Goal: Check status: Check status

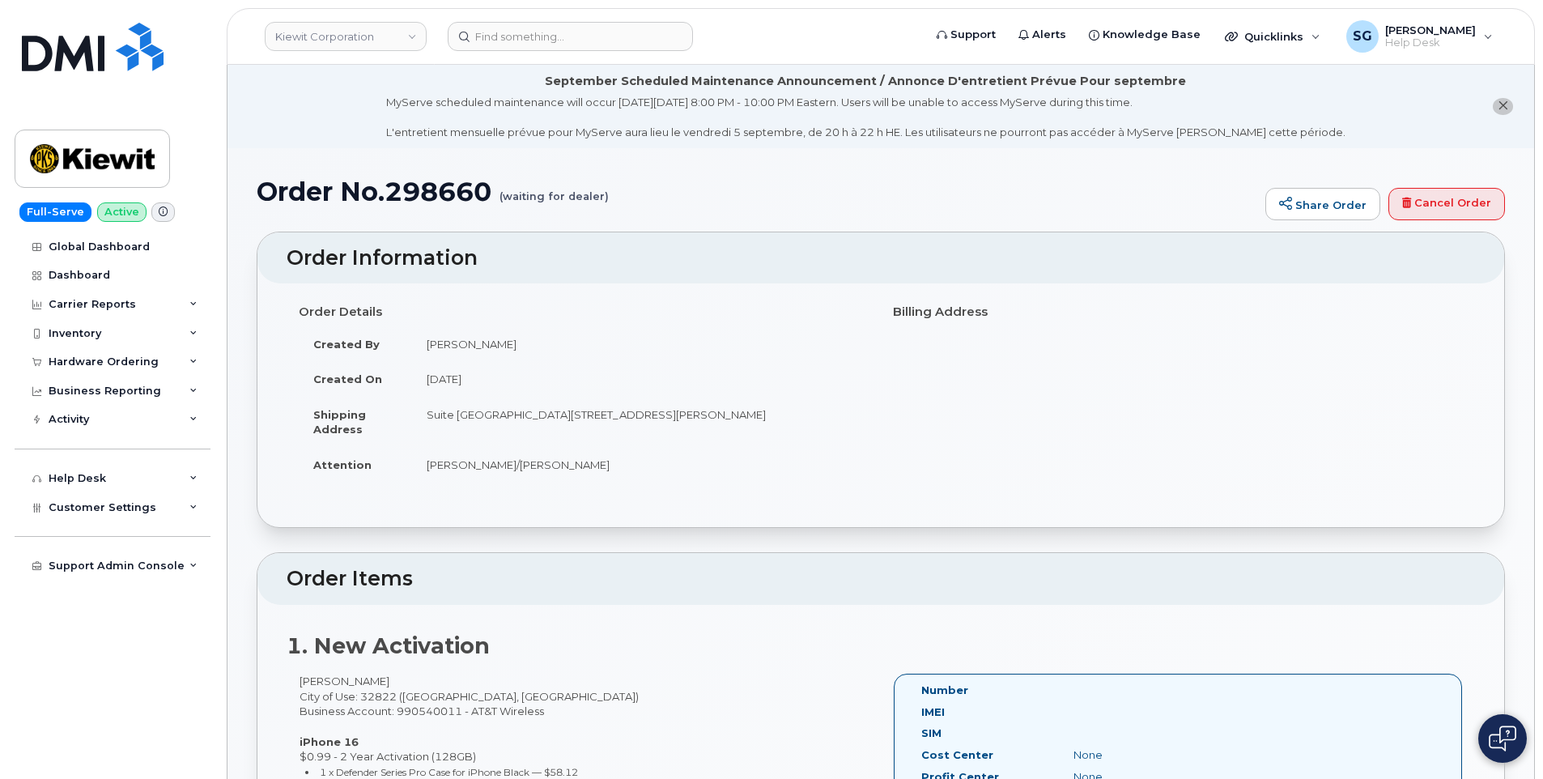
scroll to position [405, 0]
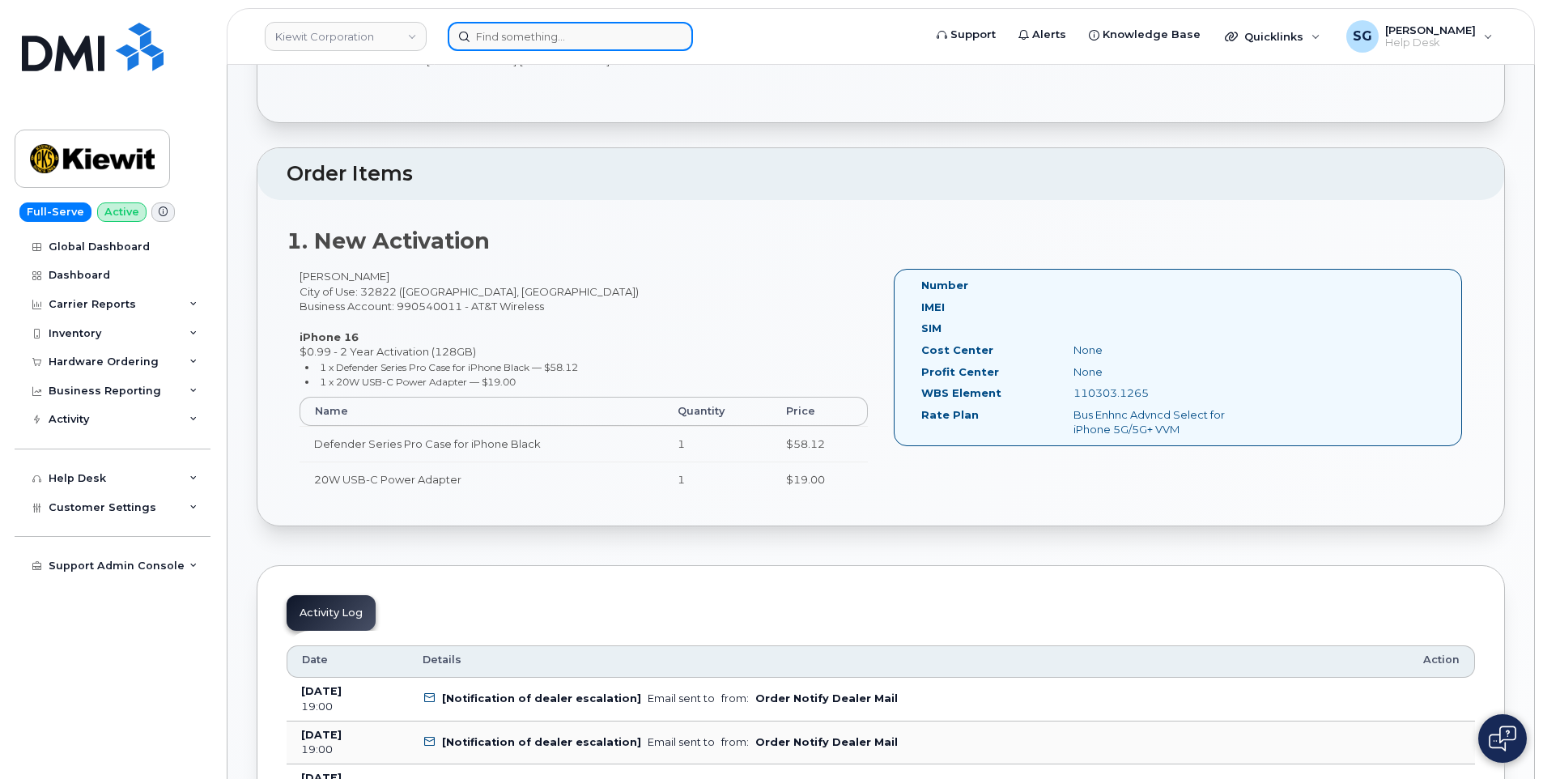
click at [525, 40] on input at bounding box center [570, 36] width 245 height 29
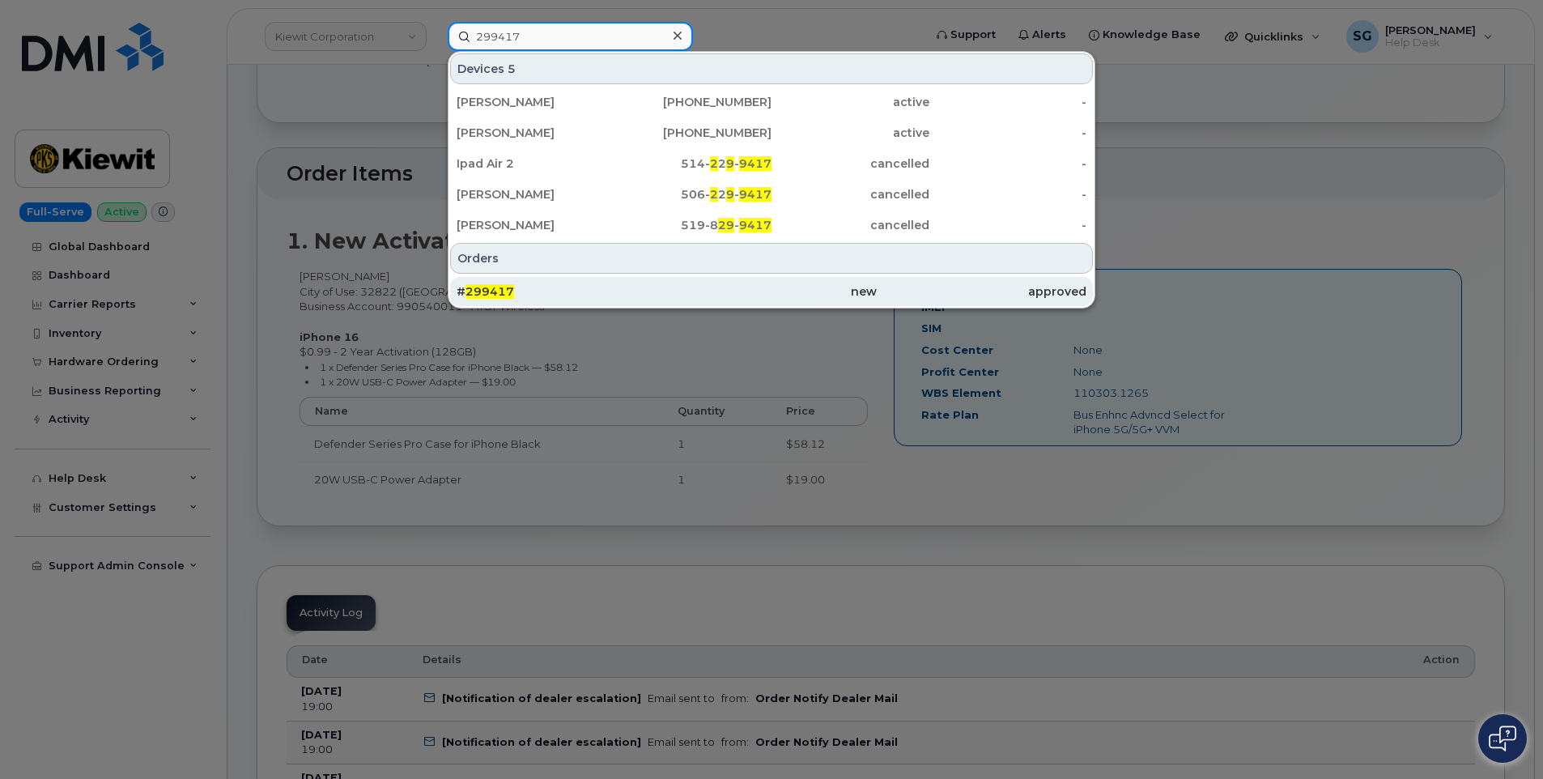
type input "299417"
click at [666, 281] on div "# 299417" at bounding box center [771, 291] width 210 height 29
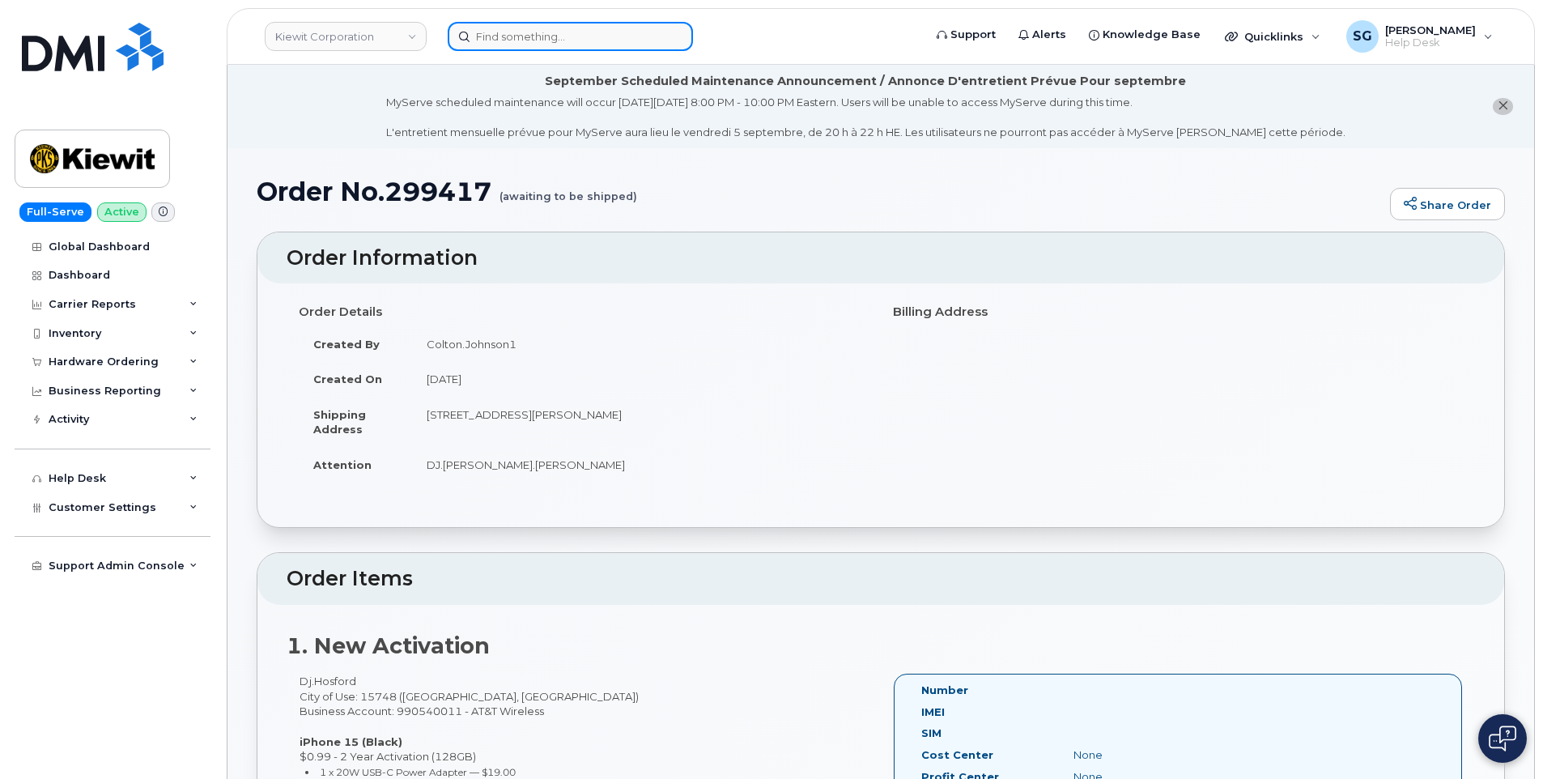
click at [512, 30] on input at bounding box center [570, 36] width 245 height 29
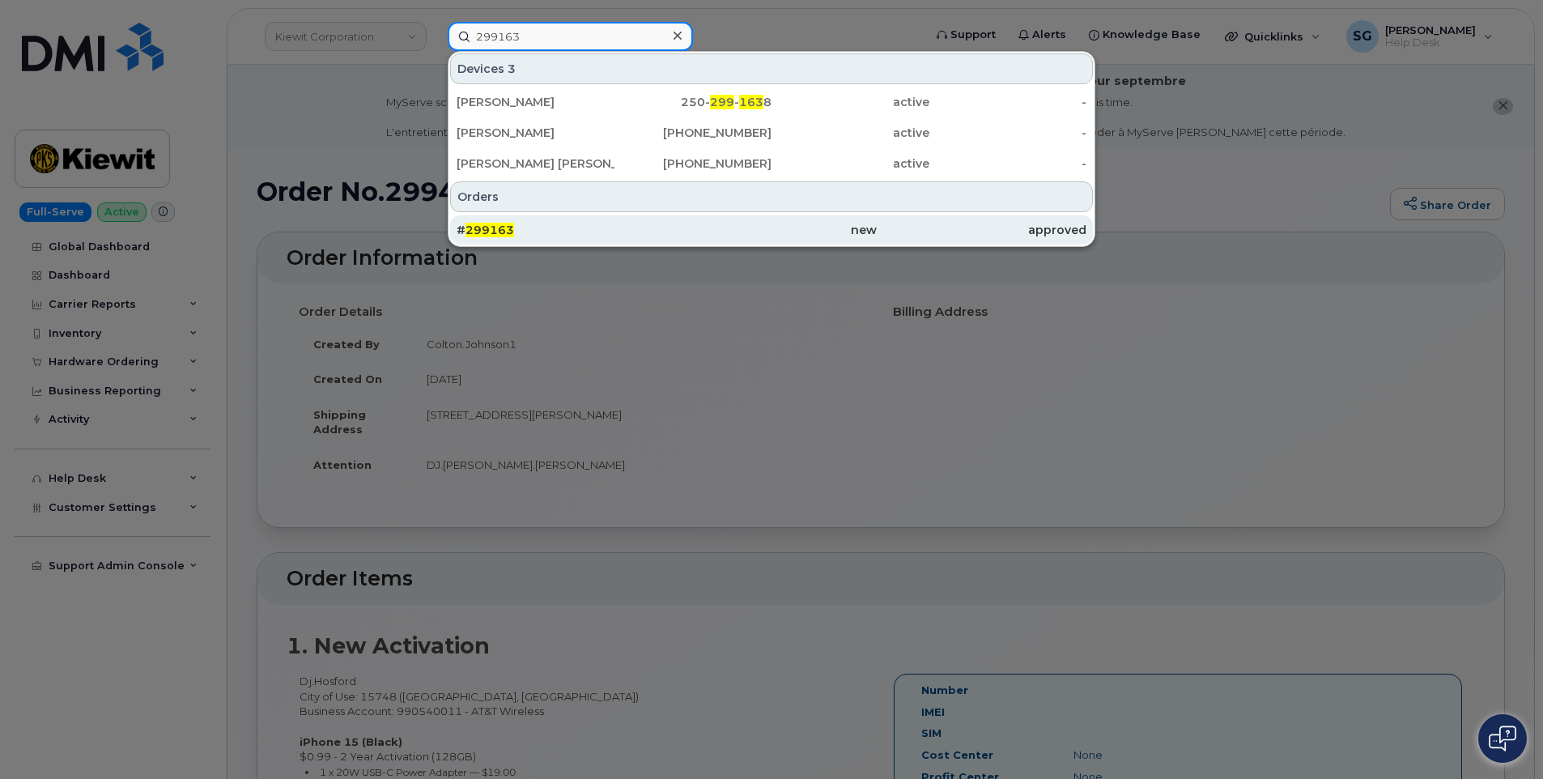
type input "299163"
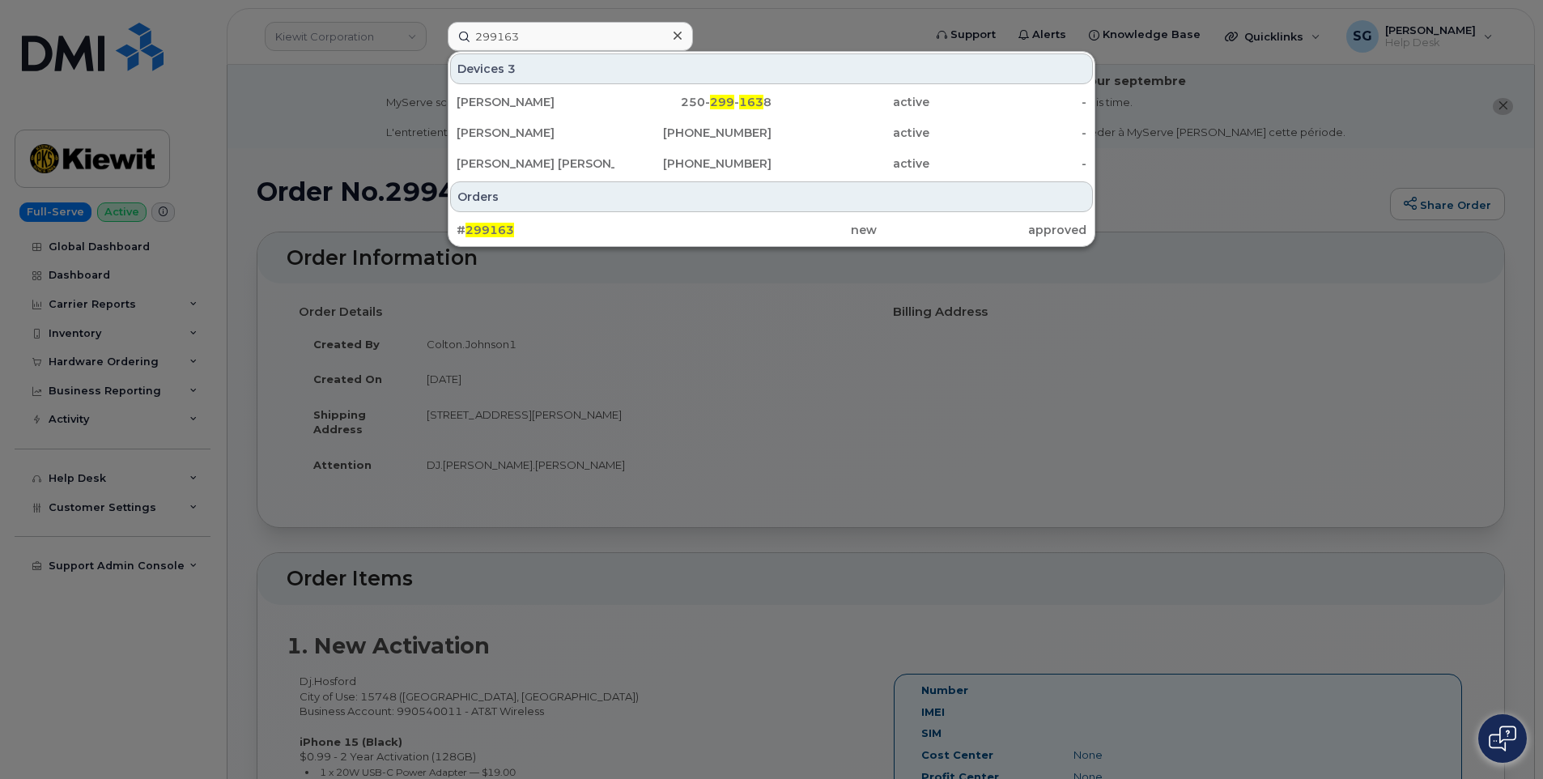
drag, startPoint x: 540, startPoint y: 228, endPoint x: 537, endPoint y: 247, distance: 18.9
click at [540, 228] on div "# 299163" at bounding box center [562, 230] width 210 height 16
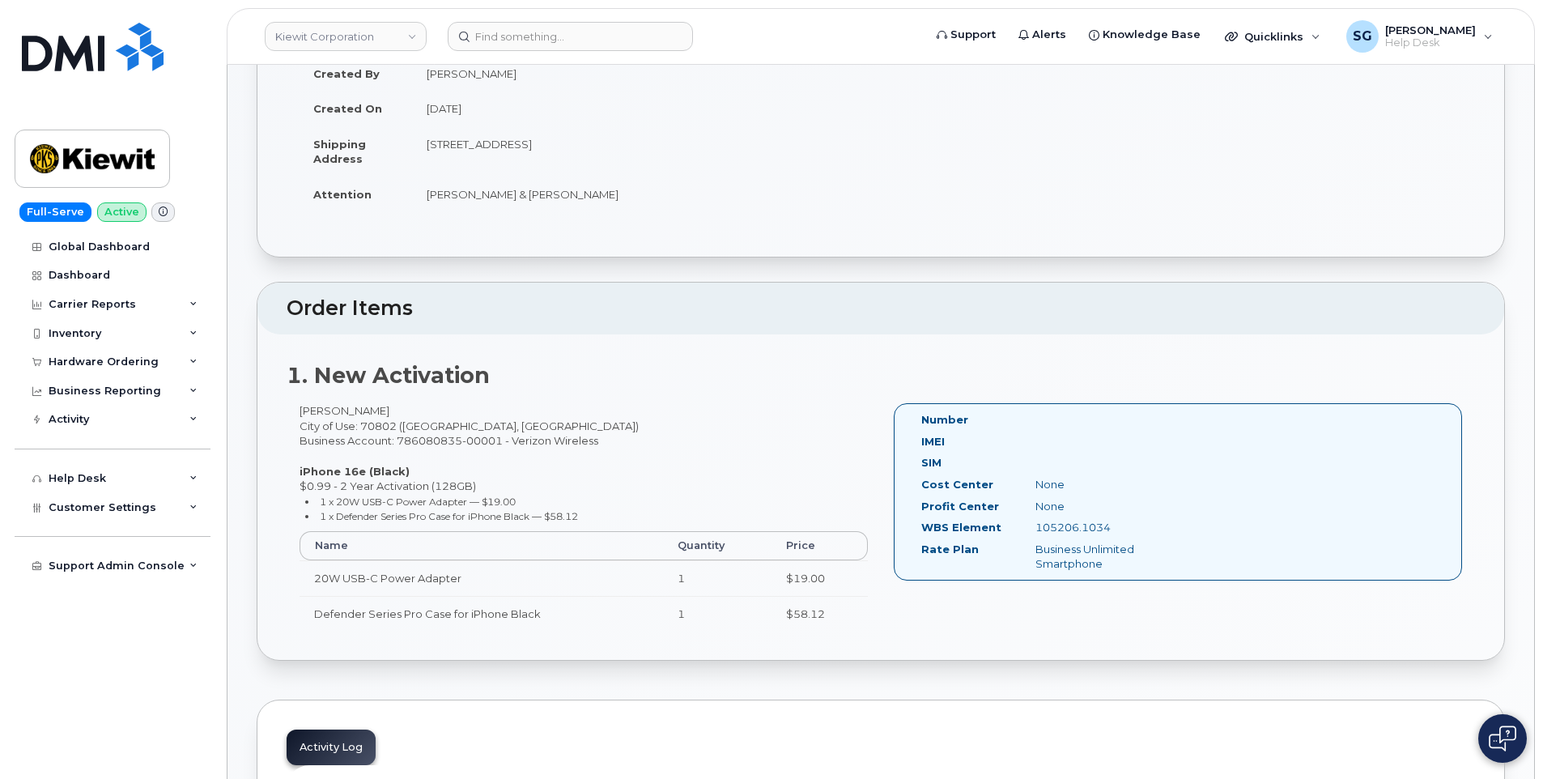
scroll to position [324, 0]
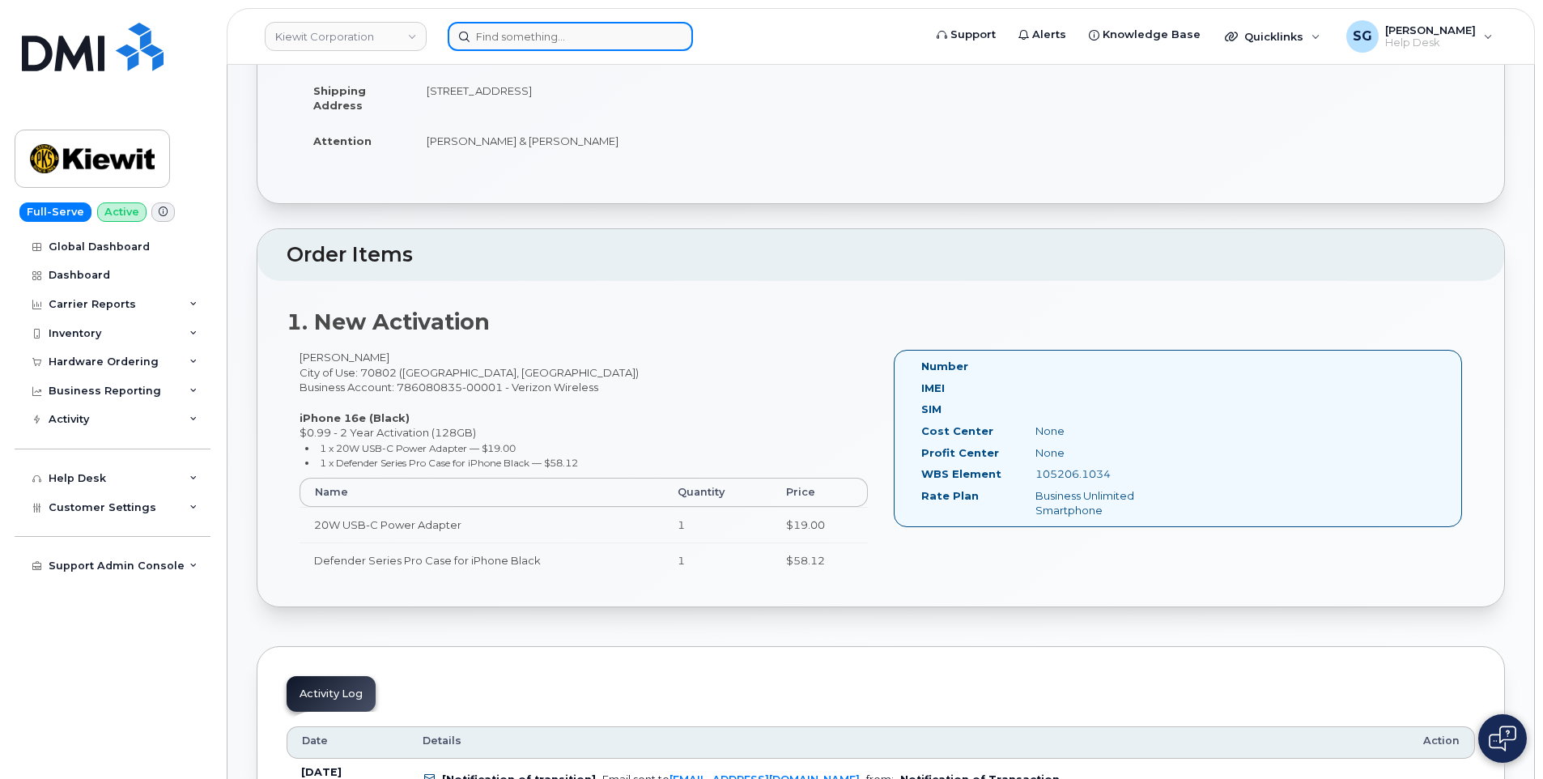
click at [511, 28] on input at bounding box center [570, 36] width 245 height 29
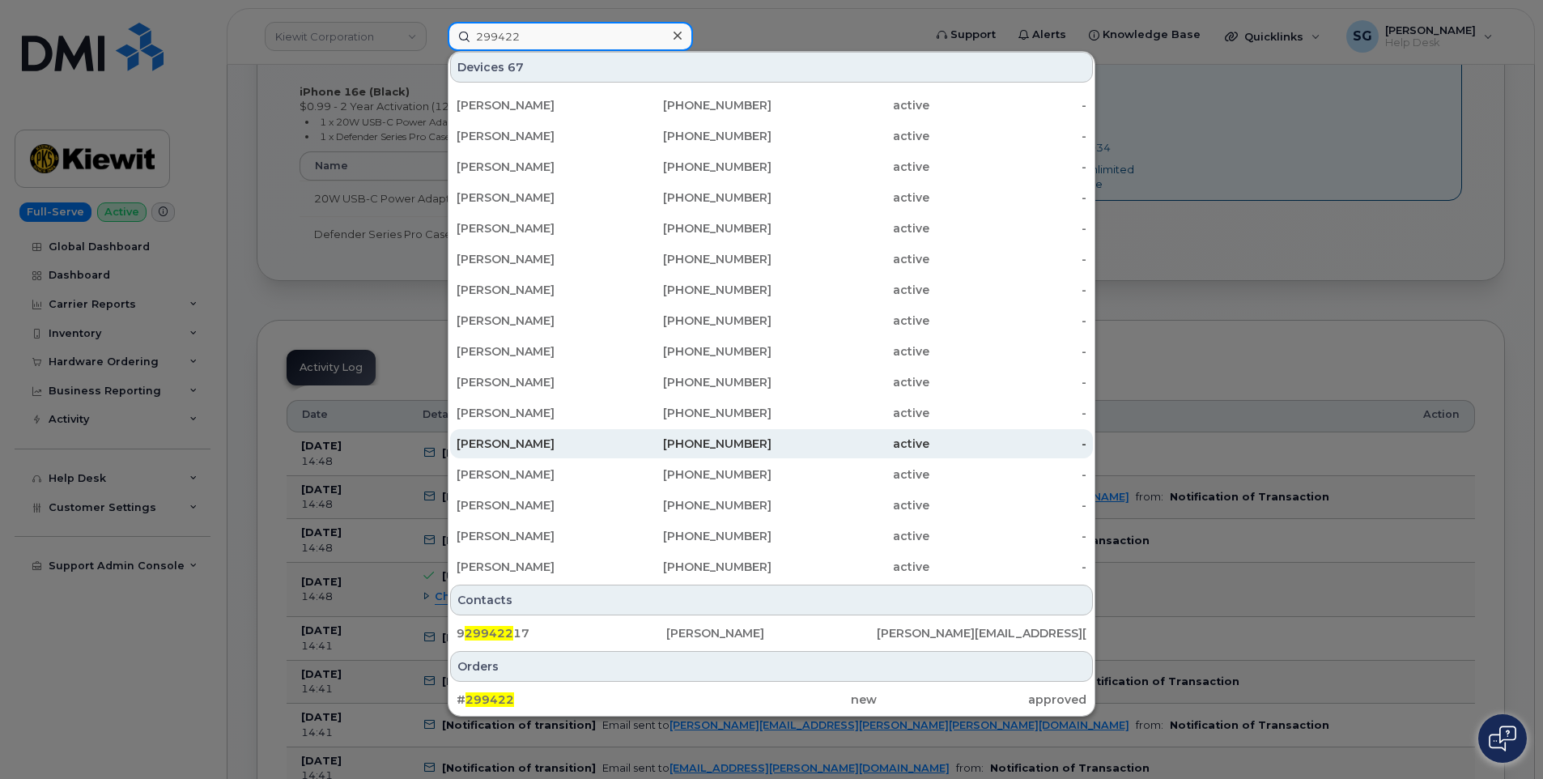
scroll to position [810, 0]
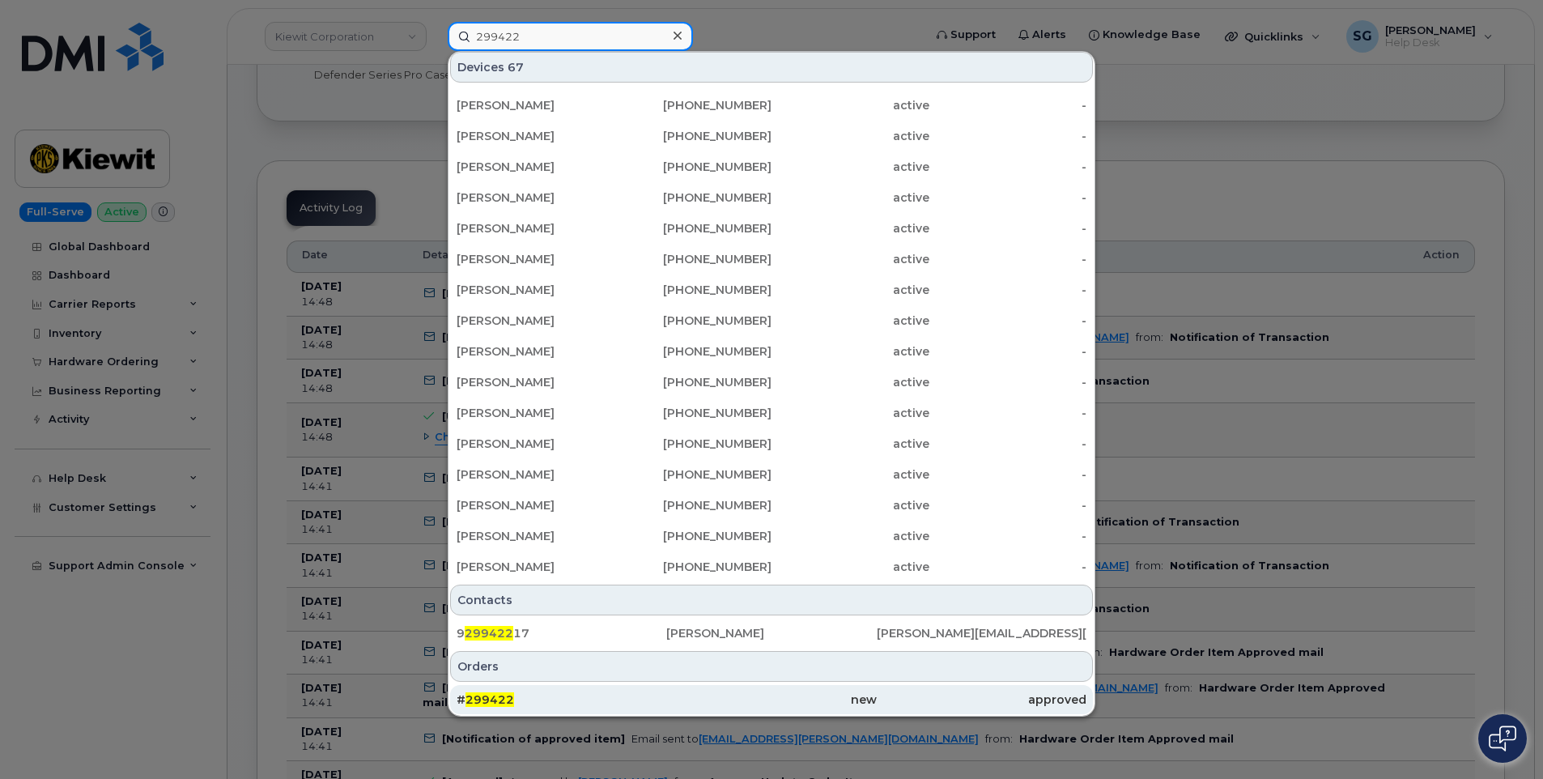
type input "299422"
click at [666, 690] on div "# 299422" at bounding box center [771, 699] width 210 height 29
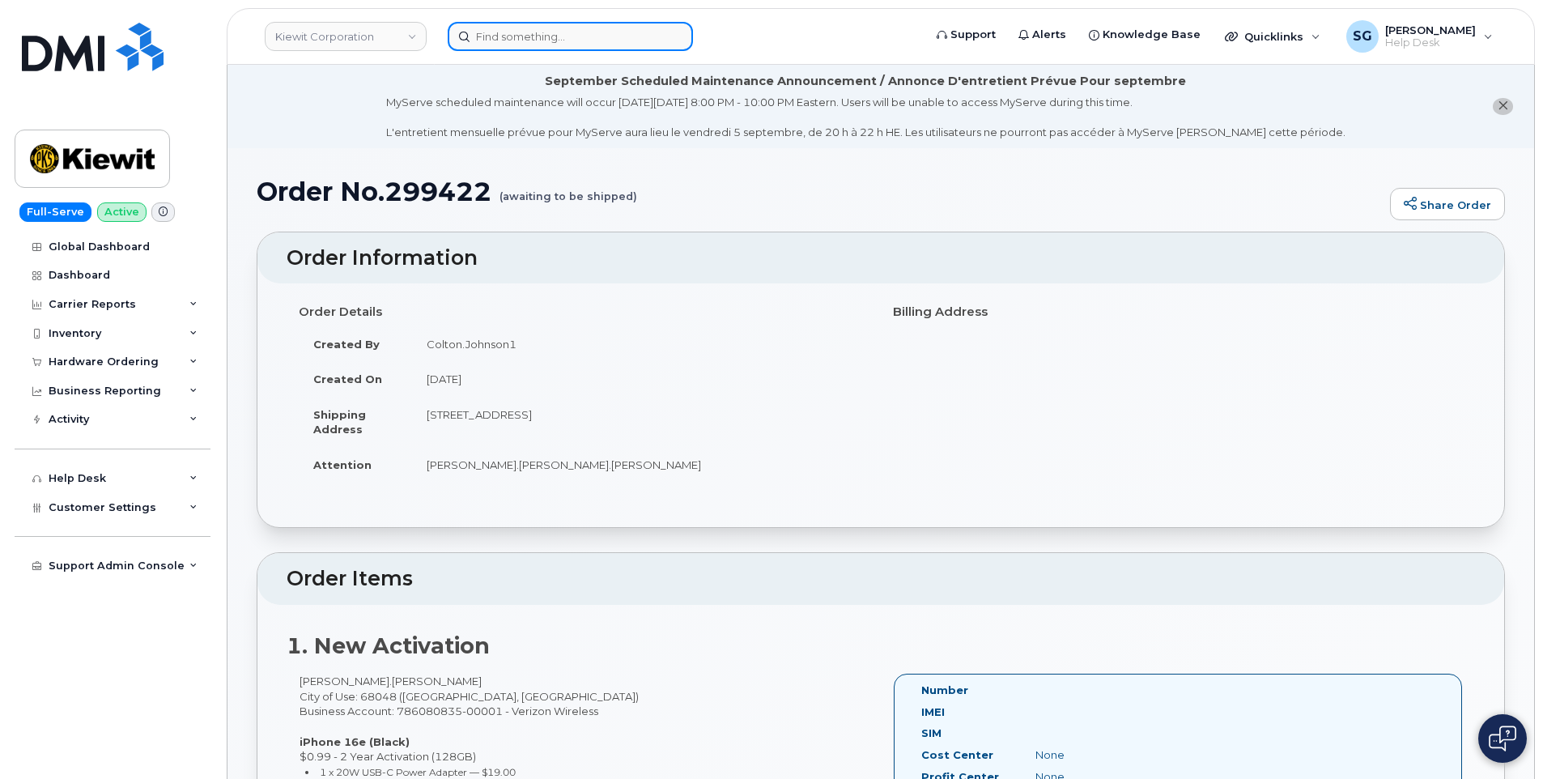
click at [510, 45] on input at bounding box center [570, 36] width 245 height 29
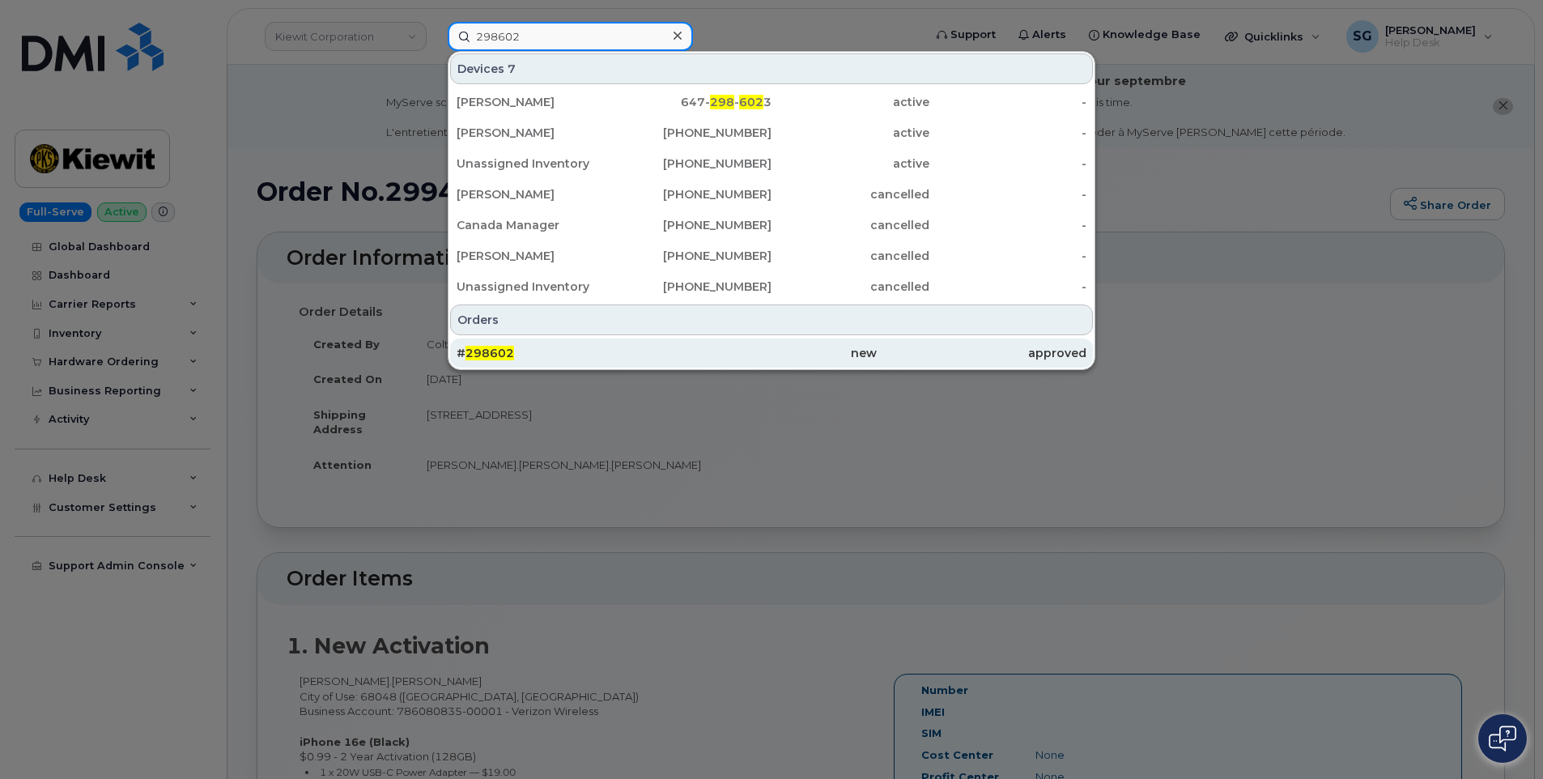
type input "298602"
drag, startPoint x: 529, startPoint y: 350, endPoint x: 549, endPoint y: 345, distance: 20.8
click at [529, 350] on div "# 298602" at bounding box center [562, 353] width 210 height 16
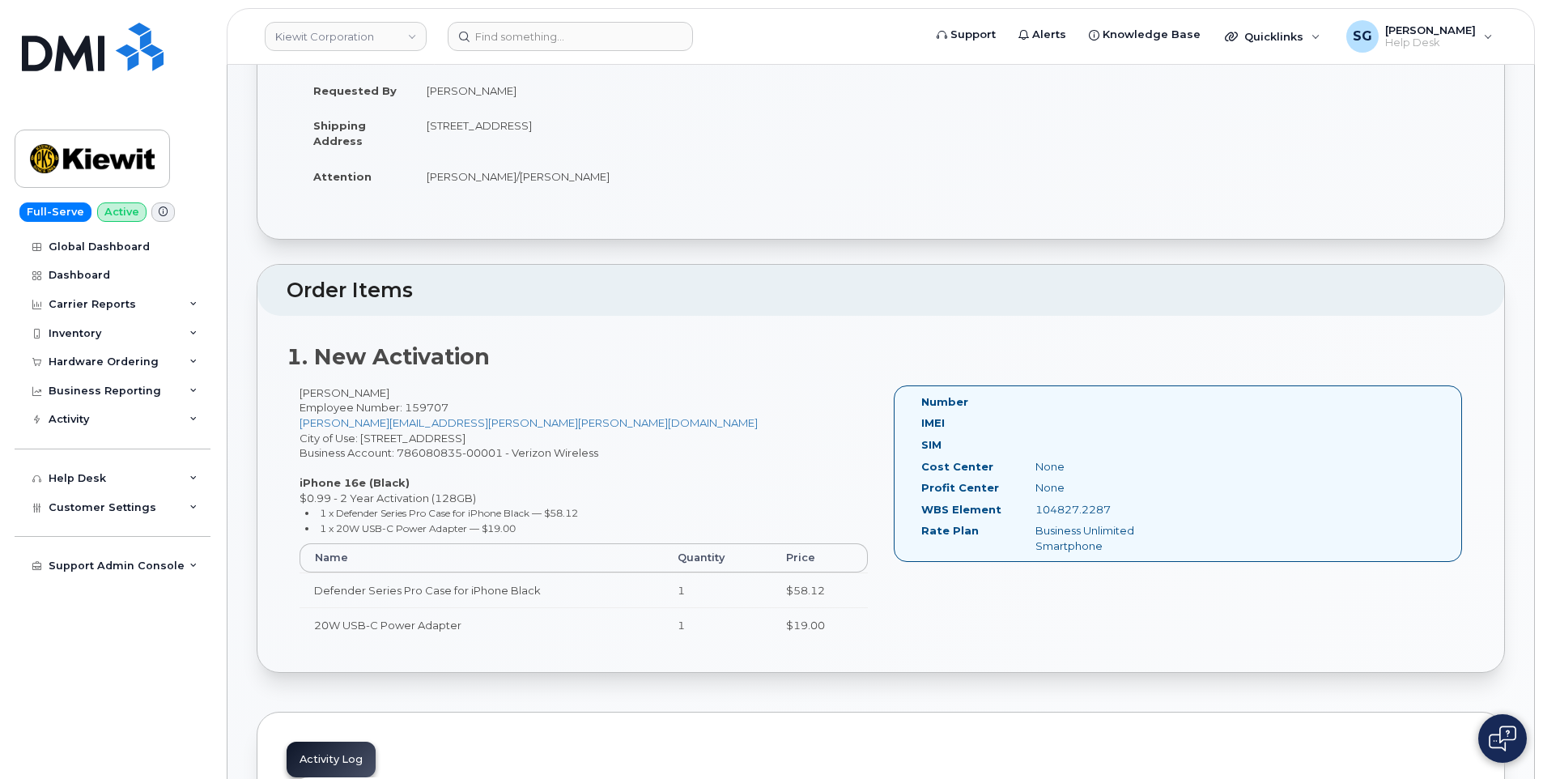
scroll to position [81, 0]
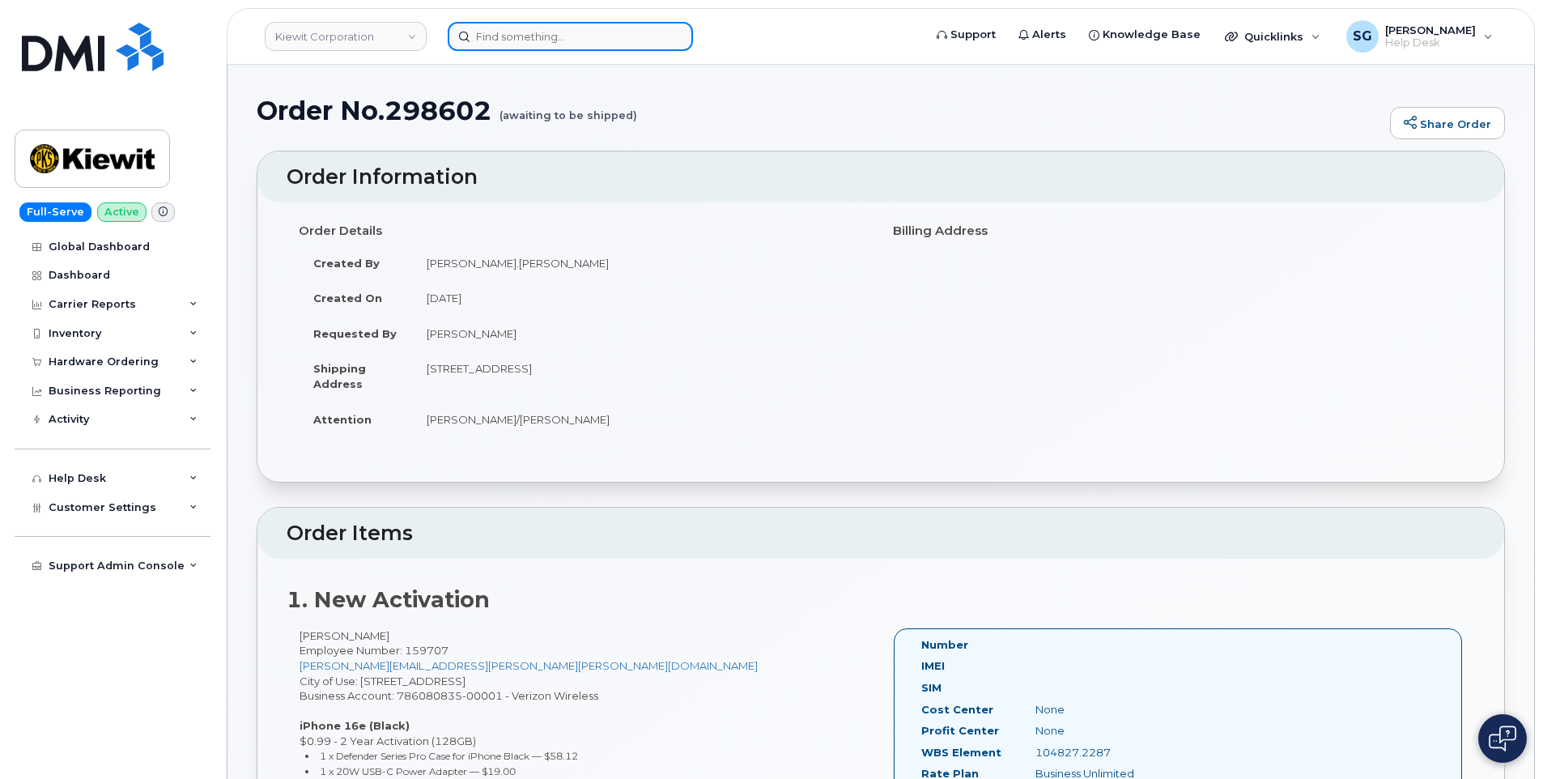
click at [522, 32] on input at bounding box center [570, 36] width 245 height 29
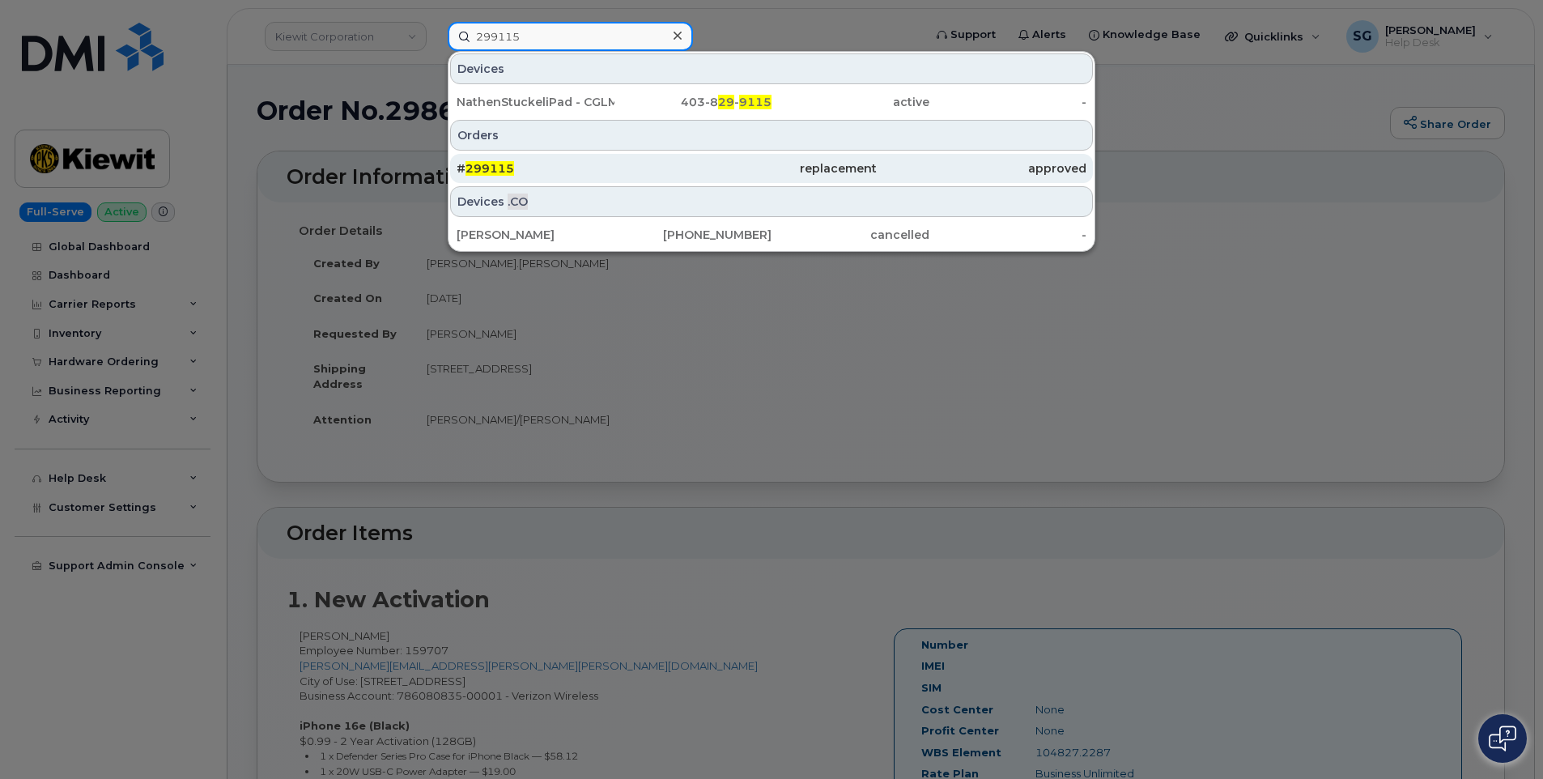
type input "299115"
click at [630, 169] on div "# 299115" at bounding box center [562, 168] width 210 height 16
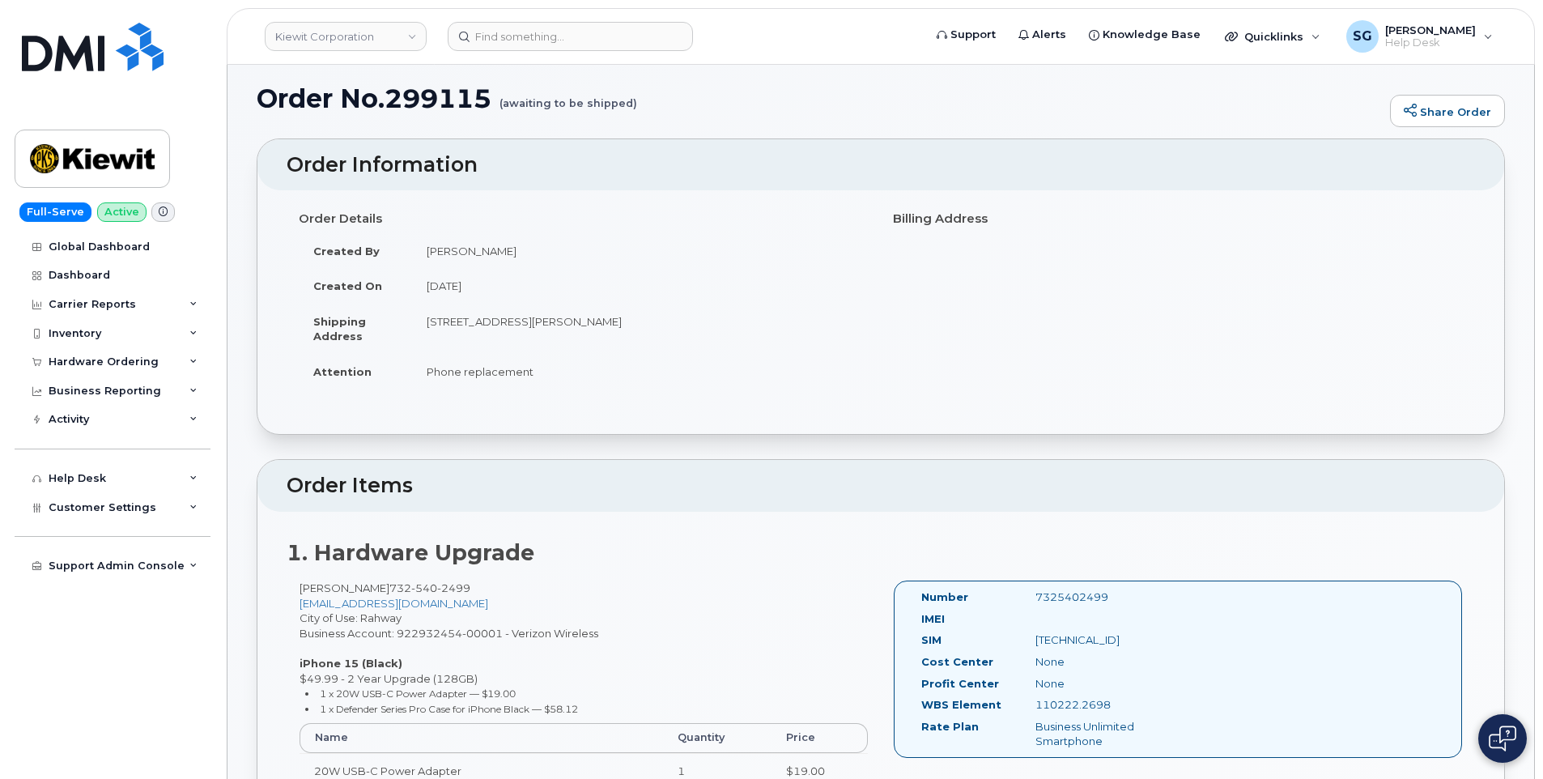
scroll to position [243, 0]
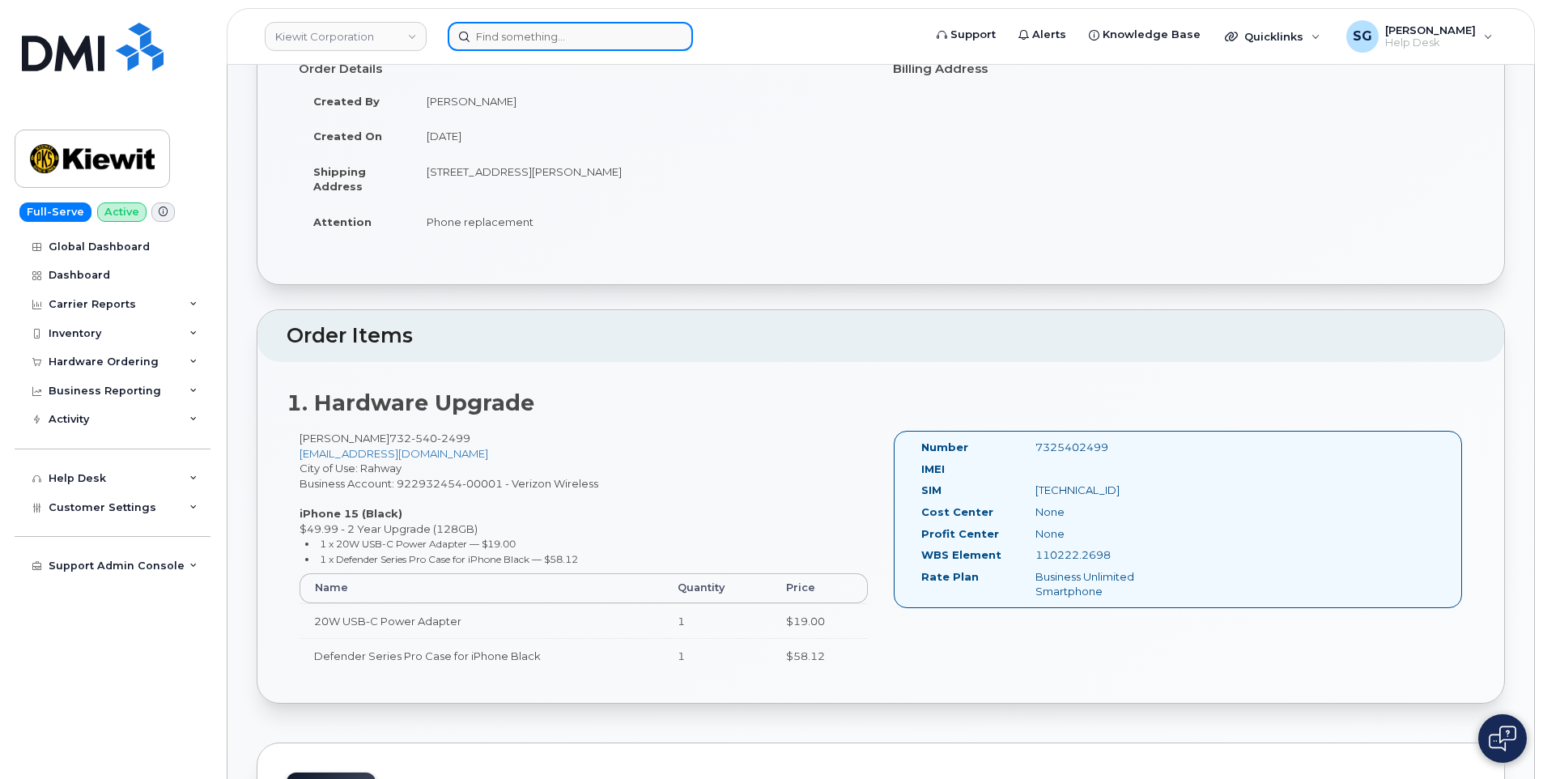
click at [520, 30] on input at bounding box center [570, 36] width 245 height 29
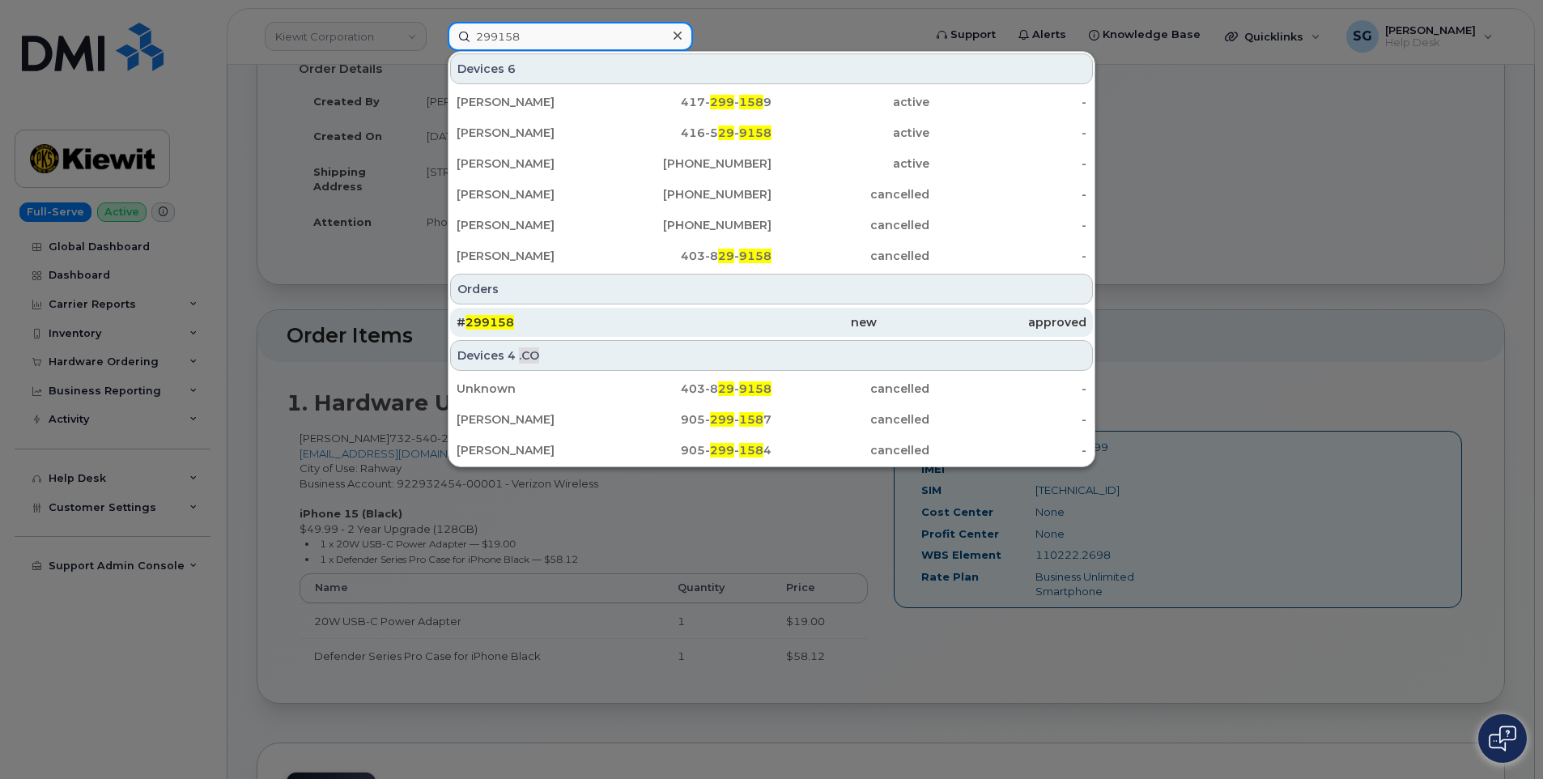
type input "299158"
click at [559, 324] on div "# 299158" at bounding box center [562, 322] width 210 height 16
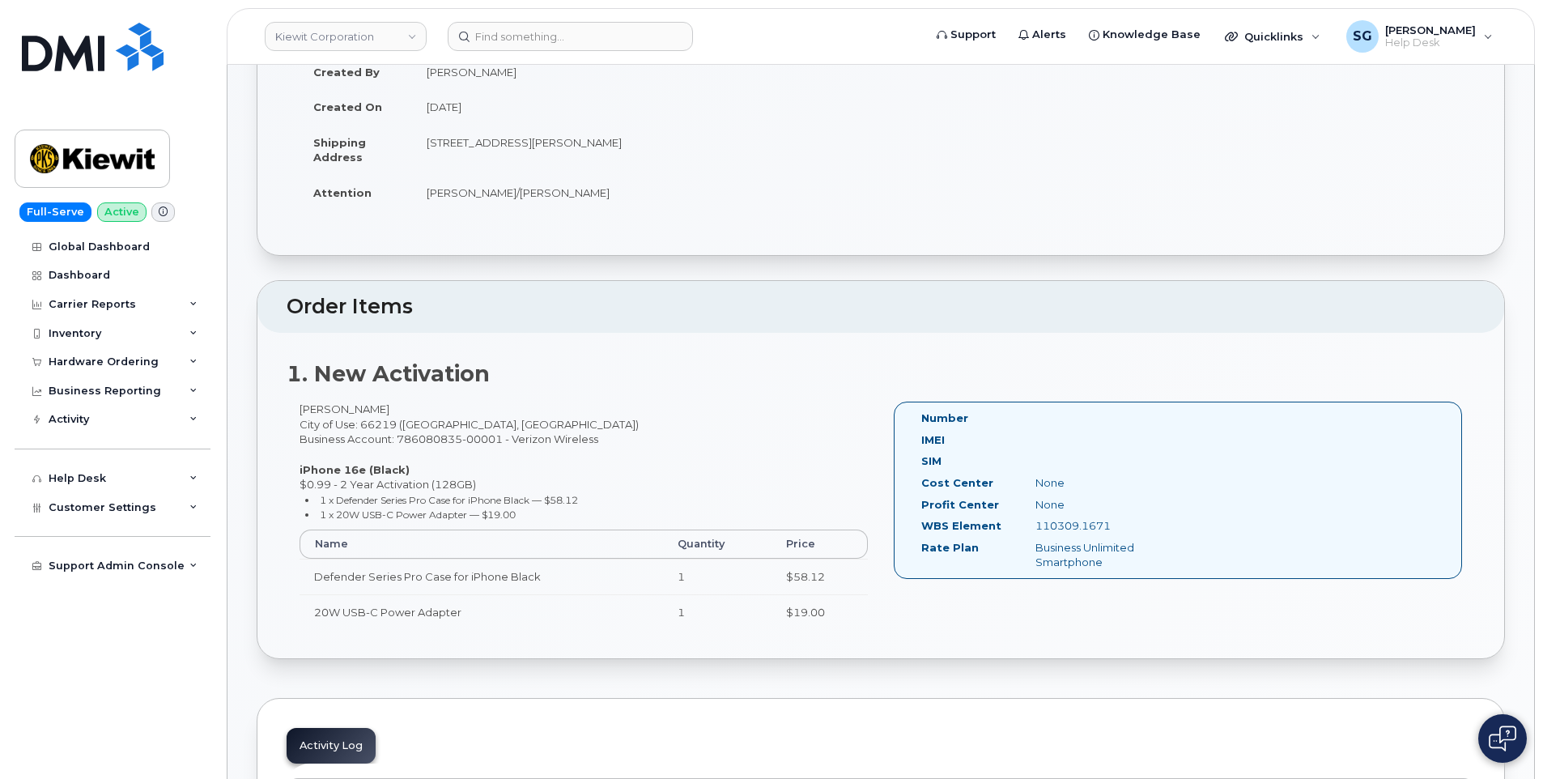
scroll to position [162, 0]
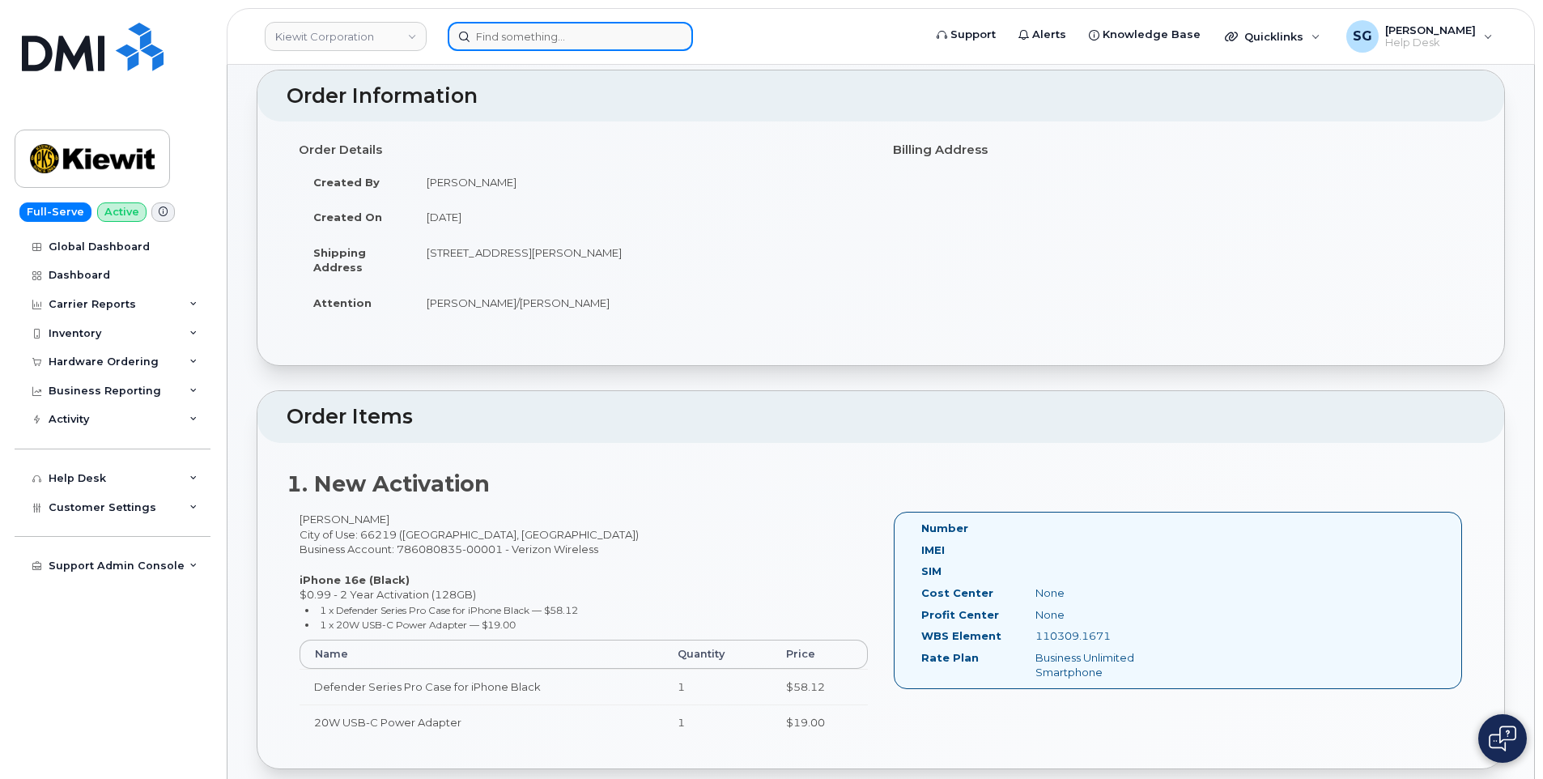
click at [534, 34] on input at bounding box center [570, 36] width 245 height 29
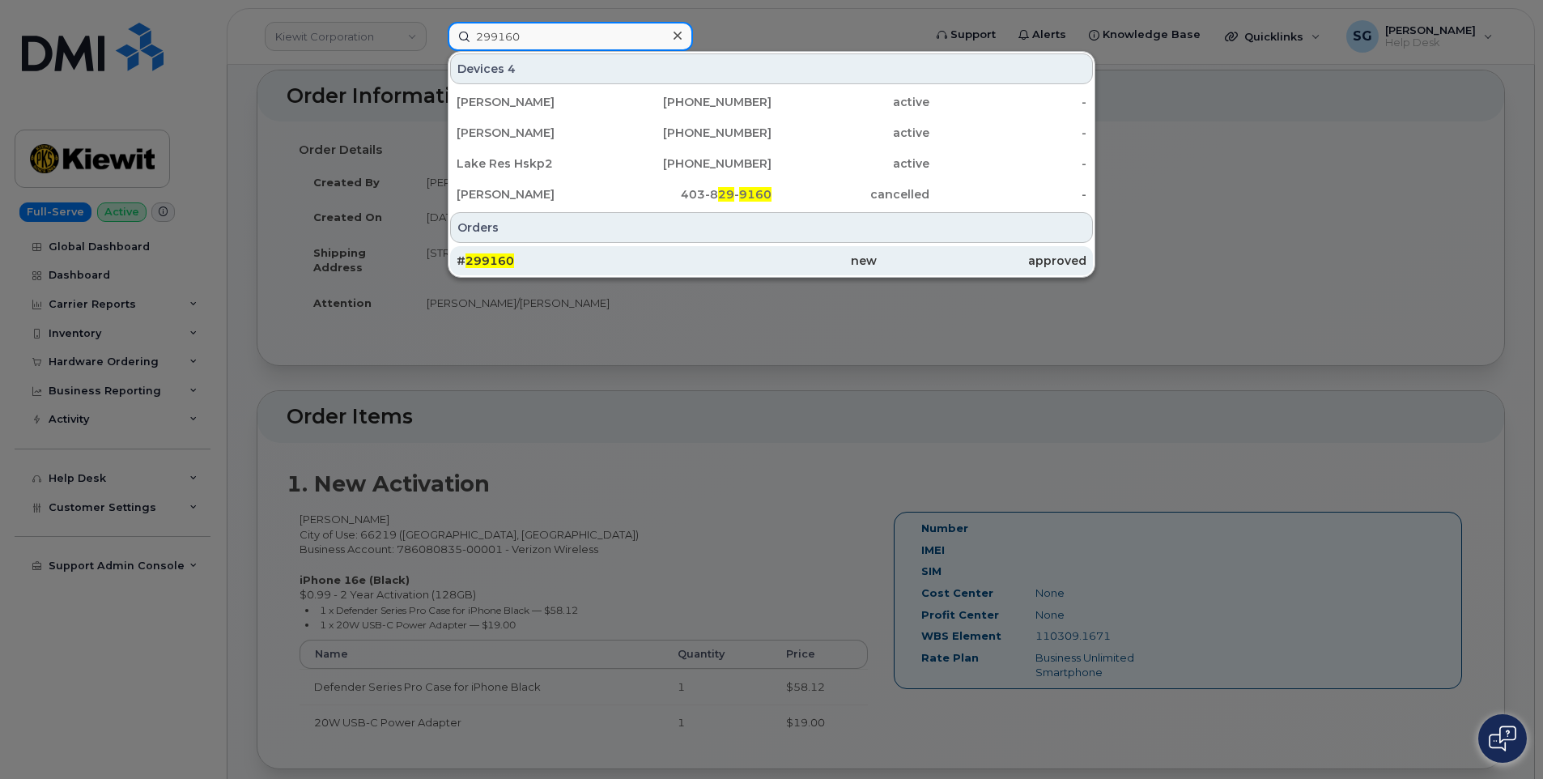
type input "299160"
click at [524, 257] on div "# 299160" at bounding box center [562, 261] width 210 height 16
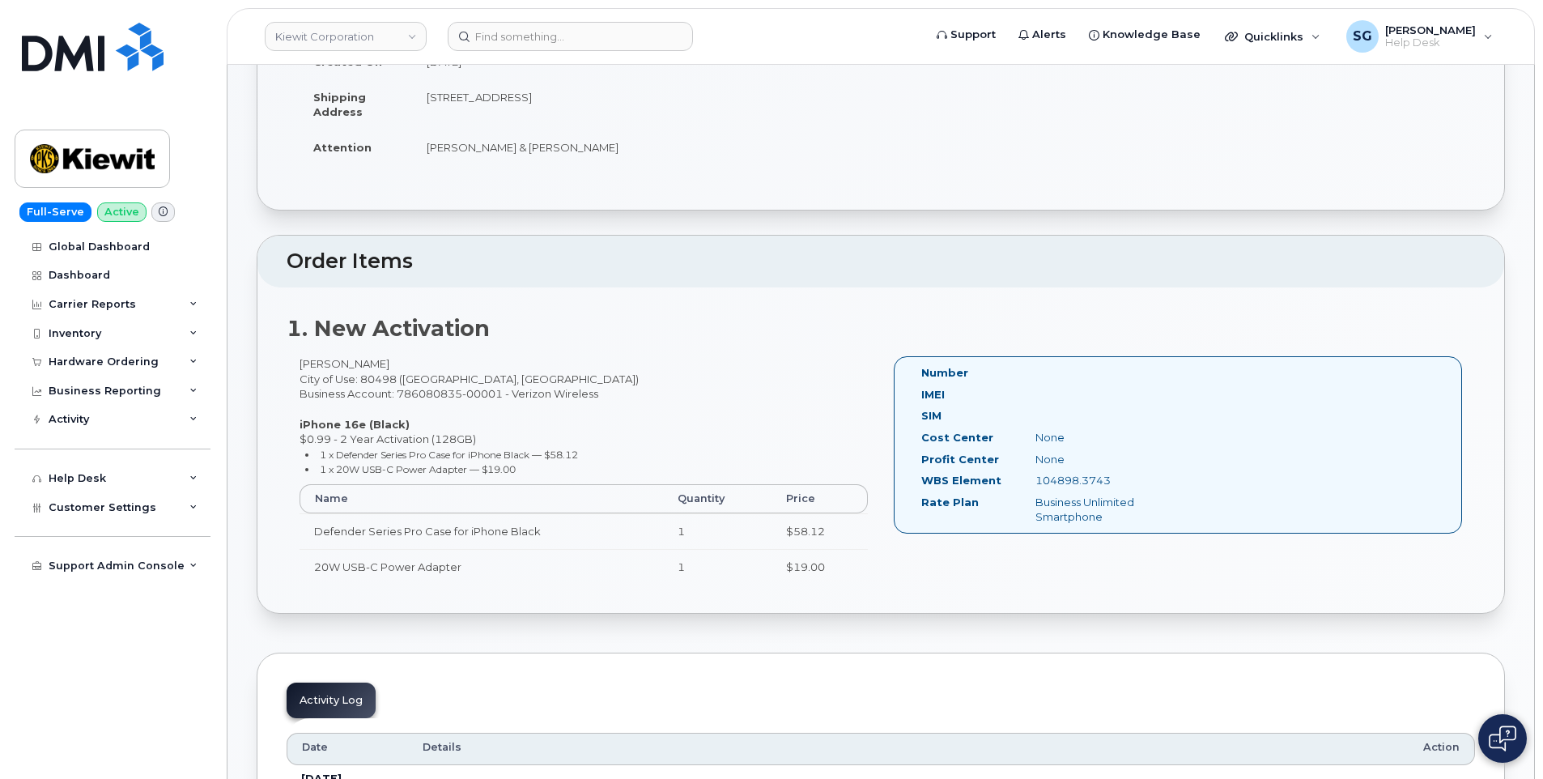
scroll to position [324, 0]
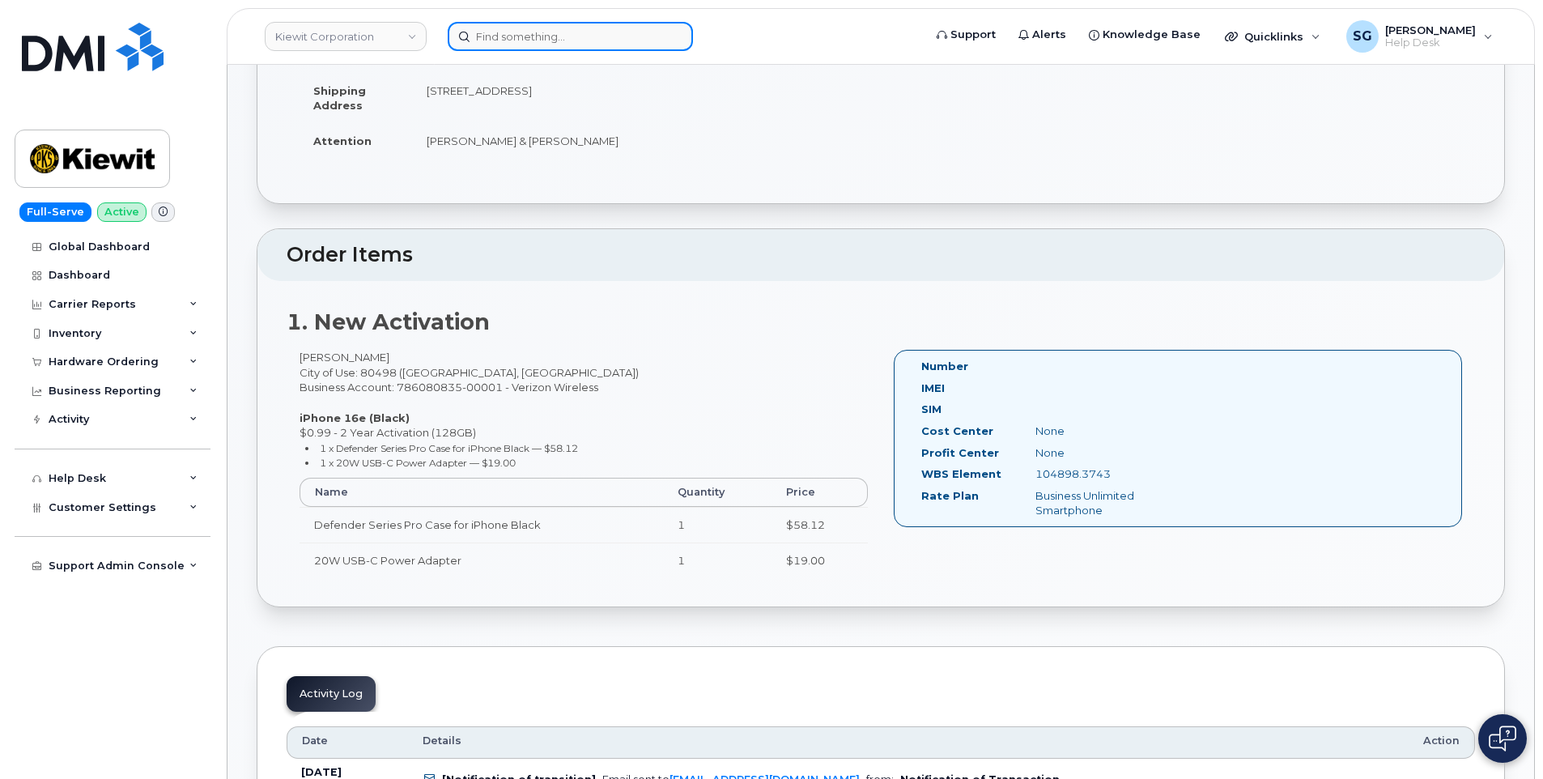
click at [516, 40] on input at bounding box center [570, 36] width 245 height 29
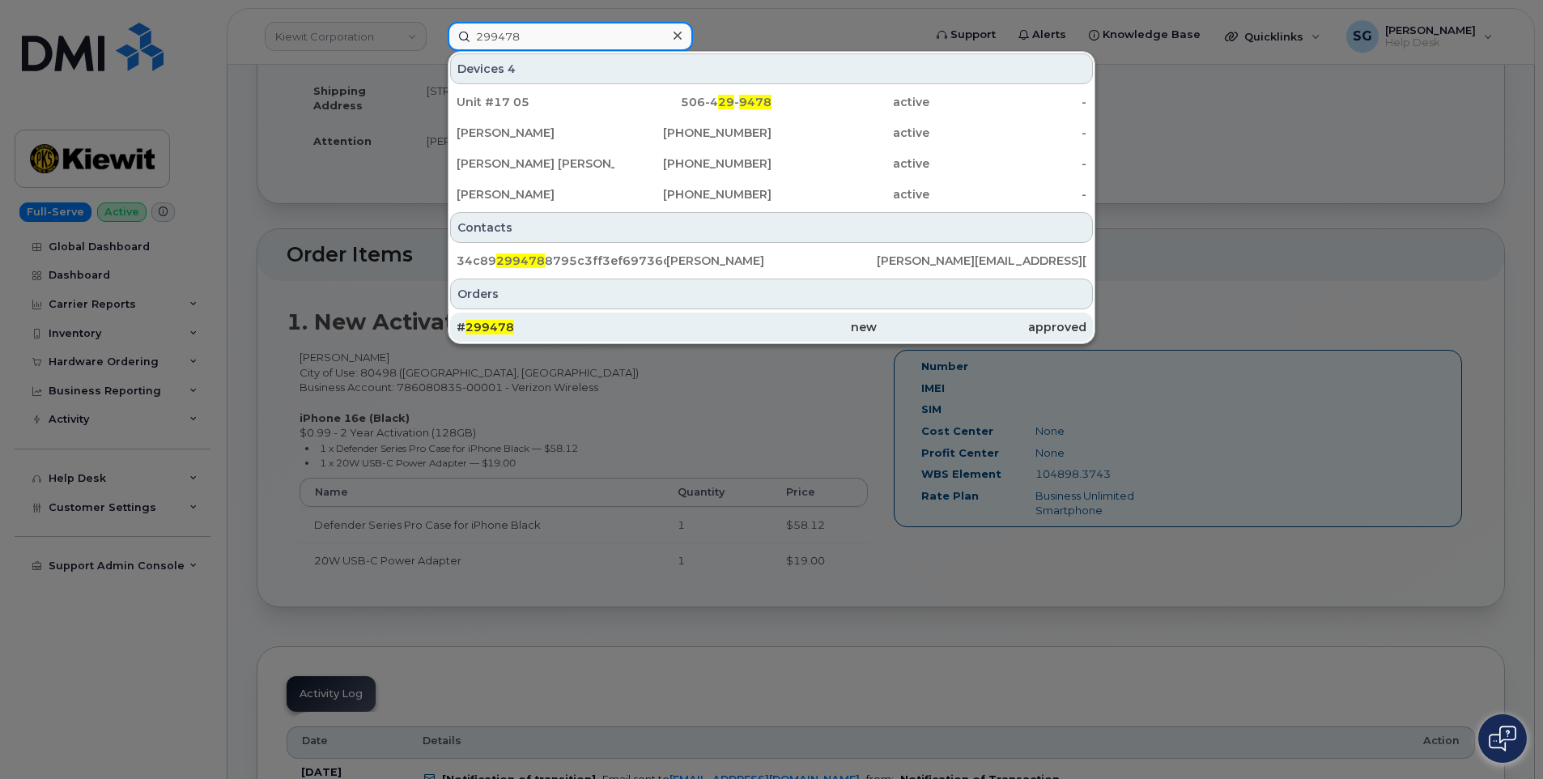
type input "299478"
click at [556, 328] on div "# 299478" at bounding box center [562, 327] width 210 height 16
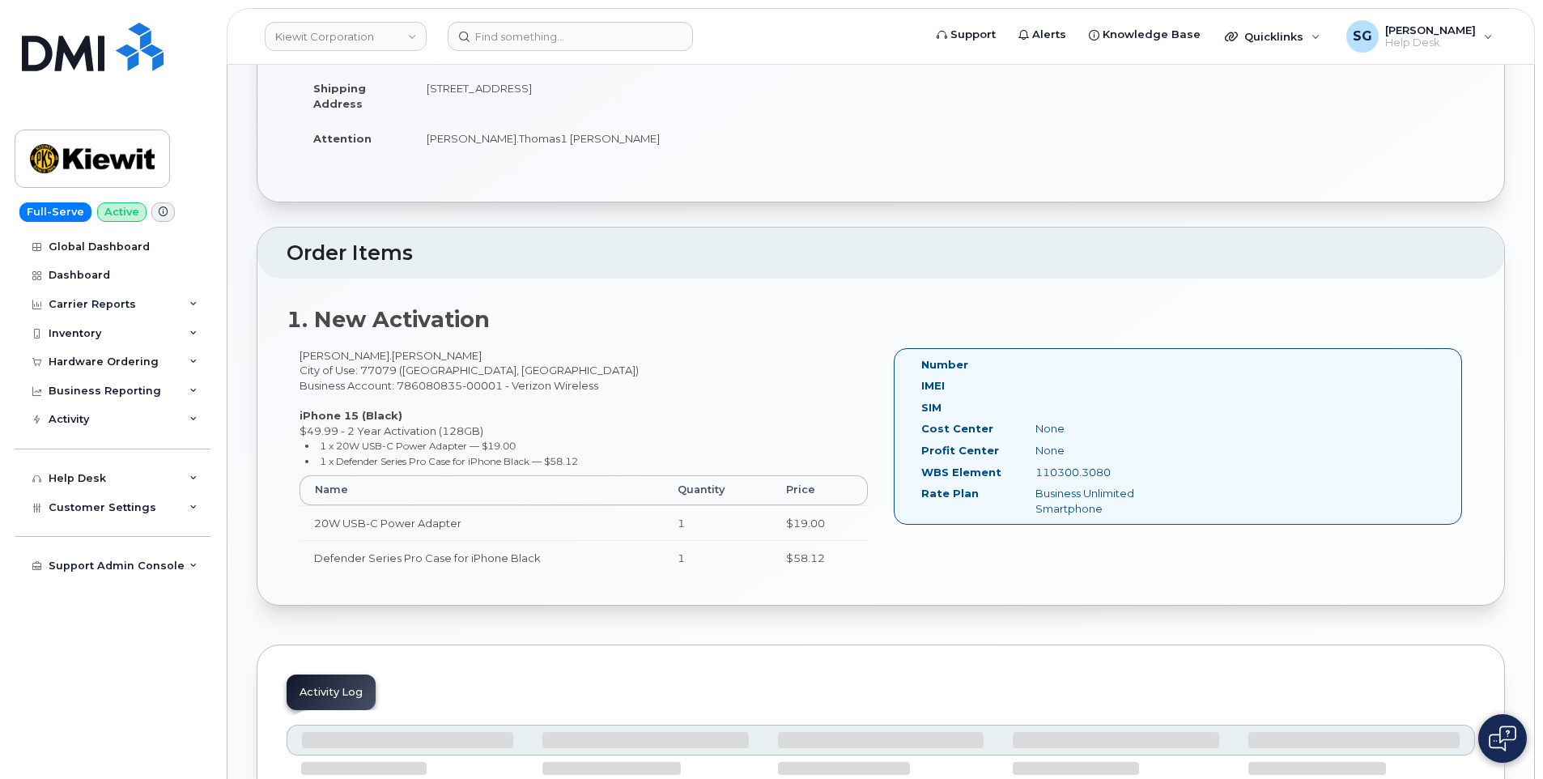
scroll to position [326, 0]
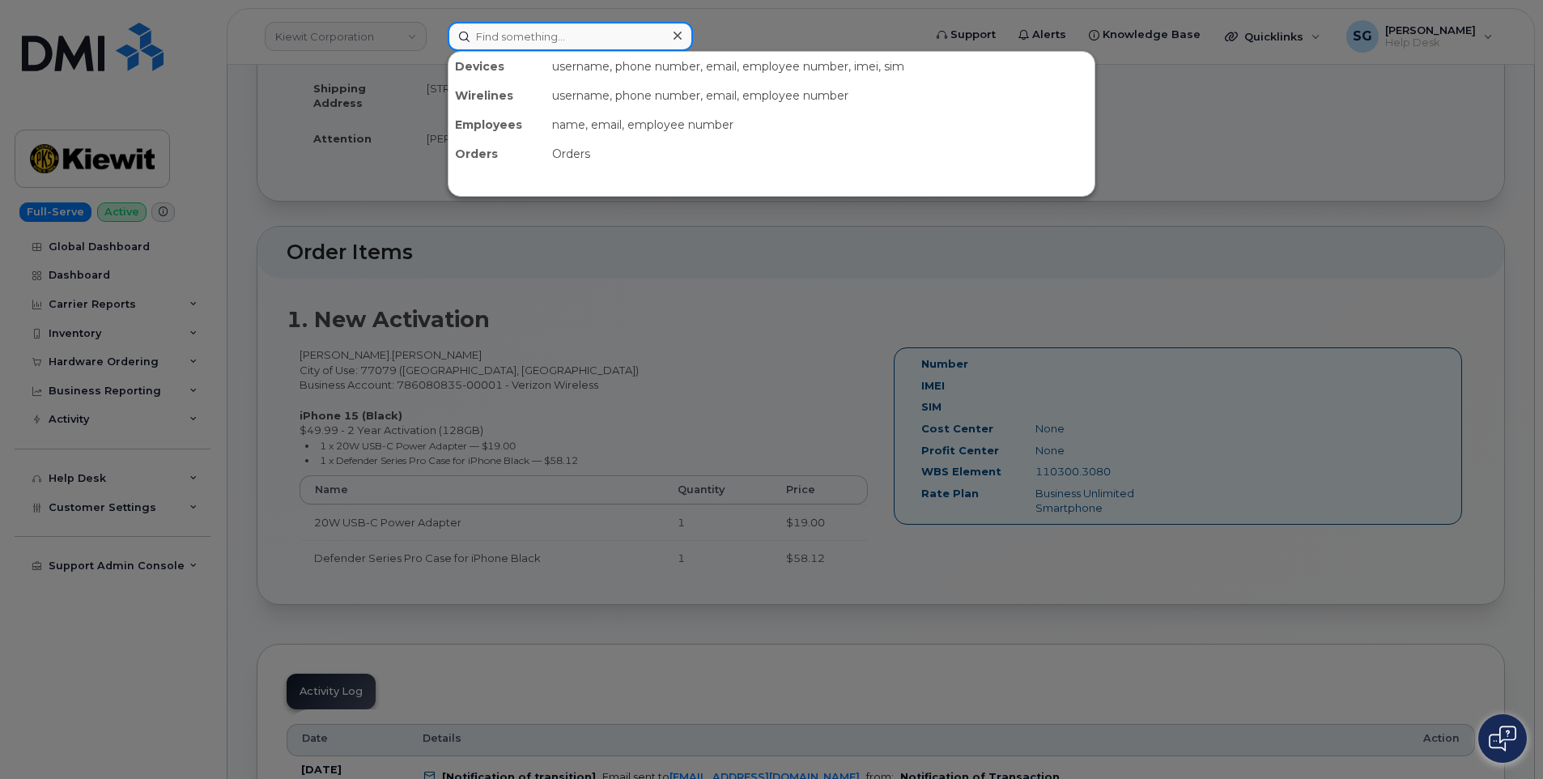
click at [515, 35] on input at bounding box center [570, 36] width 245 height 29
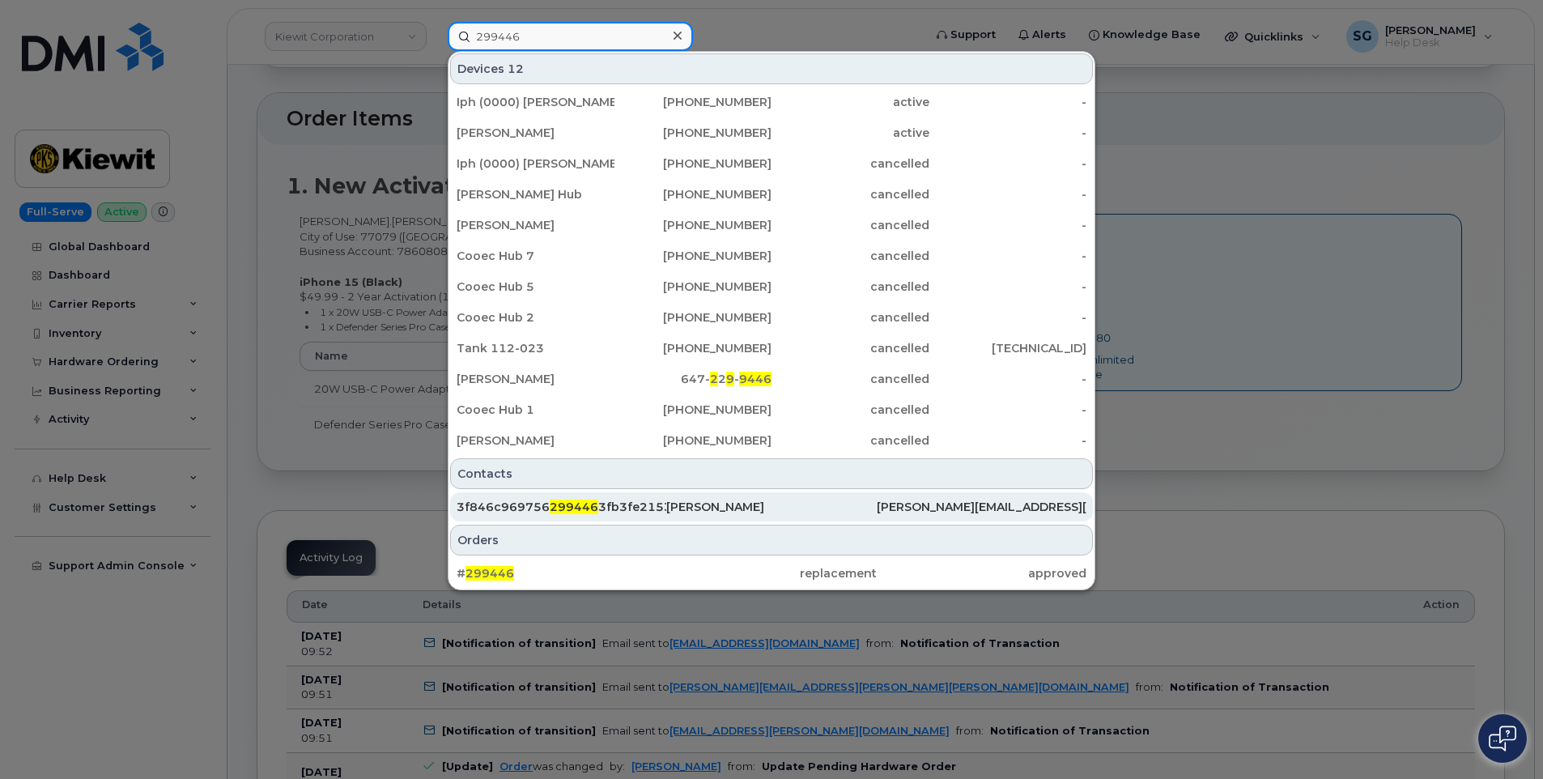
scroll to position [488, 0]
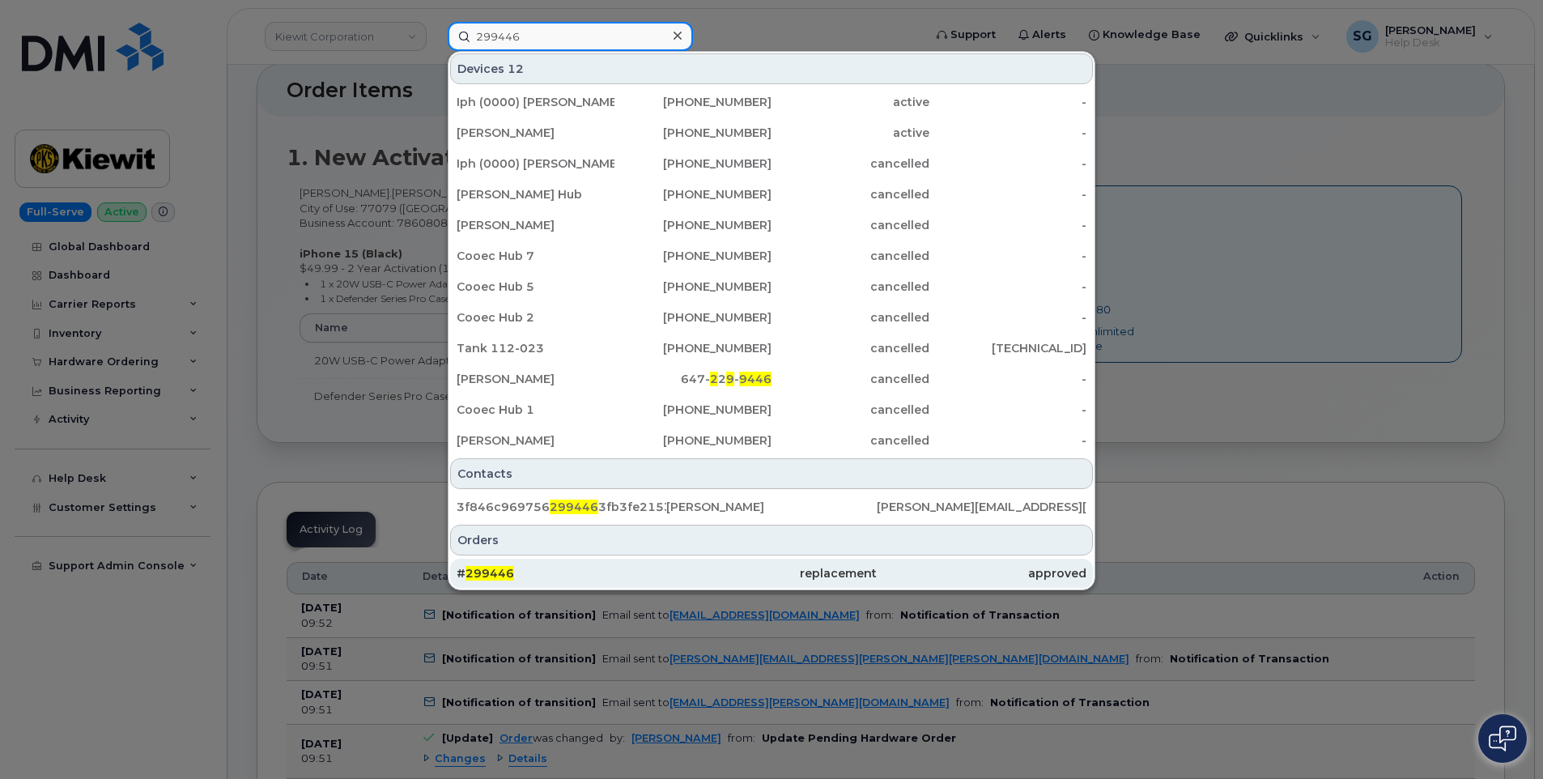
type input "299446"
click at [877, 563] on div "replacement" at bounding box center [982, 573] width 210 height 29
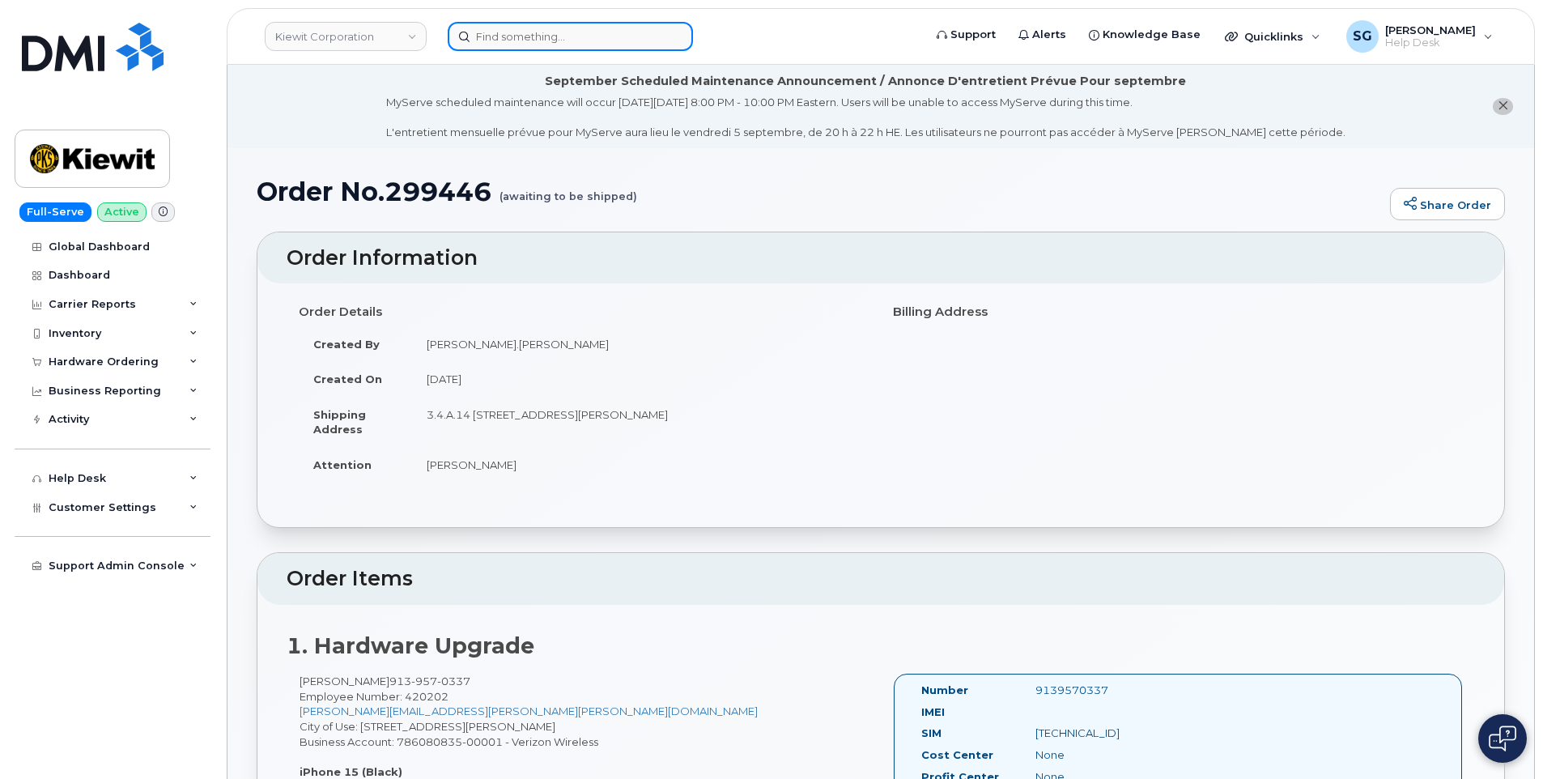
click at [537, 36] on input at bounding box center [570, 36] width 245 height 29
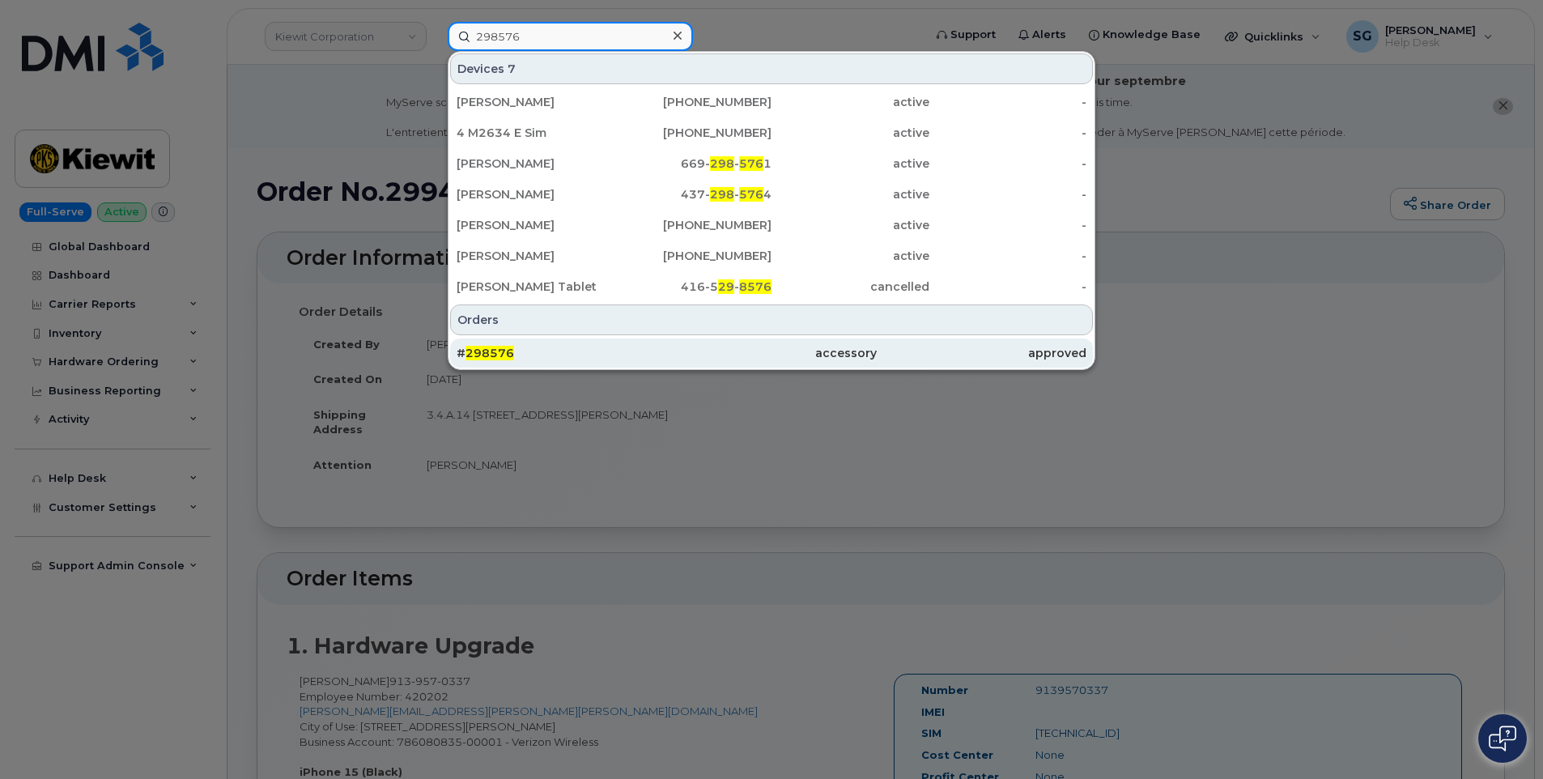
type input "298576"
click at [650, 351] on div "# 298576" at bounding box center [562, 353] width 210 height 16
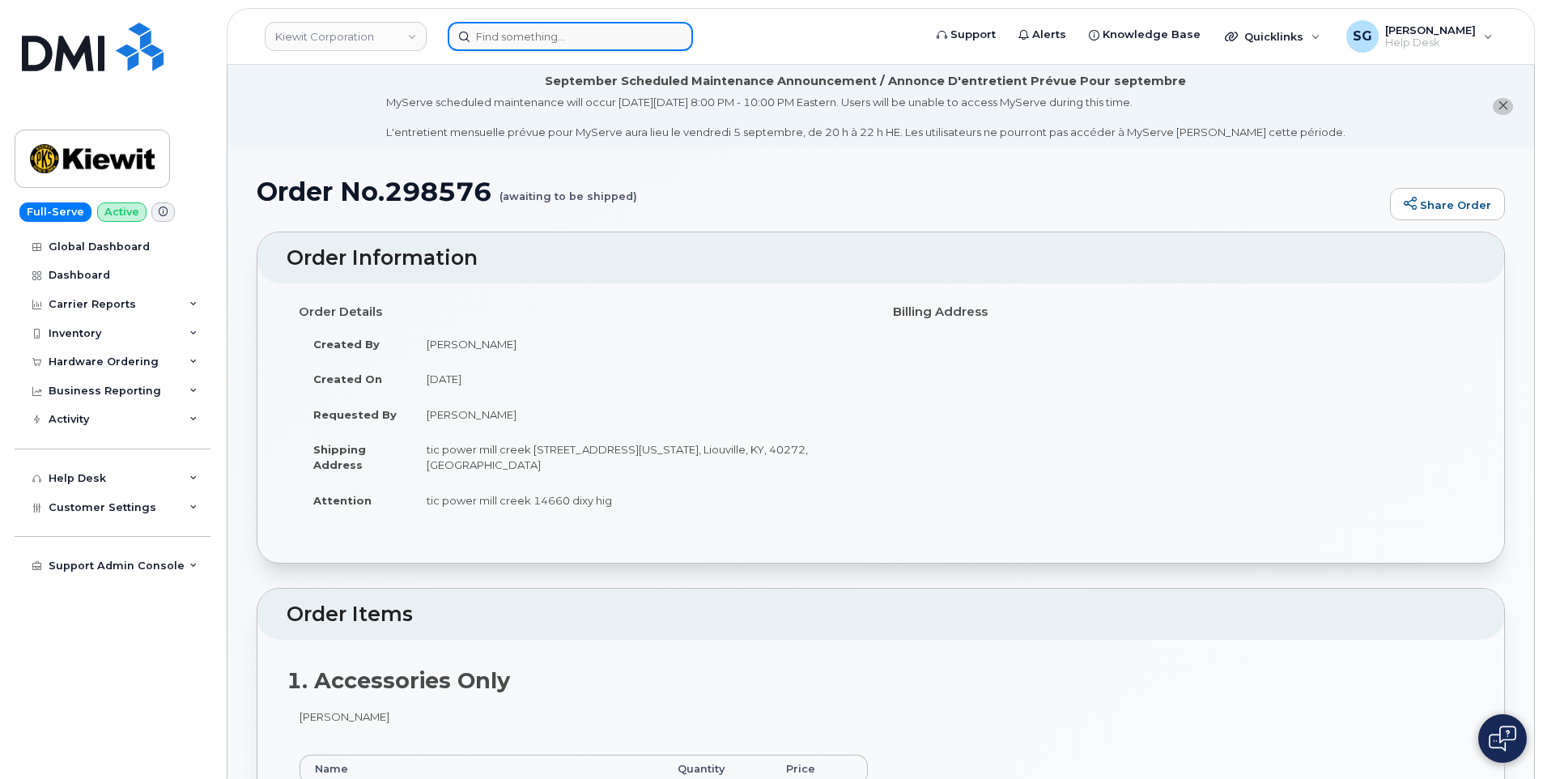
click at [566, 33] on input at bounding box center [570, 36] width 245 height 29
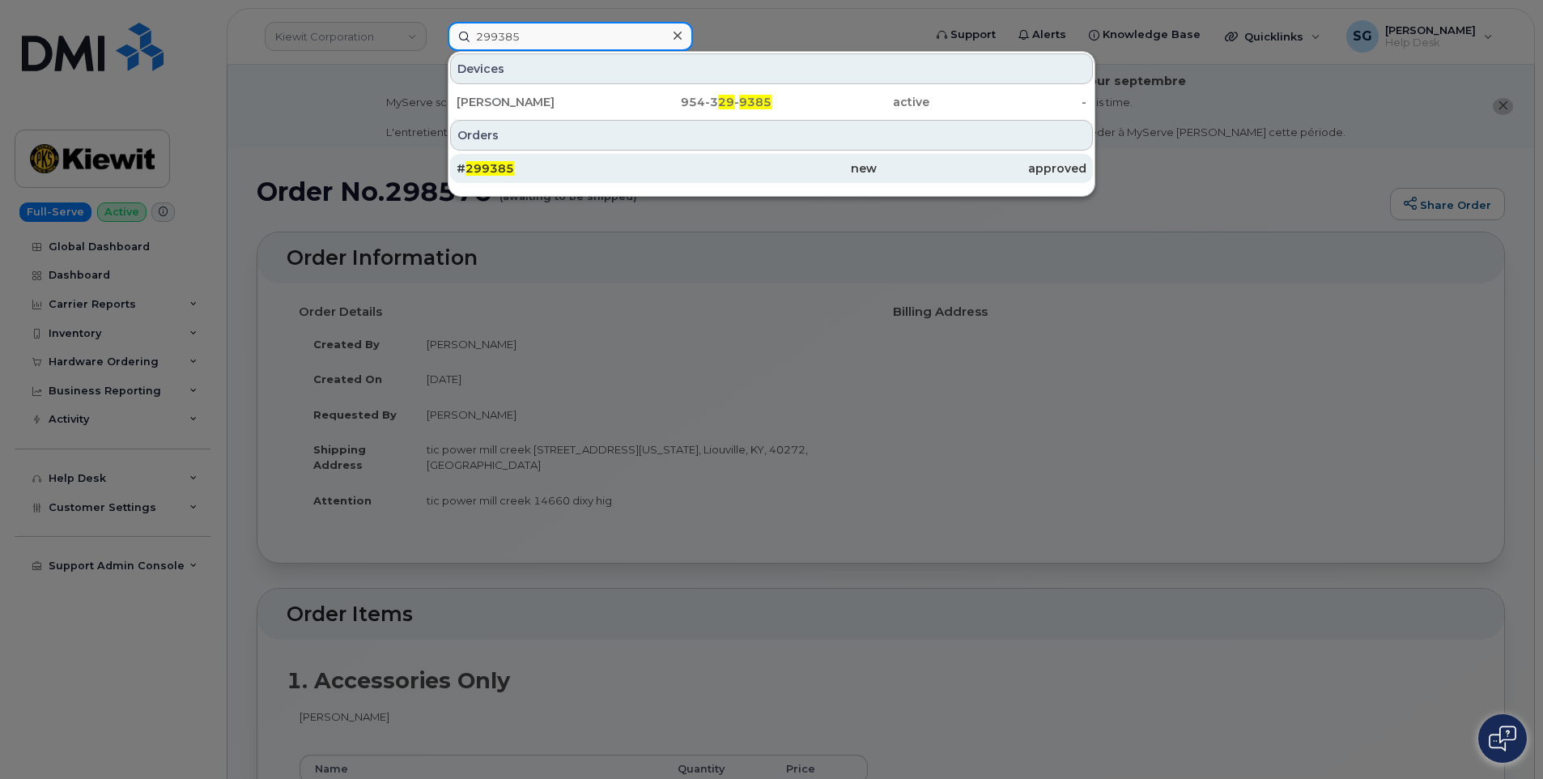
type input "299385"
click at [666, 158] on div "# 299385" at bounding box center [771, 168] width 210 height 29
click at [651, 170] on div "# 299385" at bounding box center [562, 168] width 210 height 16
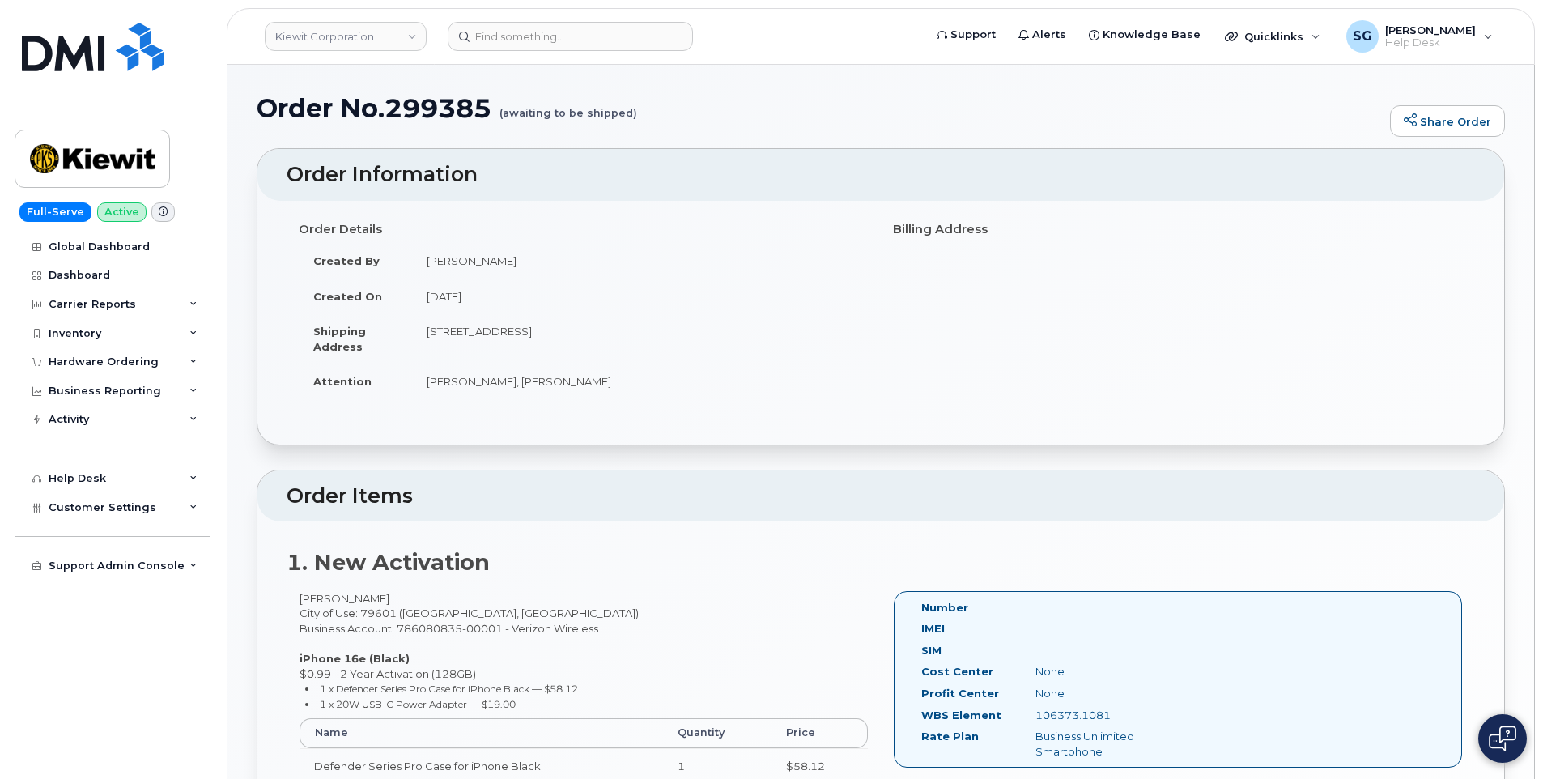
scroll to position [164, 0]
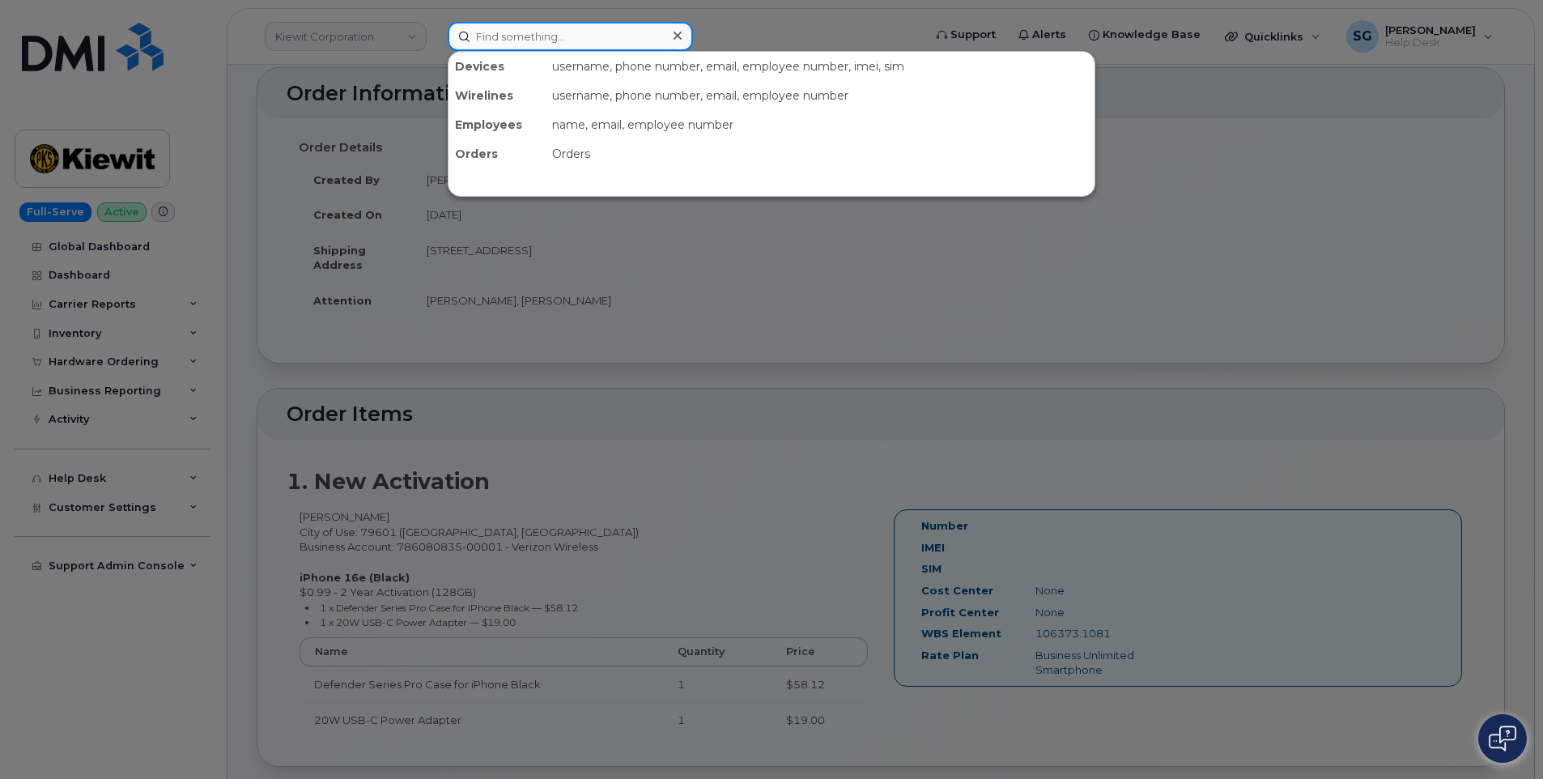
click at [536, 31] on input at bounding box center [570, 36] width 245 height 29
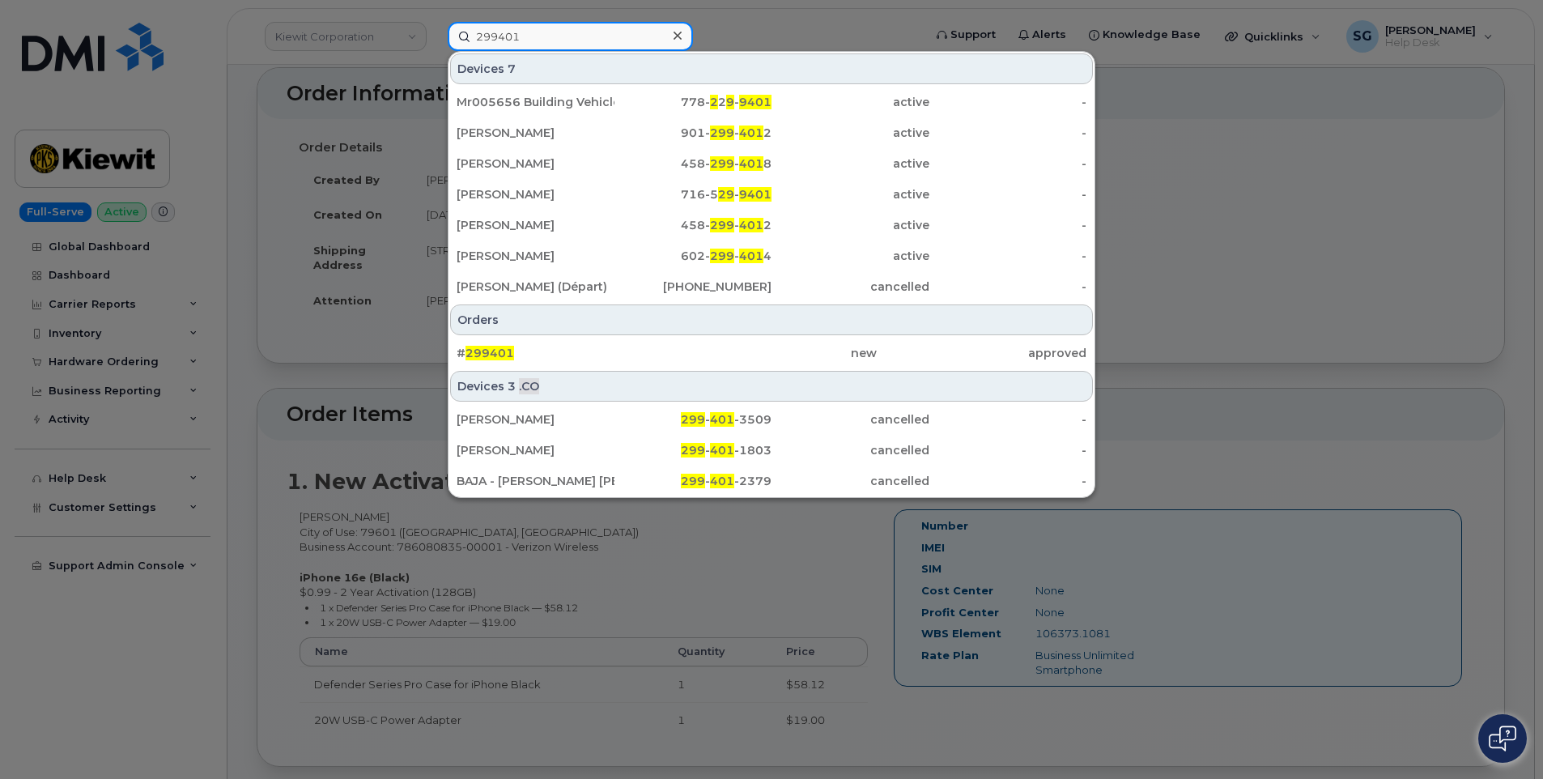
type input "299401"
click at [645, 355] on div "# 299401" at bounding box center [562, 353] width 210 height 16
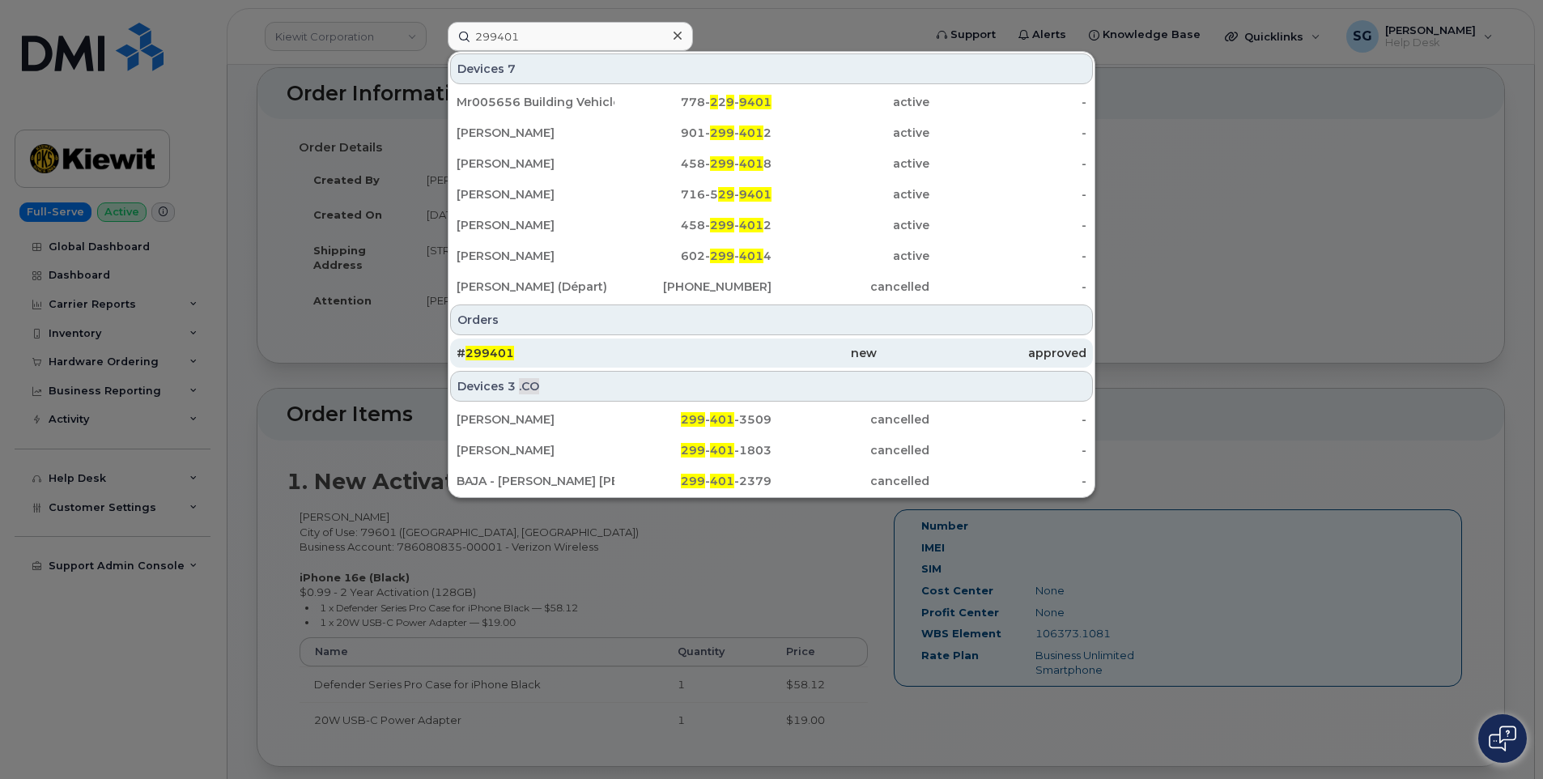
click at [759, 358] on div "new" at bounding box center [771, 353] width 210 height 16
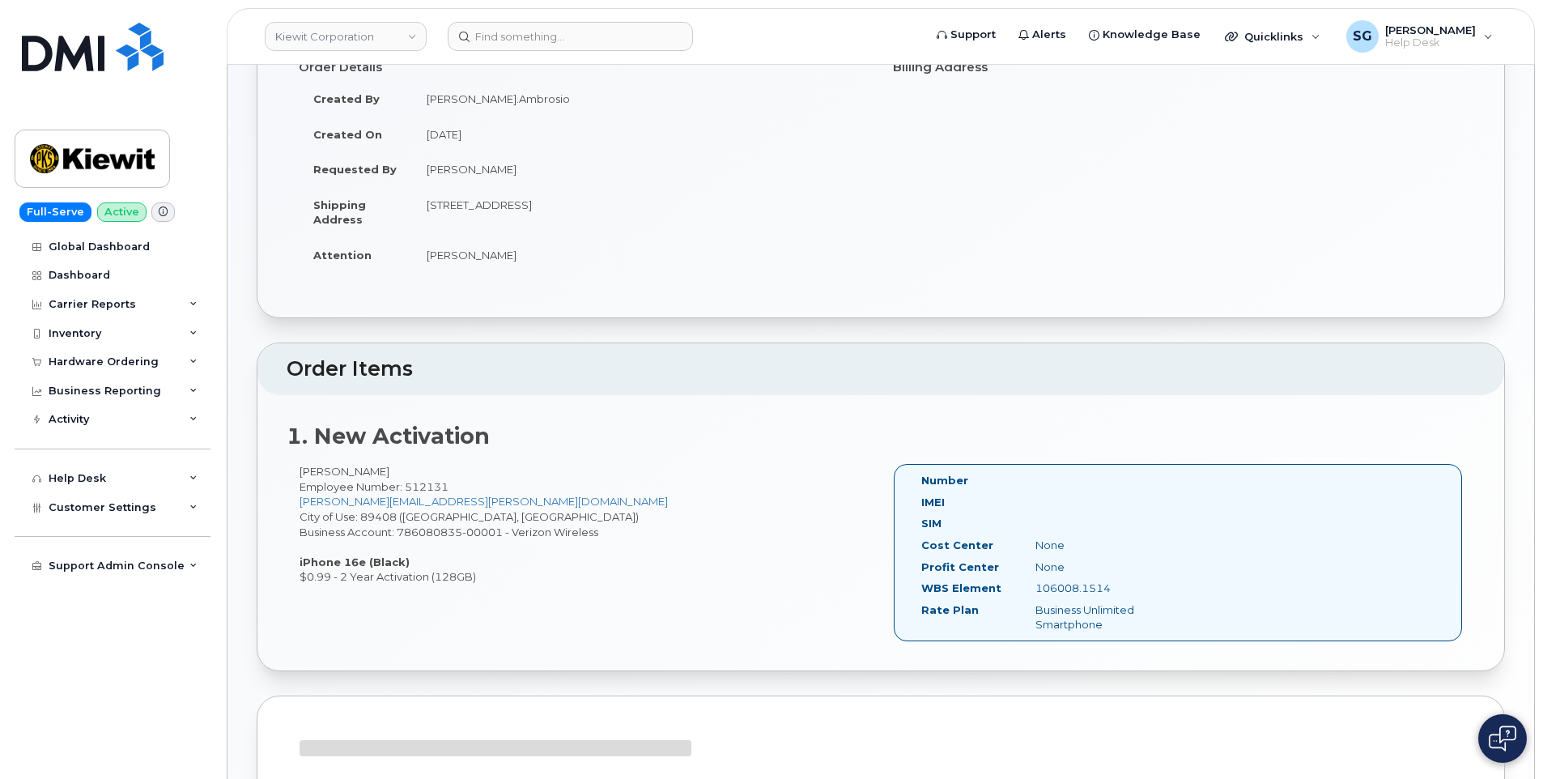
scroll to position [245, 0]
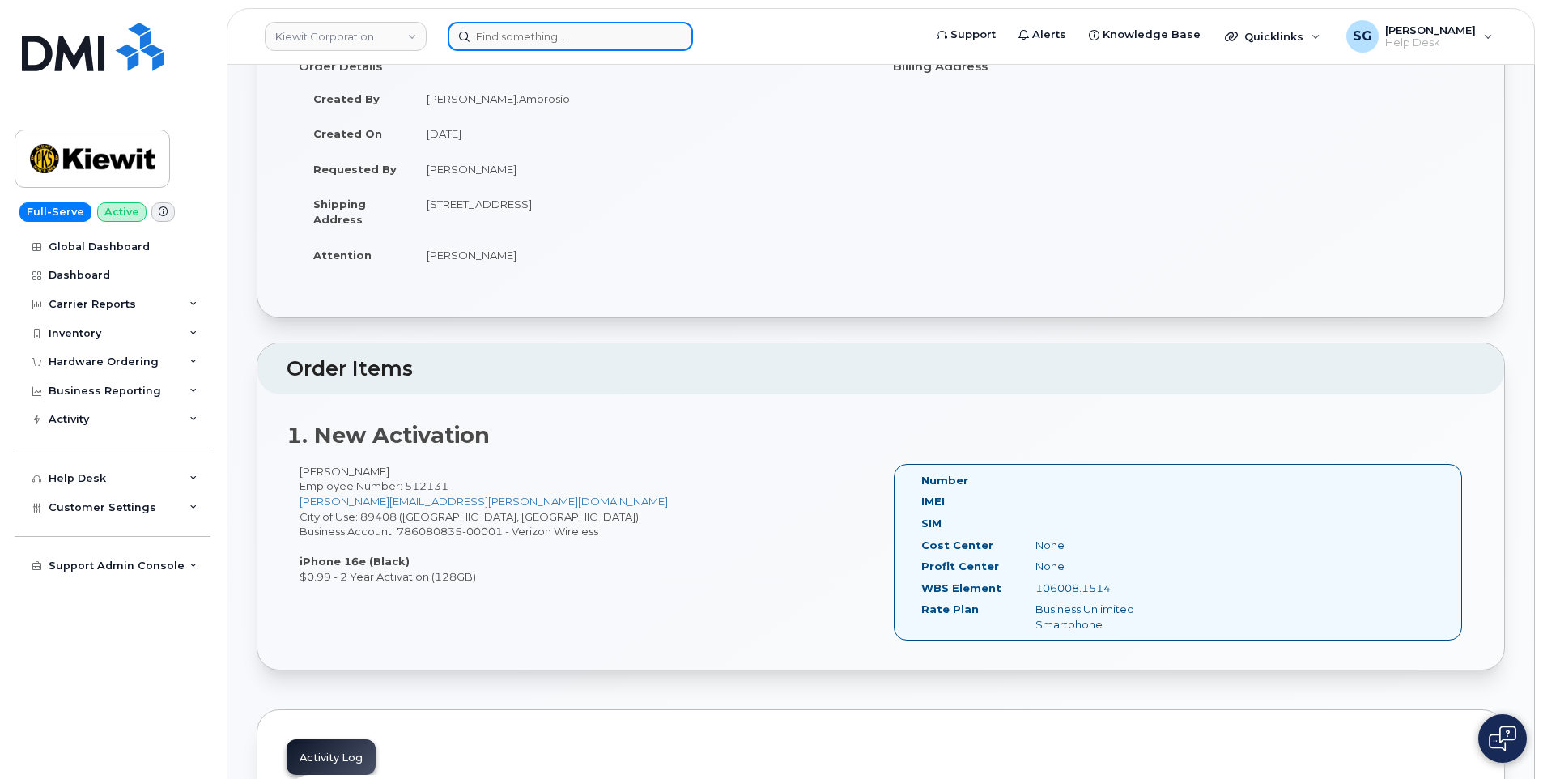
click at [504, 40] on input at bounding box center [570, 36] width 245 height 29
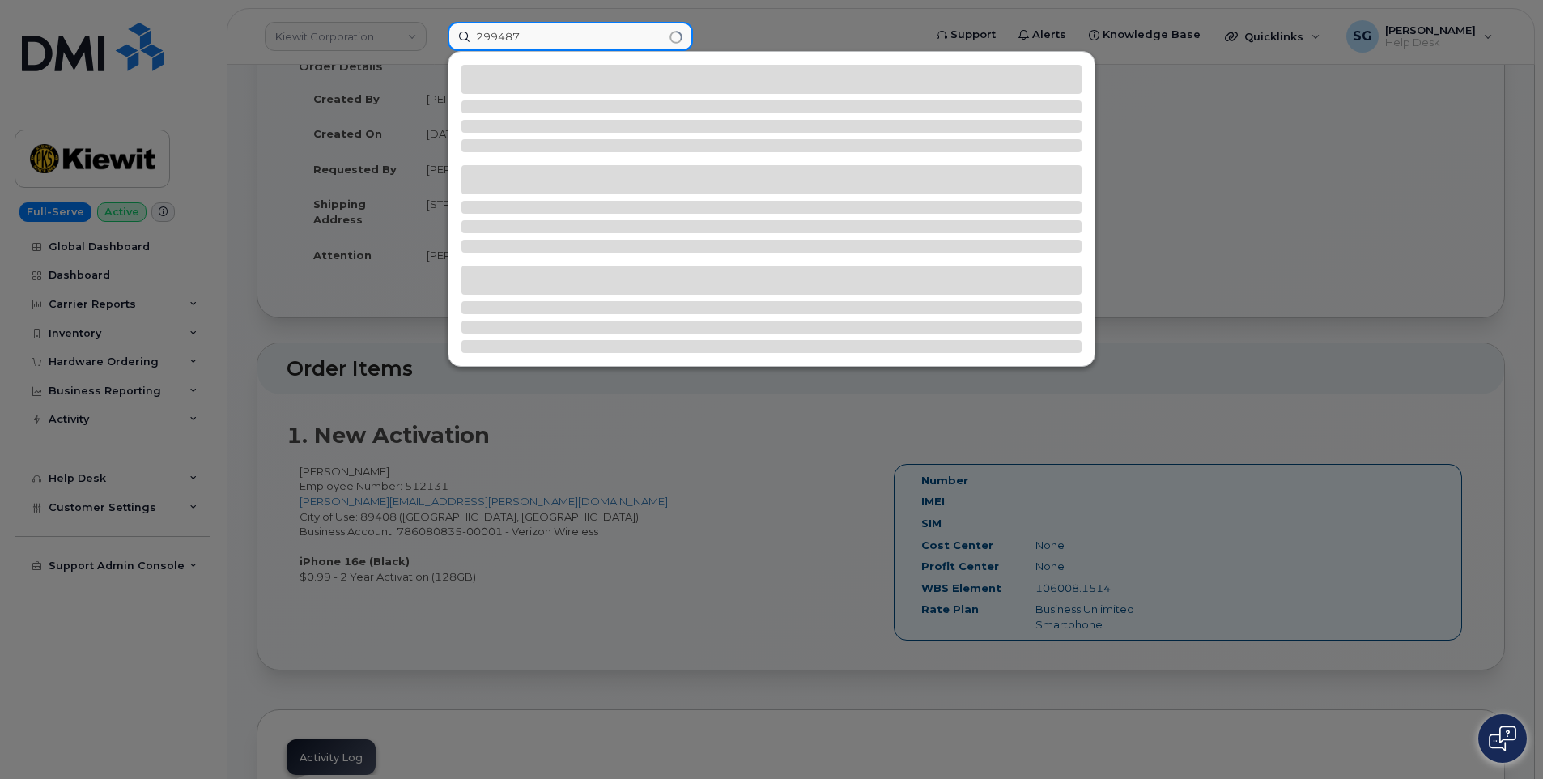
type input "299487"
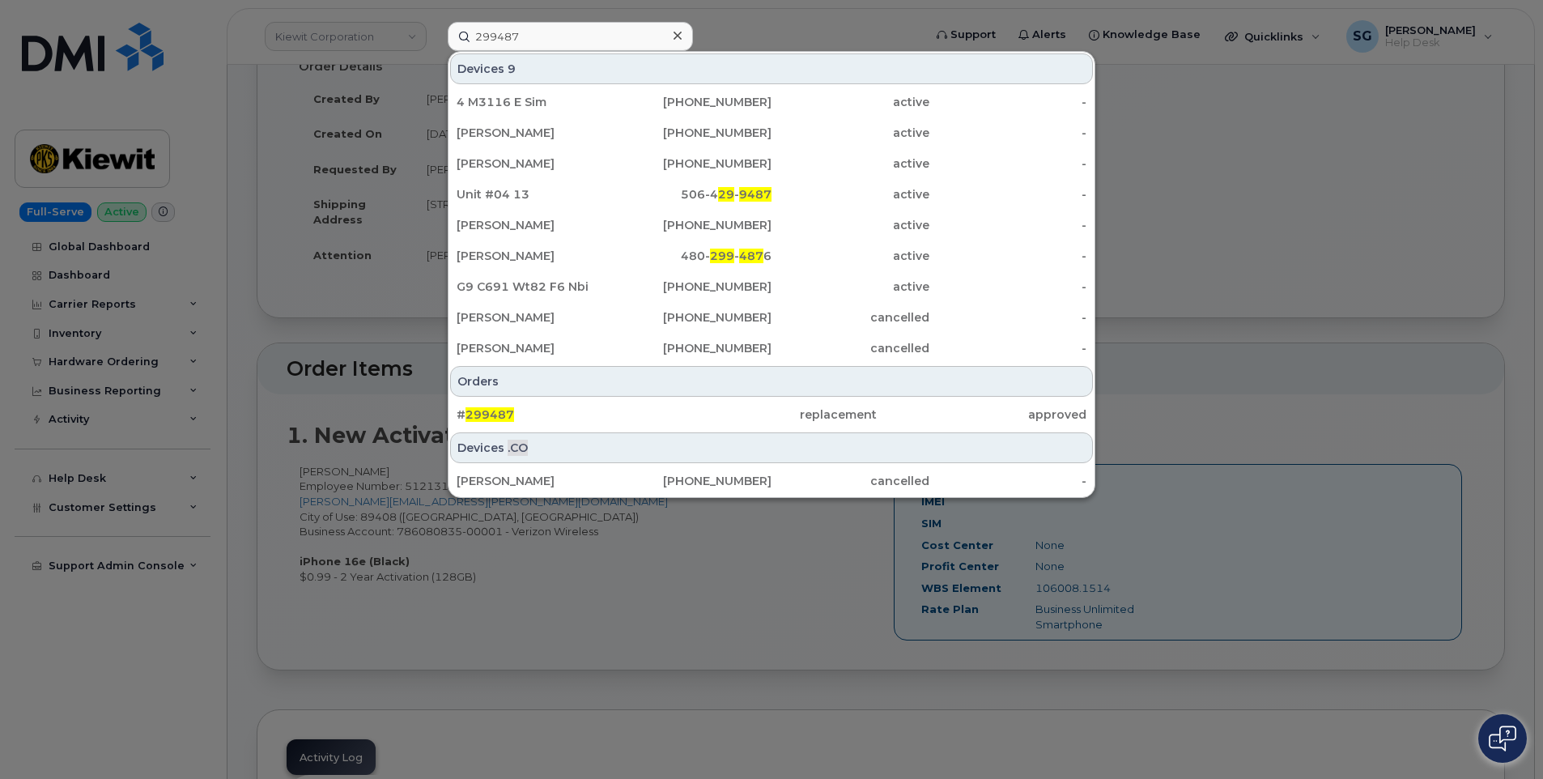
drag, startPoint x: 588, startPoint y: 414, endPoint x: 1516, endPoint y: 480, distance: 931.0
click at [588, 414] on div "# 299487" at bounding box center [562, 414] width 210 height 16
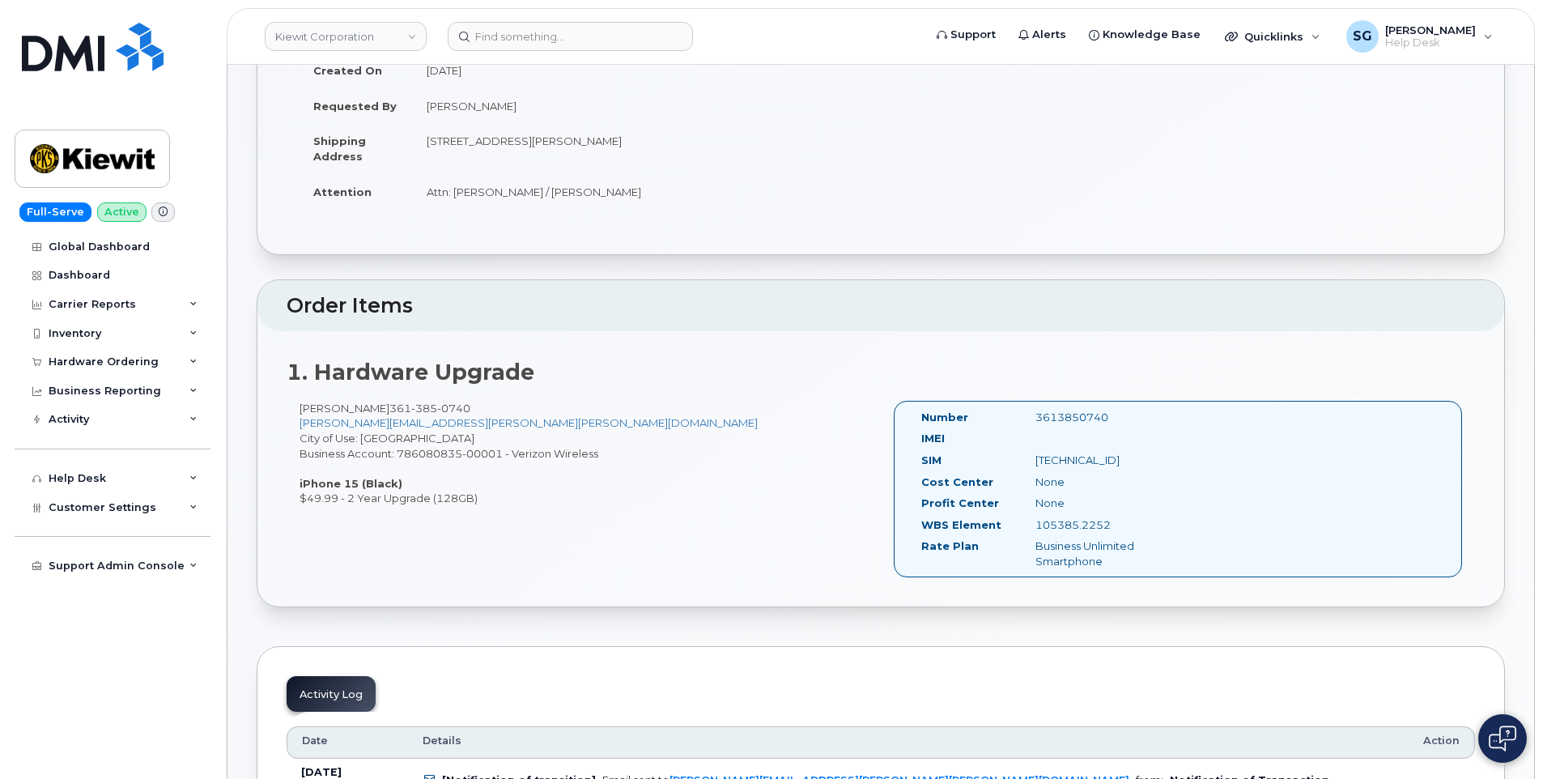
scroll to position [324, 0]
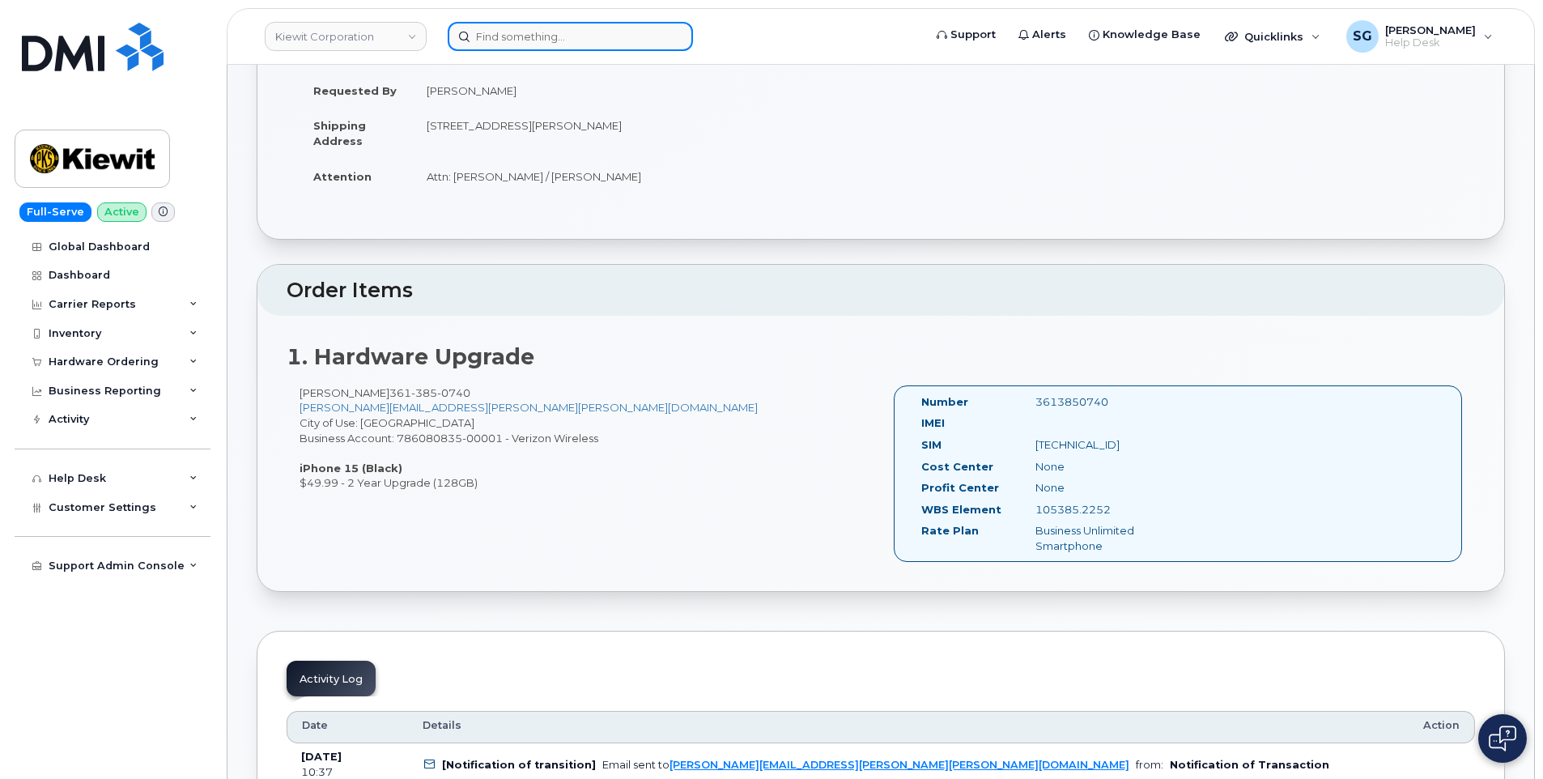
click at [525, 40] on input at bounding box center [570, 36] width 245 height 29
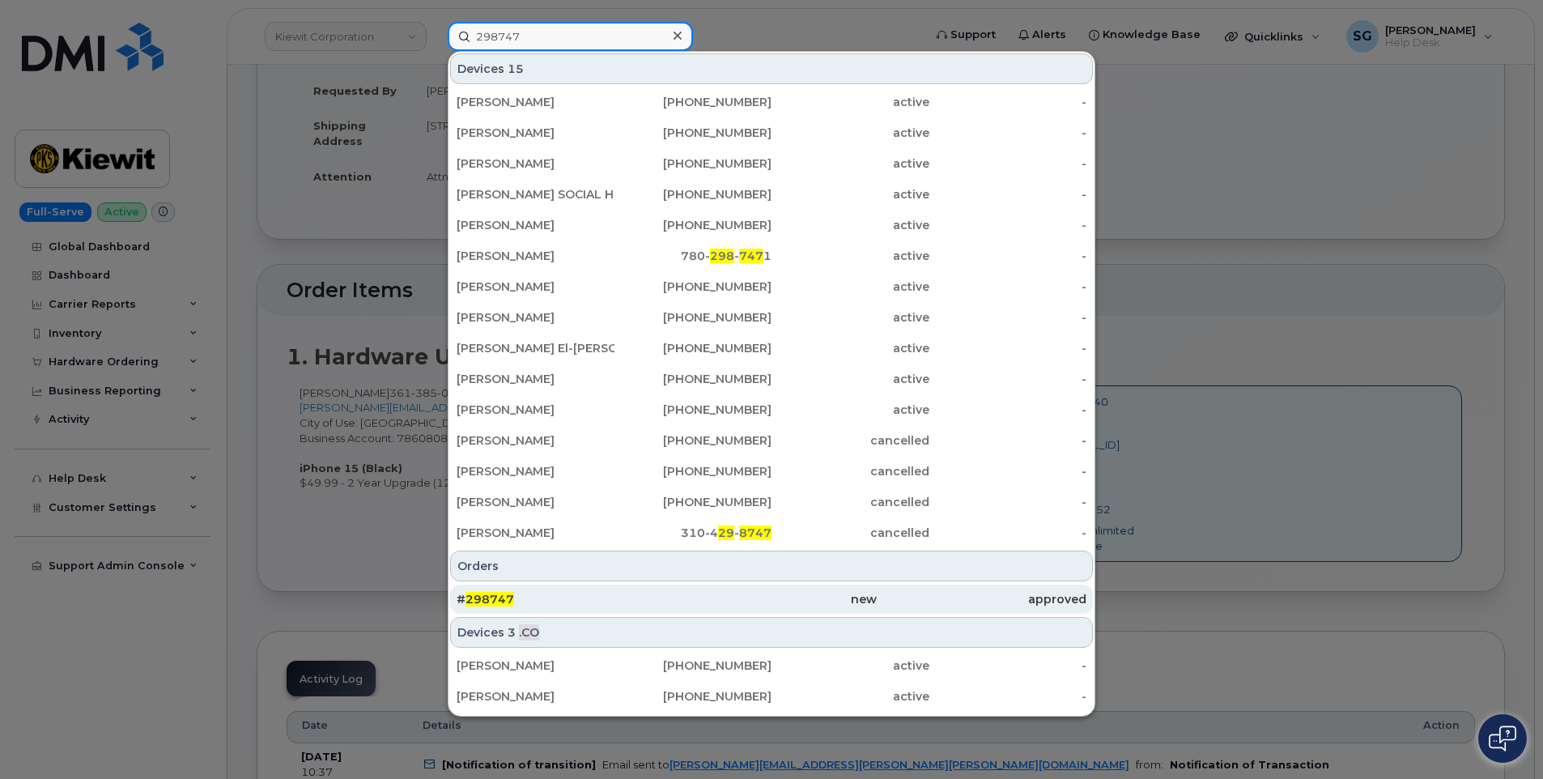
type input "298747"
click at [647, 598] on div "# 298747" at bounding box center [562, 599] width 210 height 16
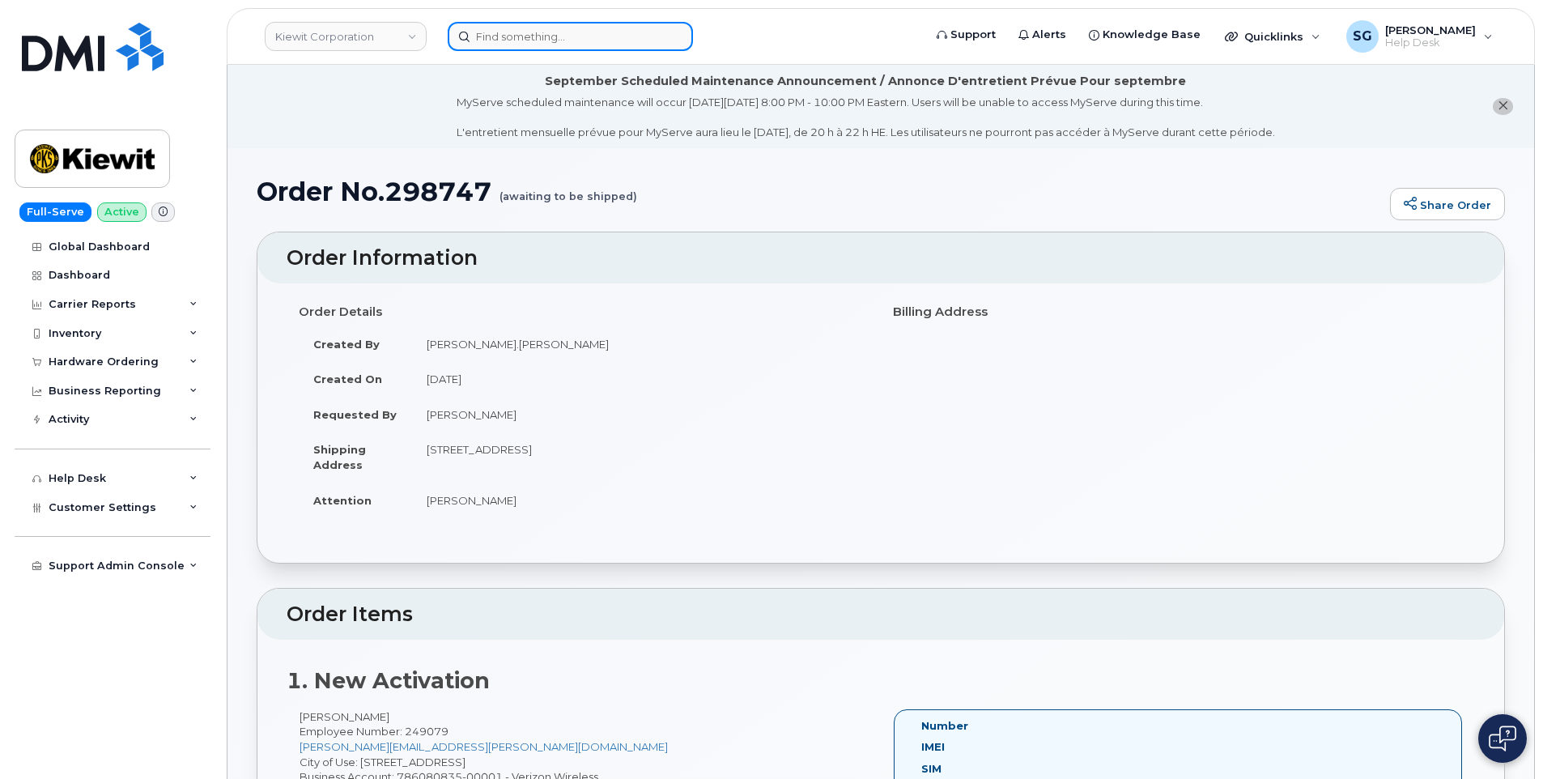
click at [563, 45] on input at bounding box center [570, 36] width 245 height 29
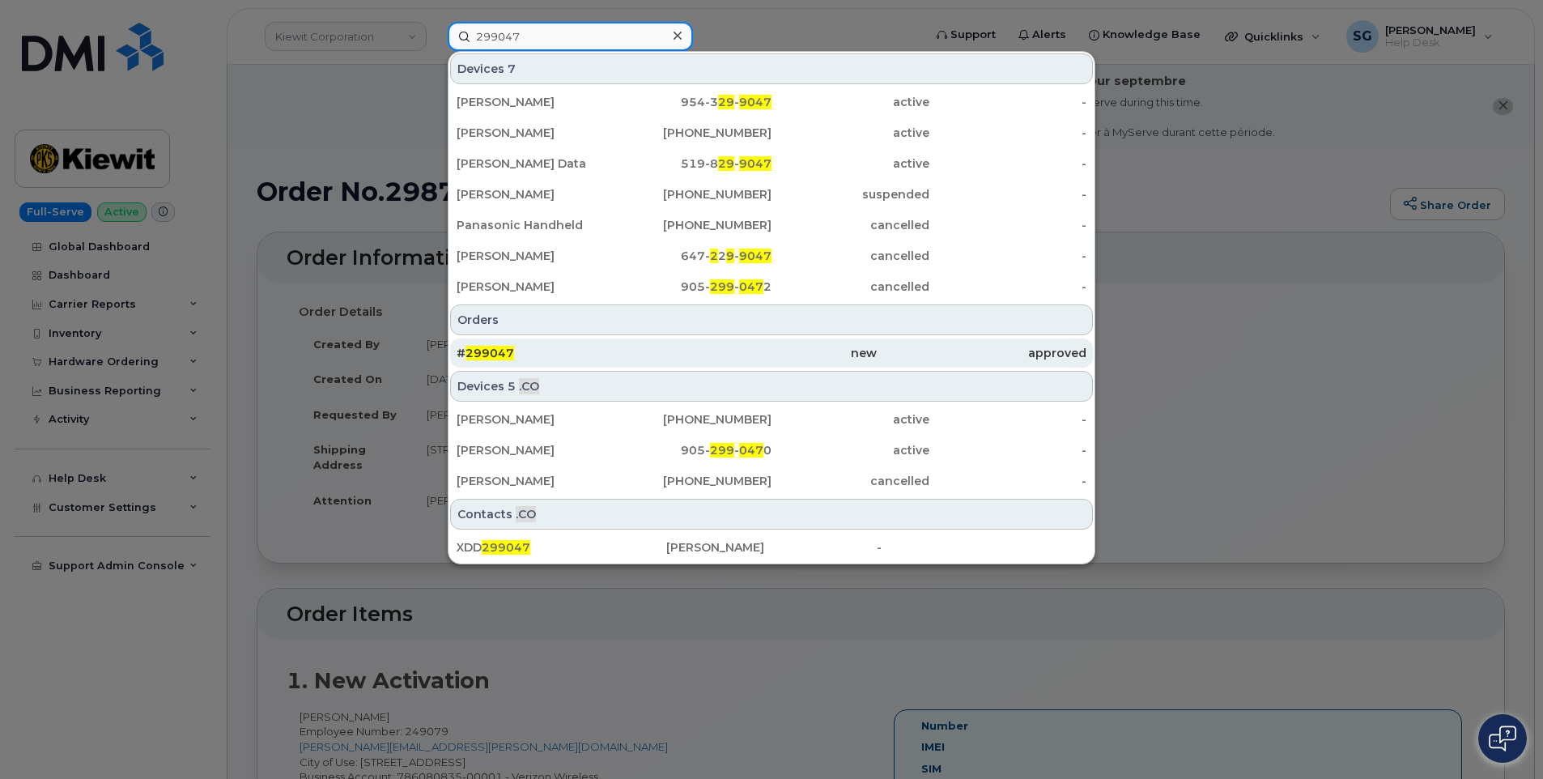
type input "299047"
click at [666, 362] on div "# 299047" at bounding box center [771, 352] width 210 height 29
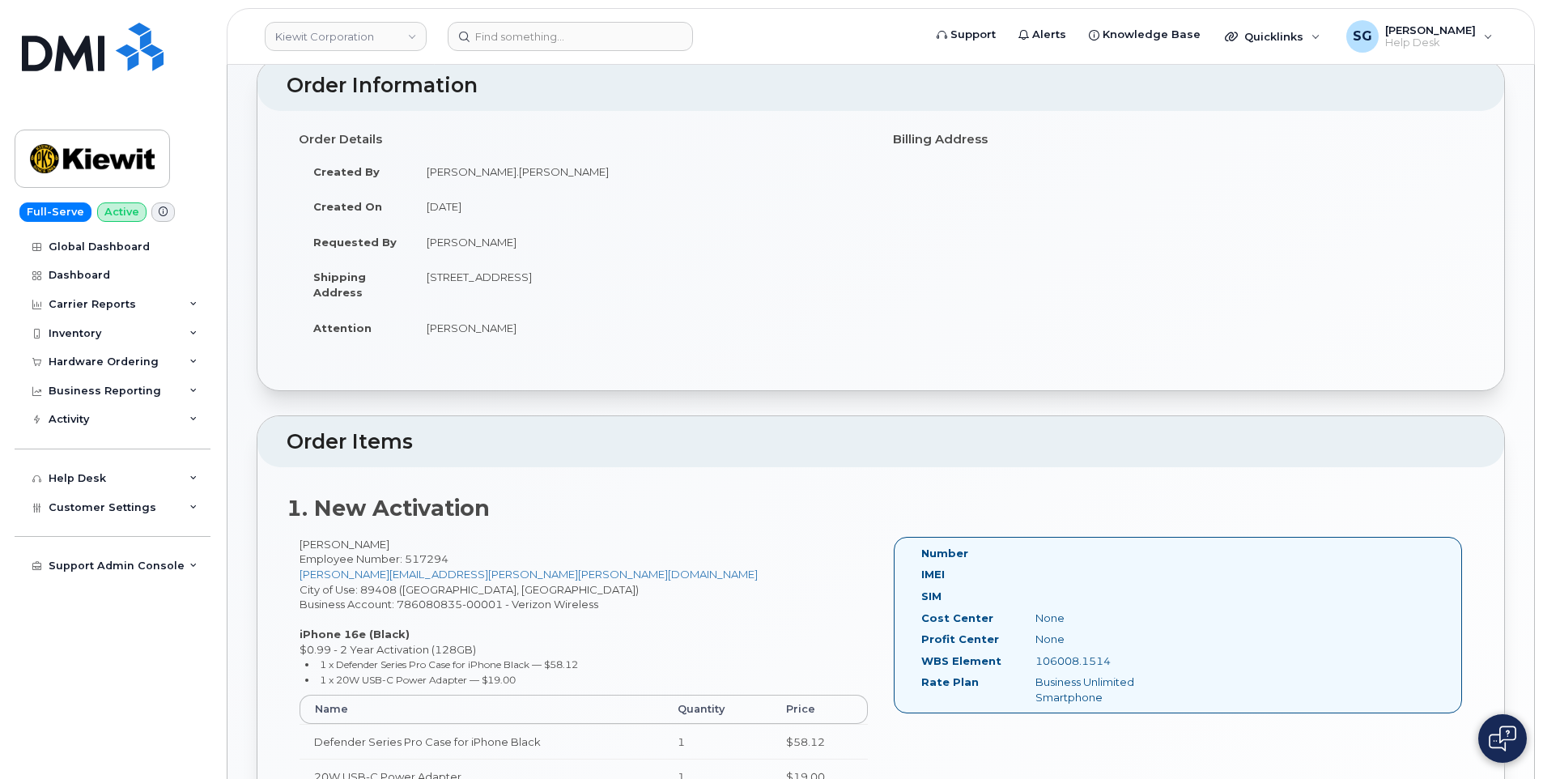
scroll to position [324, 0]
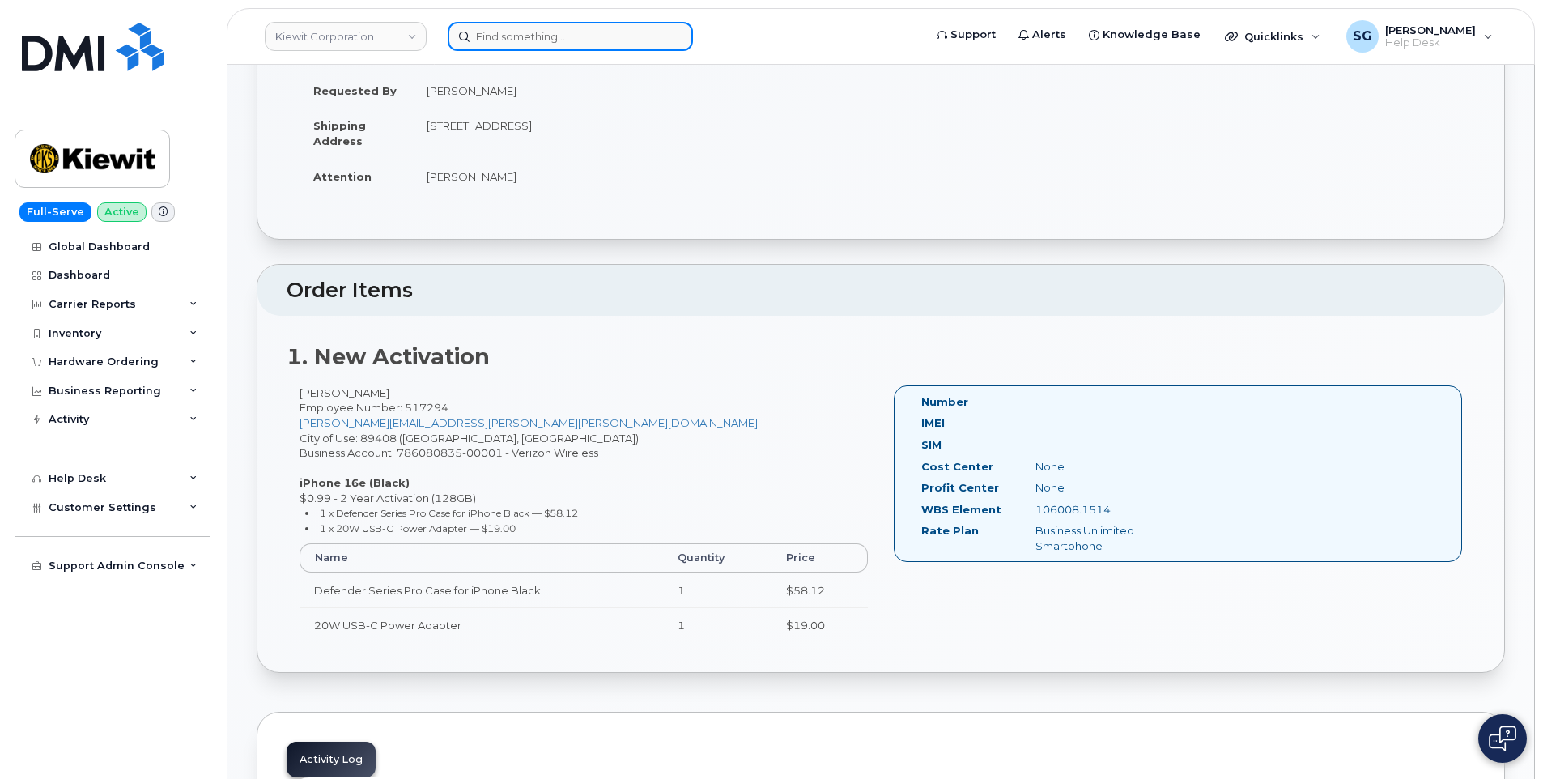
click at [501, 36] on input at bounding box center [570, 36] width 245 height 29
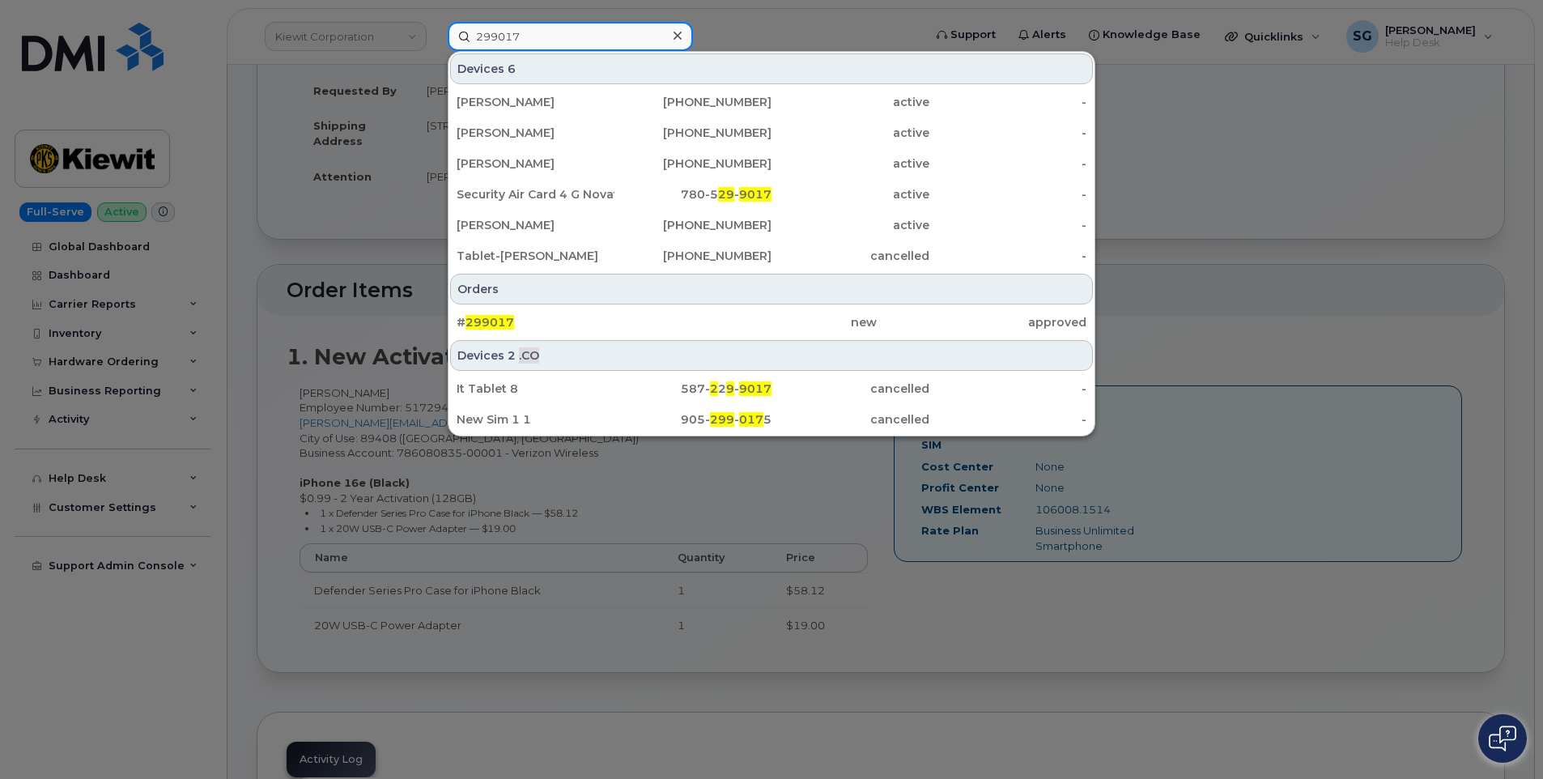
type input "299017"
drag, startPoint x: 521, startPoint y: 318, endPoint x: 512, endPoint y: 343, distance: 26.6
click at [521, 318] on div "# 299017" at bounding box center [562, 322] width 210 height 16
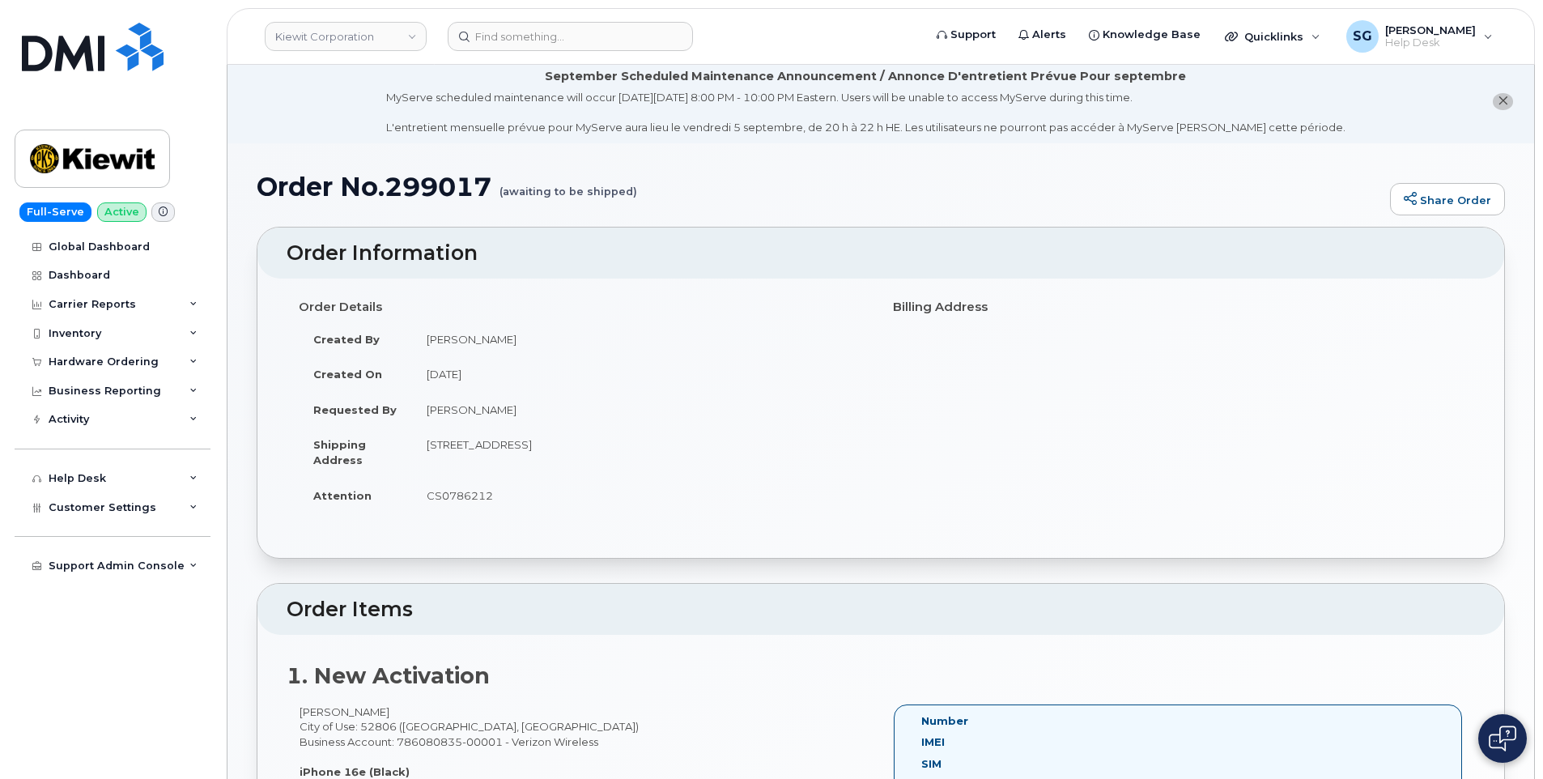
scroll to position [243, 0]
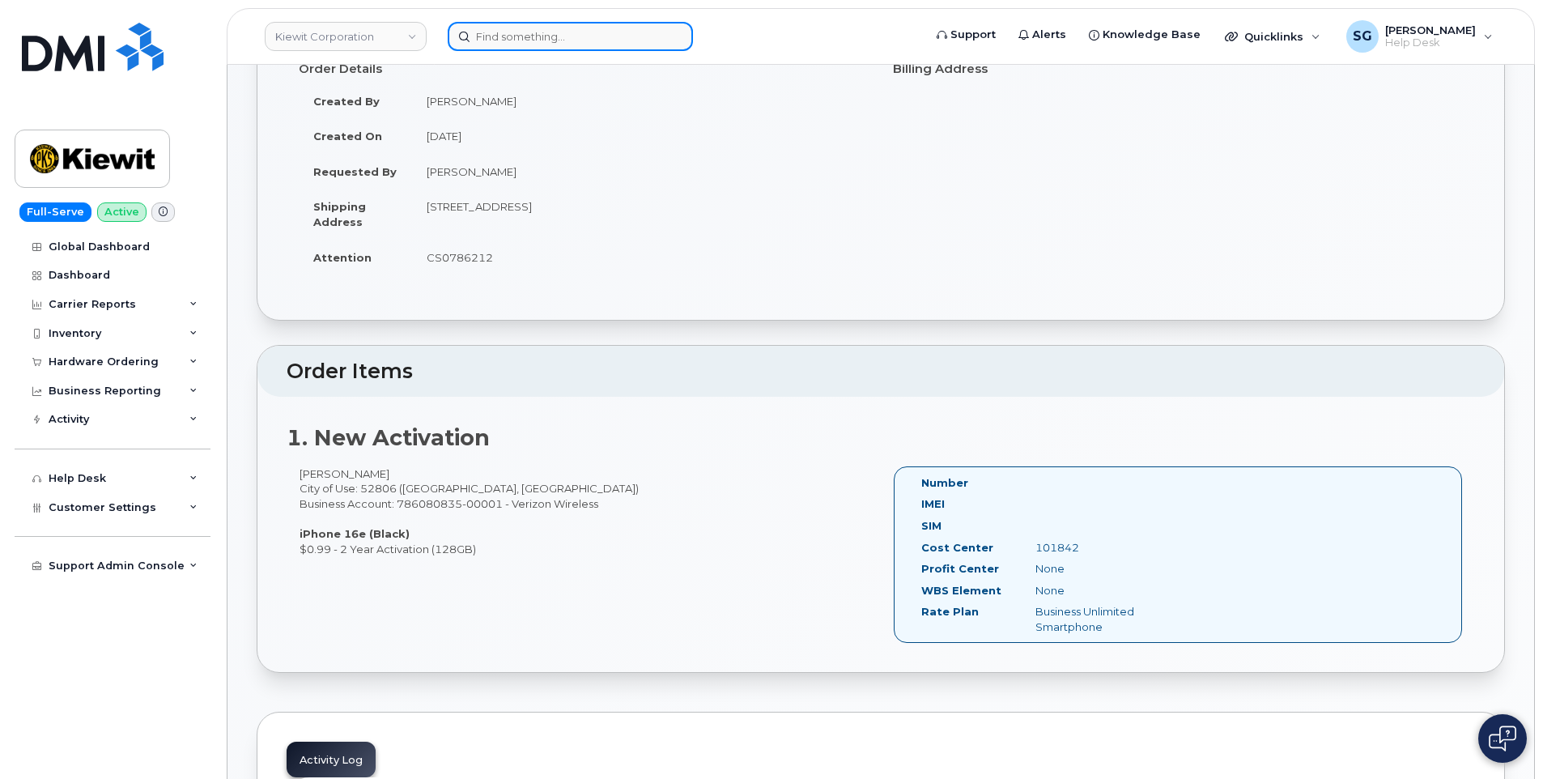
click at [497, 36] on input at bounding box center [570, 36] width 245 height 29
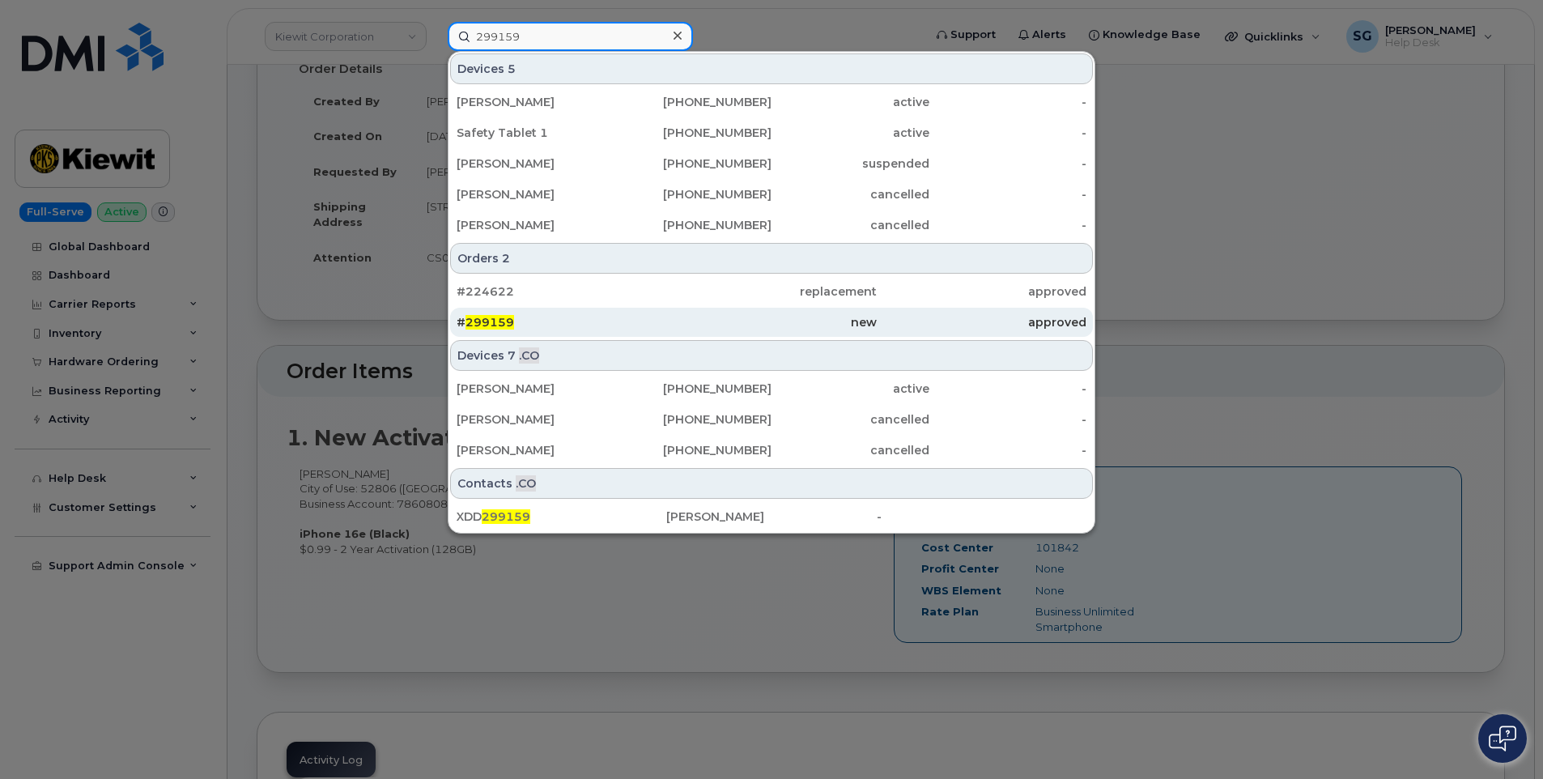
type input "299159"
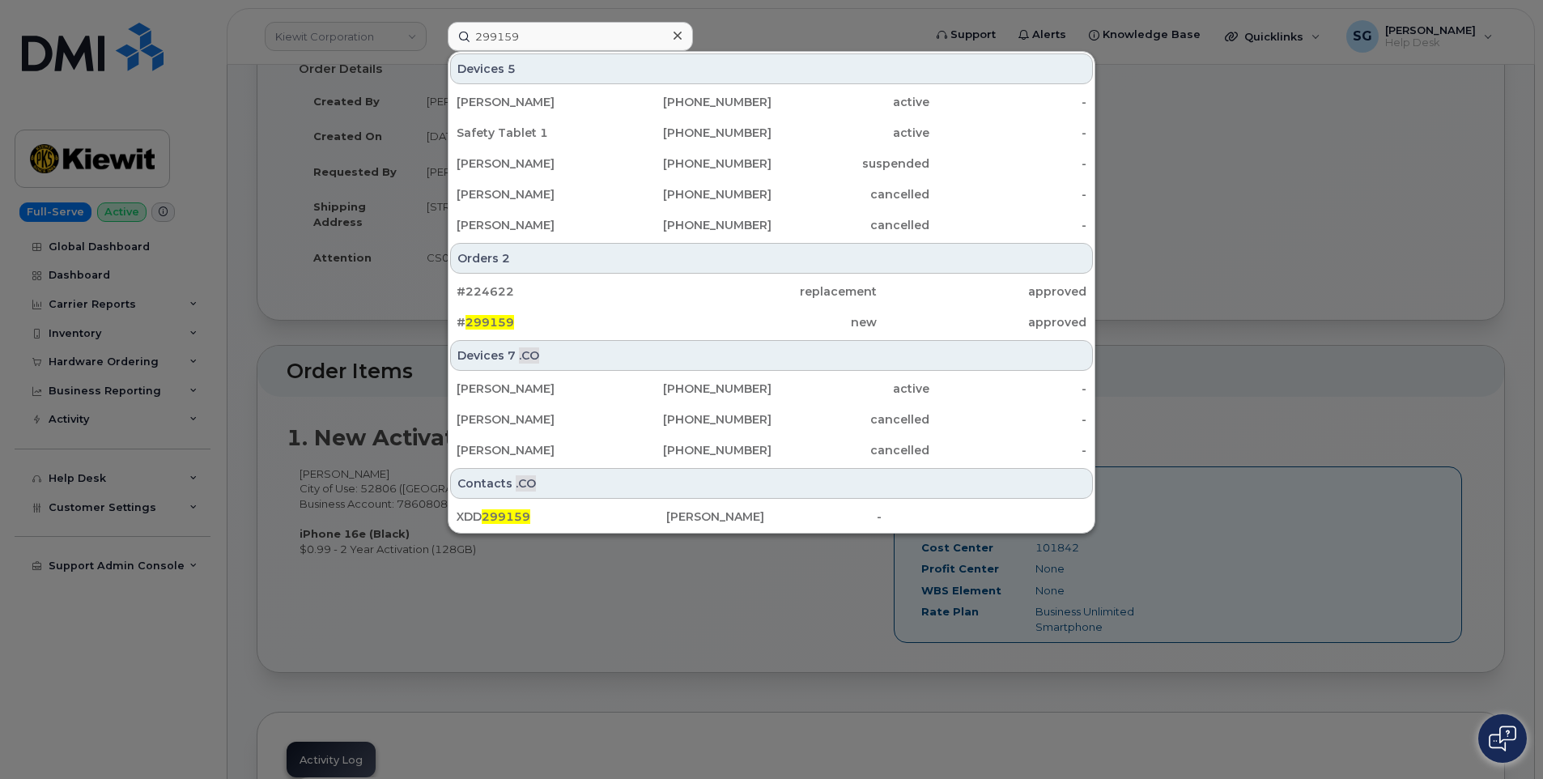
drag, startPoint x: 692, startPoint y: 322, endPoint x: 431, endPoint y: 368, distance: 265.5
click at [692, 322] on div "new" at bounding box center [771, 322] width 210 height 16
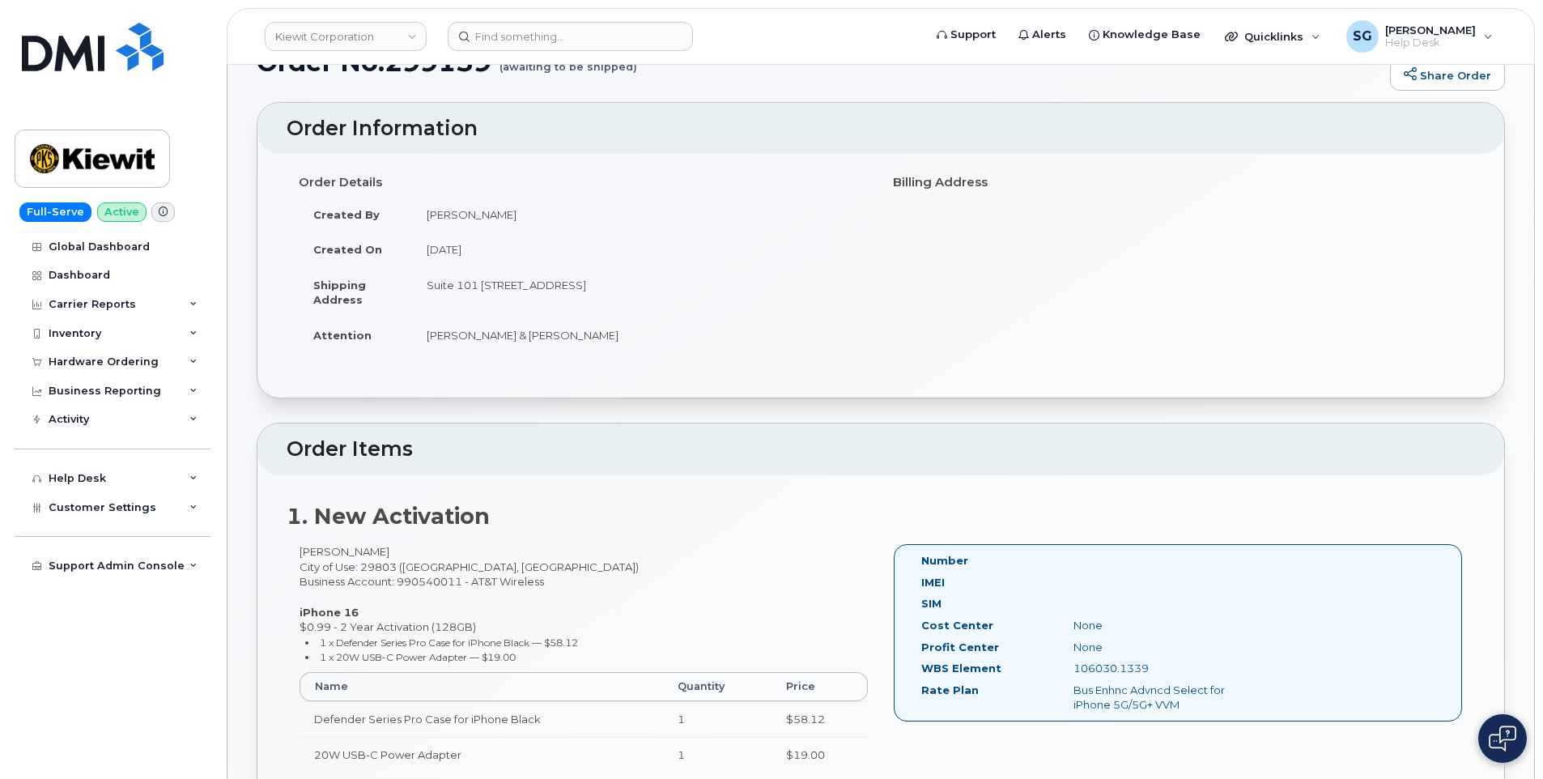
scroll to position [243, 0]
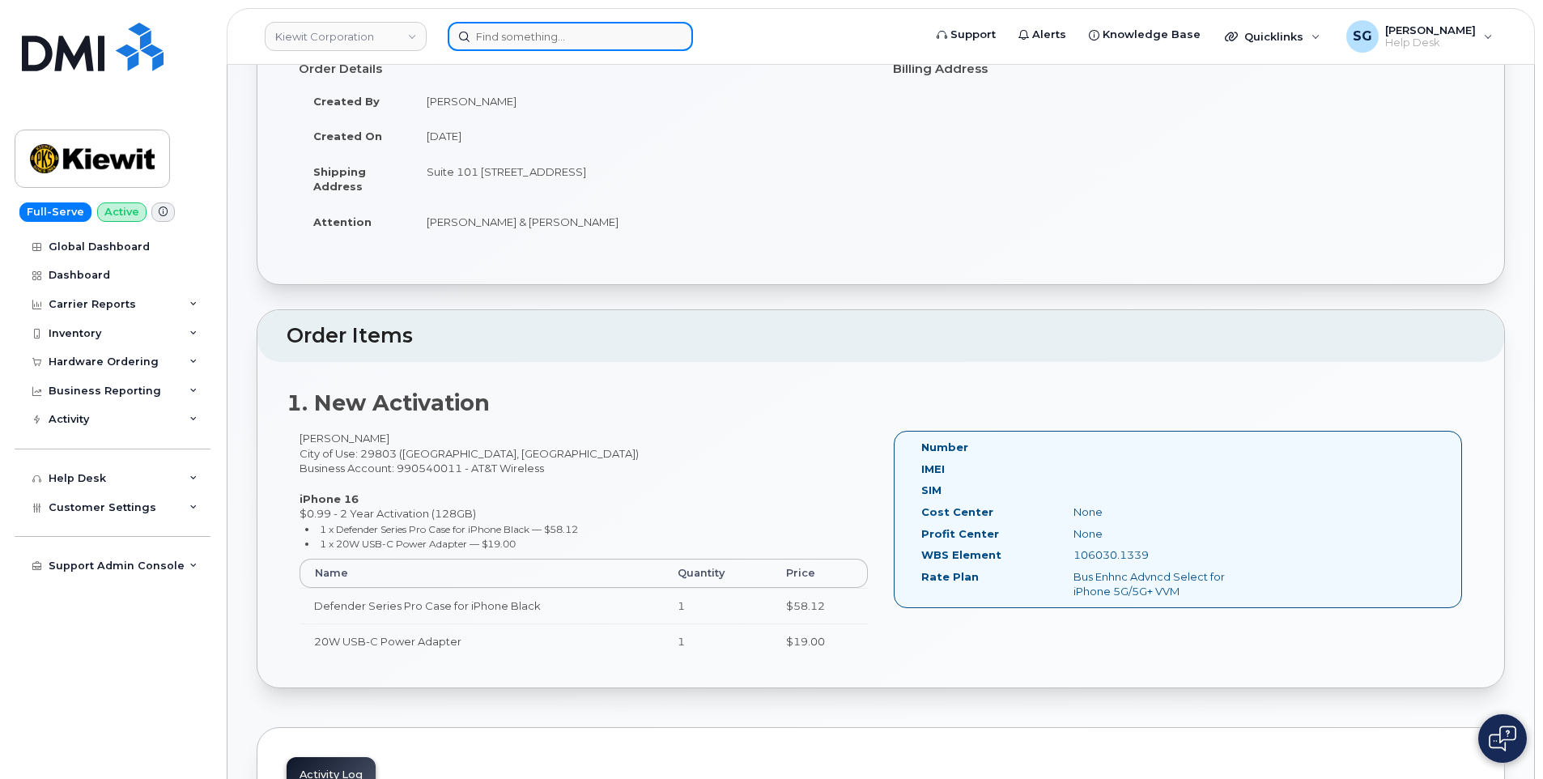
drag, startPoint x: 534, startPoint y: 23, endPoint x: 631, endPoint y: 40, distance: 98.6
click at [534, 23] on input at bounding box center [570, 36] width 245 height 29
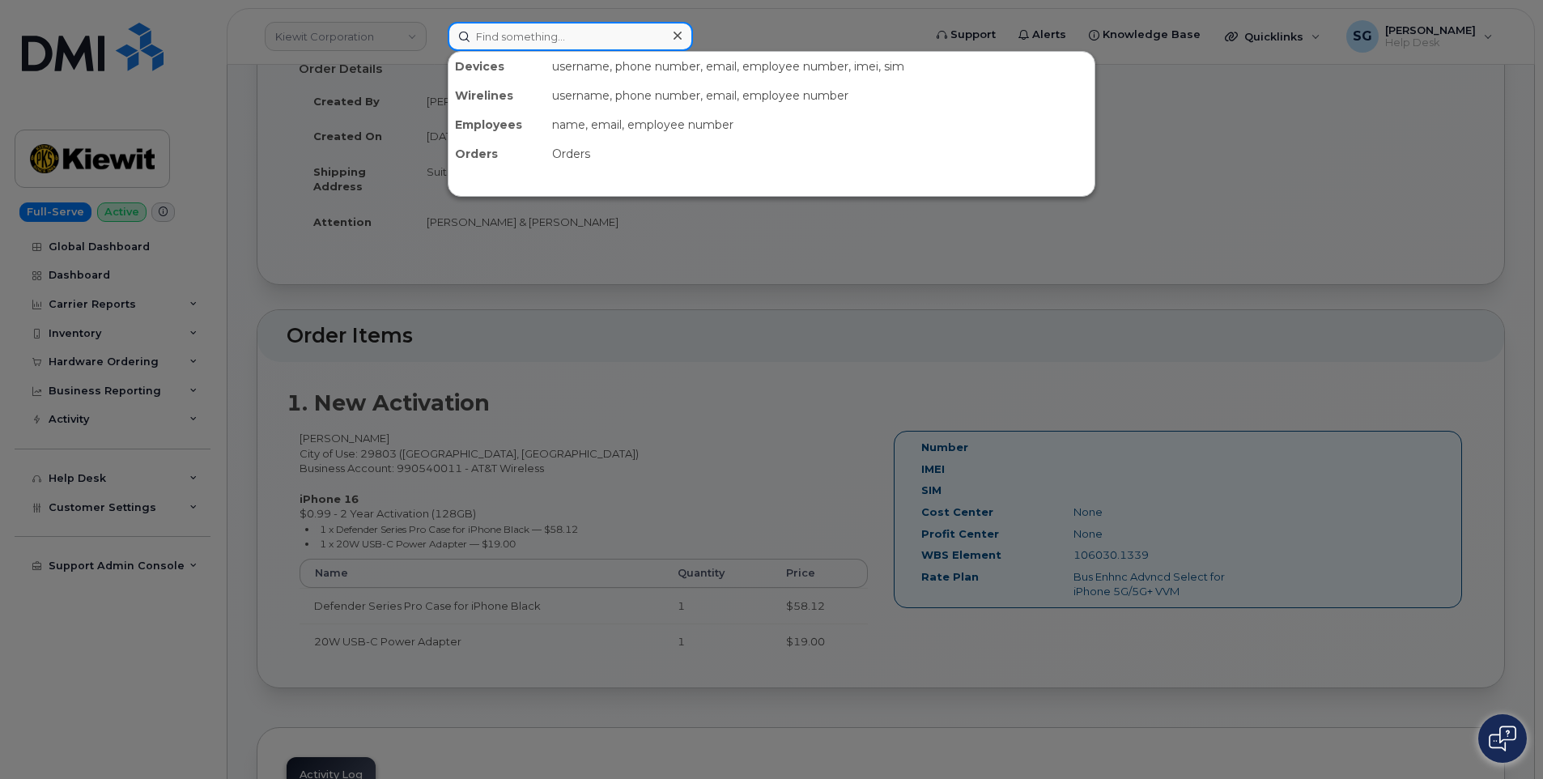
click at [588, 40] on input at bounding box center [570, 36] width 245 height 29
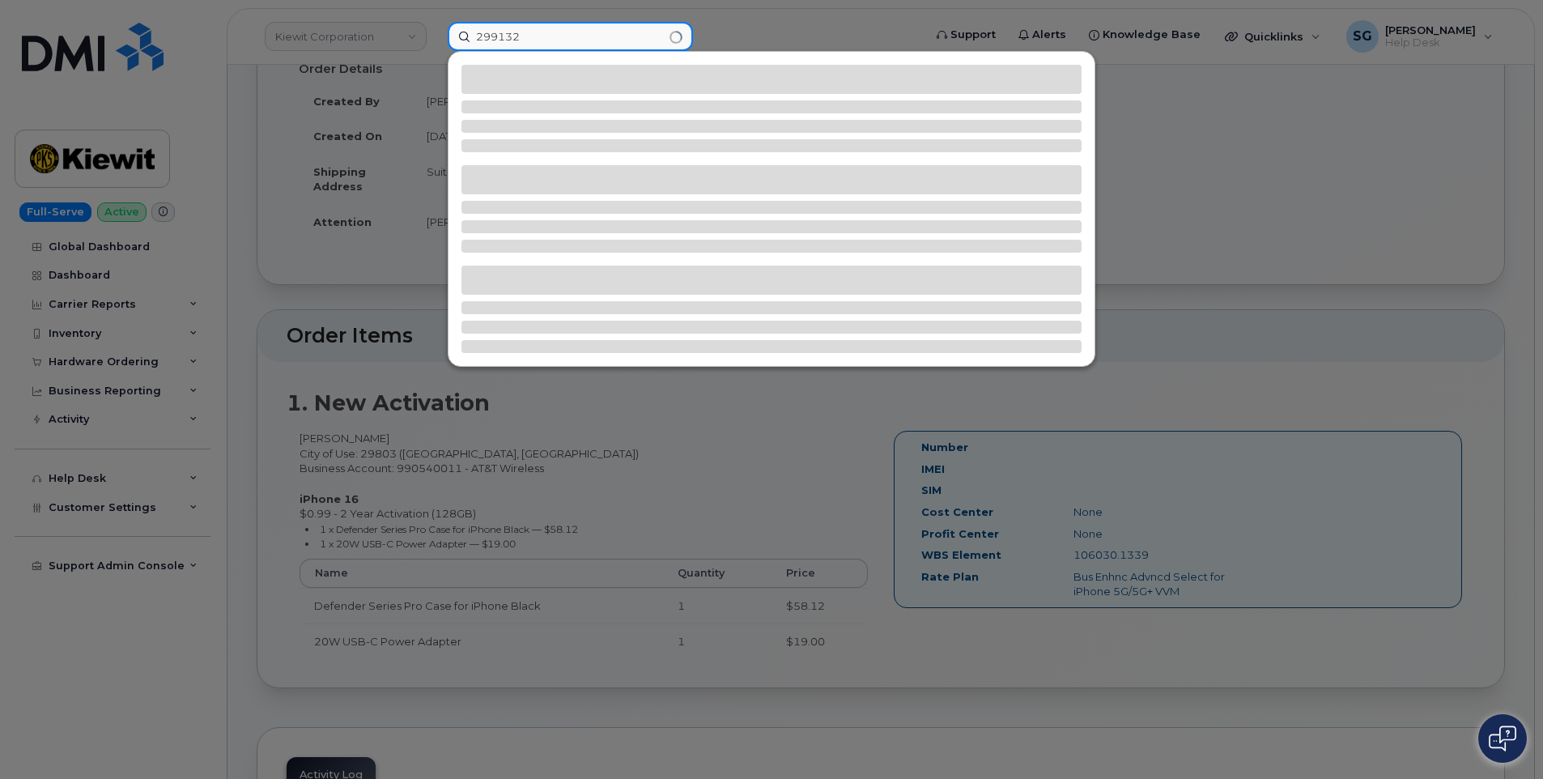
type input "299132"
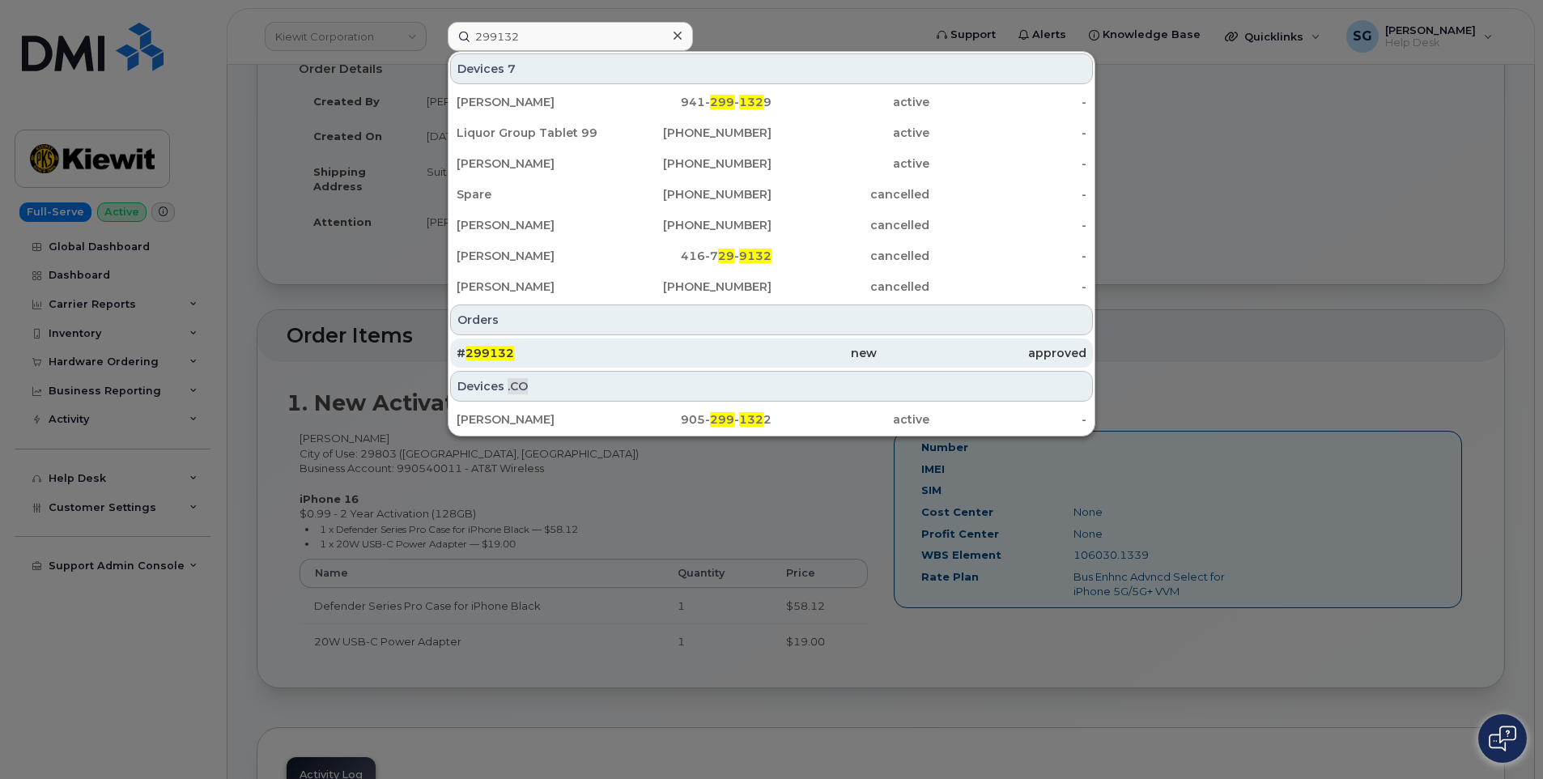
click at [666, 364] on div "# 299132" at bounding box center [771, 352] width 210 height 29
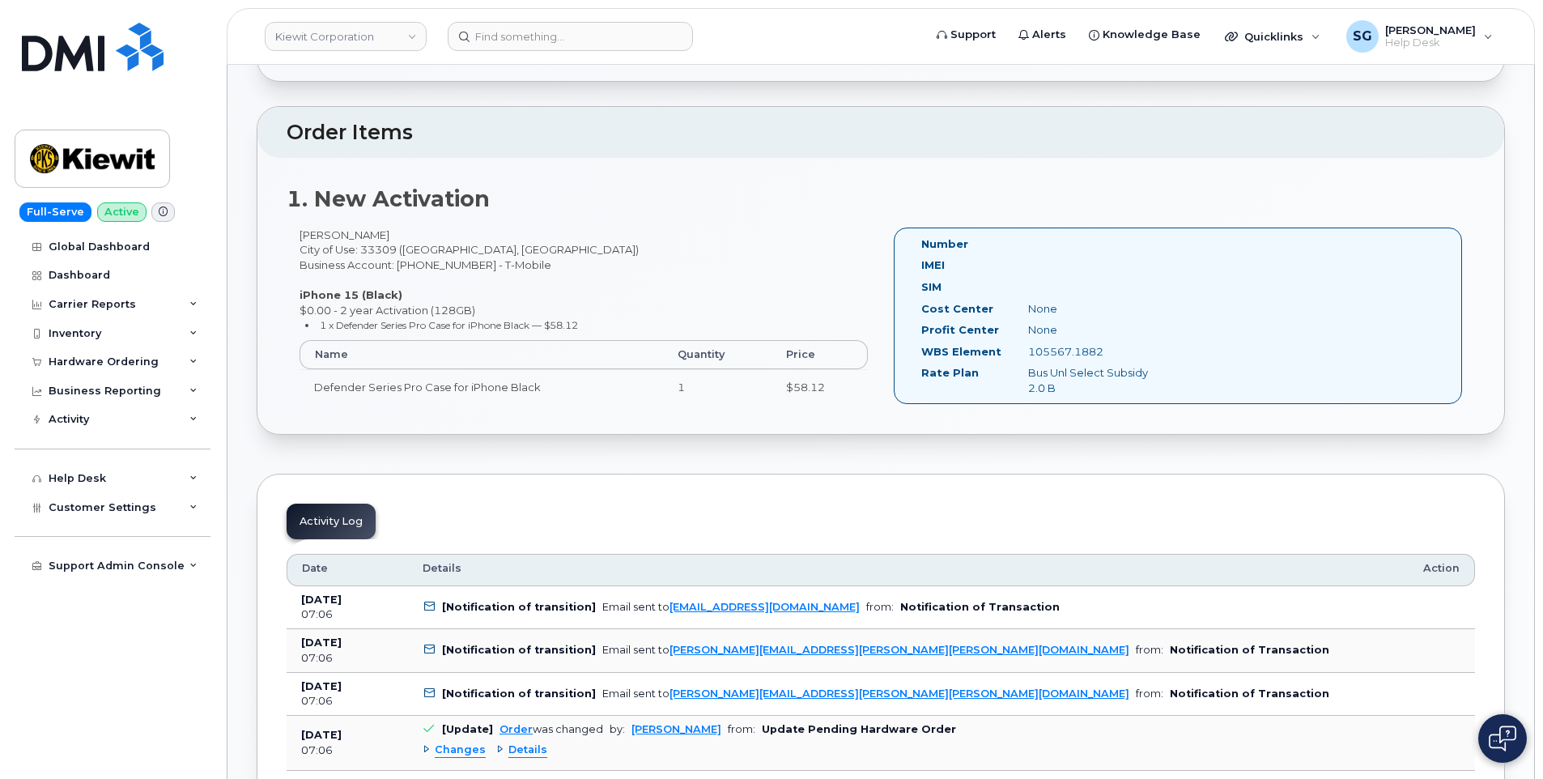
scroll to position [486, 0]
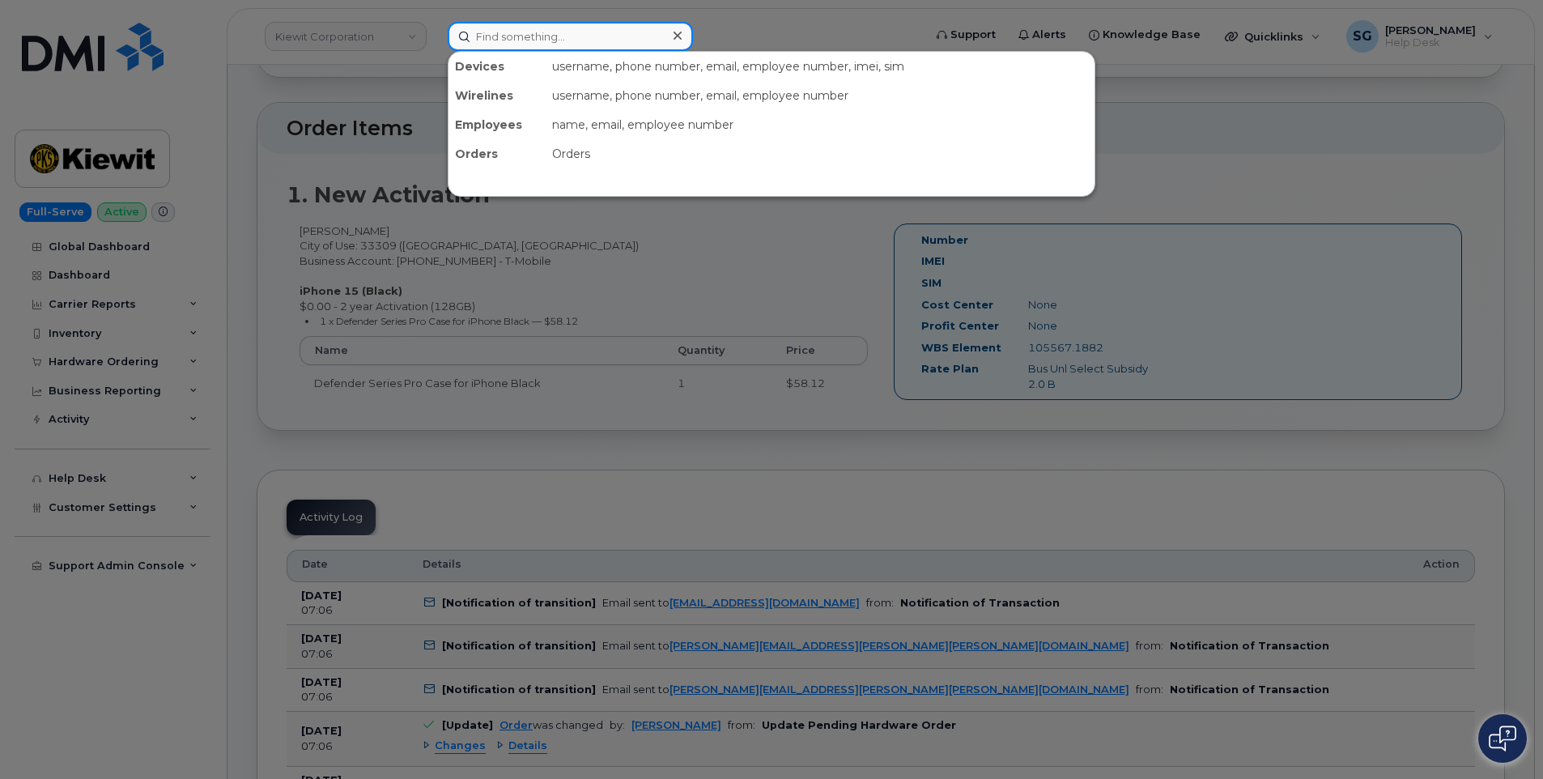
click at [504, 38] on input at bounding box center [570, 36] width 245 height 29
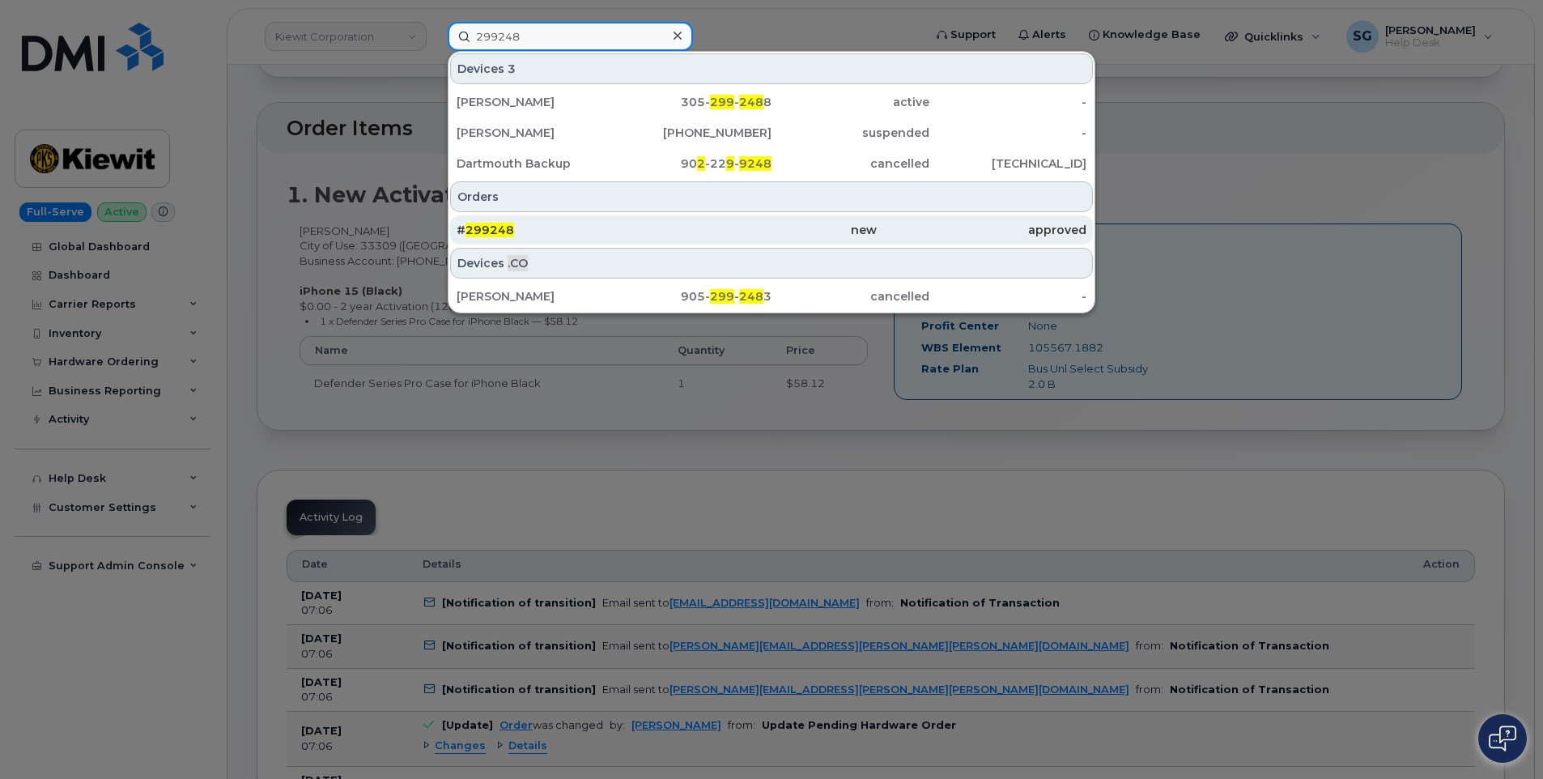
type input "299248"
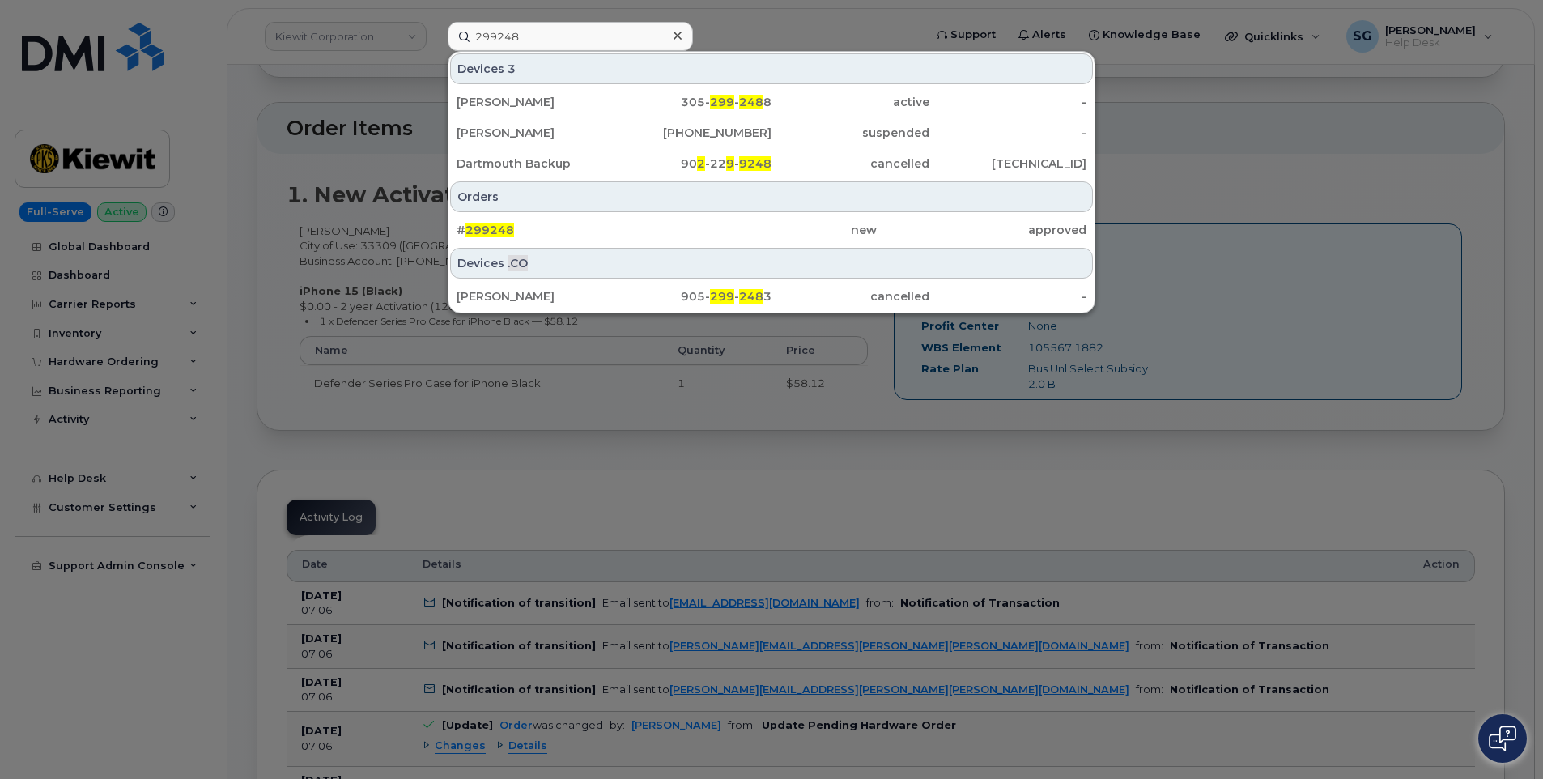
drag, startPoint x: 644, startPoint y: 221, endPoint x: 1137, endPoint y: 261, distance: 495.5
click at [666, 221] on div "# 299248" at bounding box center [771, 229] width 210 height 29
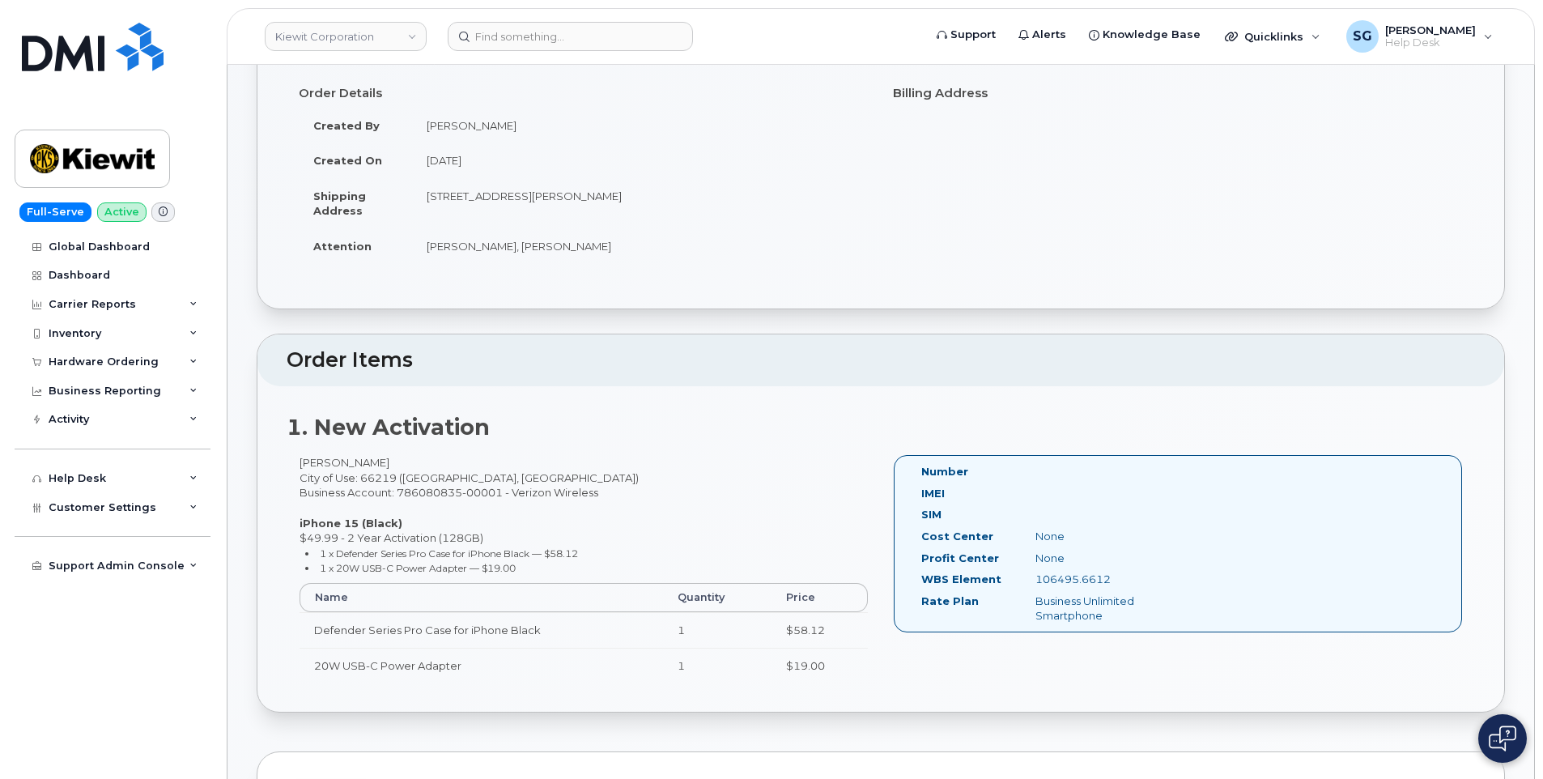
scroll to position [243, 0]
